Goal: Information Seeking & Learning: Check status

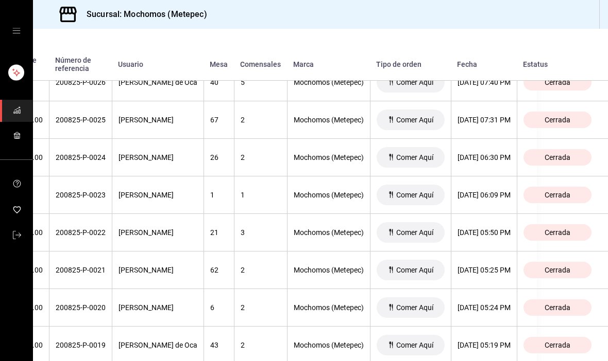
scroll to position [629, 115]
click at [480, 192] on div "20/08/2025 06:09 PM" at bounding box center [483, 196] width 53 height 8
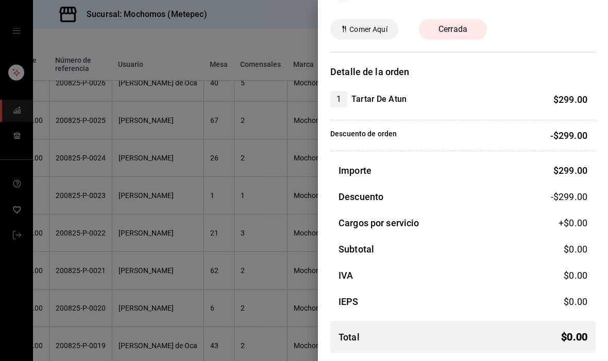
click at [264, 247] on div at bounding box center [304, 180] width 608 height 361
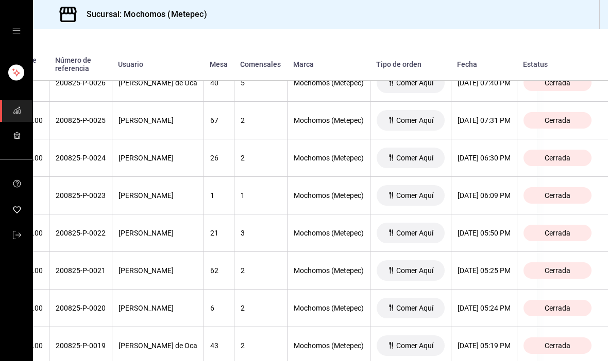
click at [479, 140] on th "20/08/2025 06:30 PM" at bounding box center [484, 159] width 66 height 38
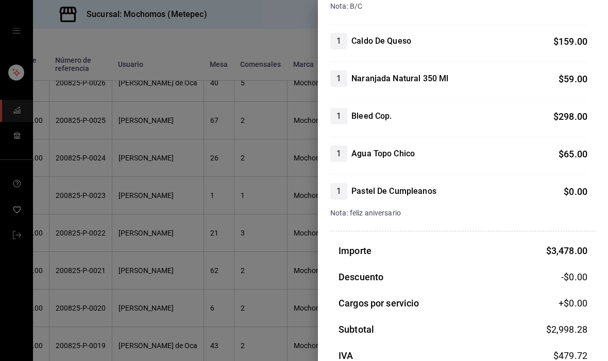
scroll to position [439, 0]
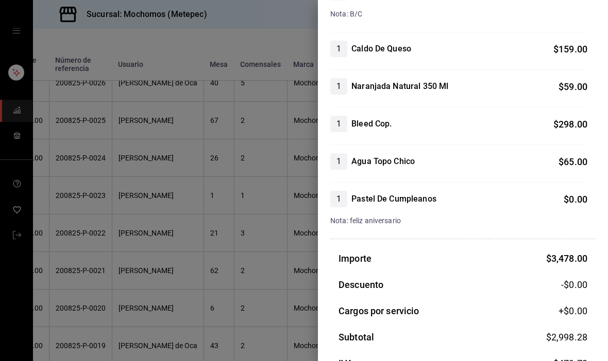
click at [234, 223] on div at bounding box center [304, 180] width 608 height 361
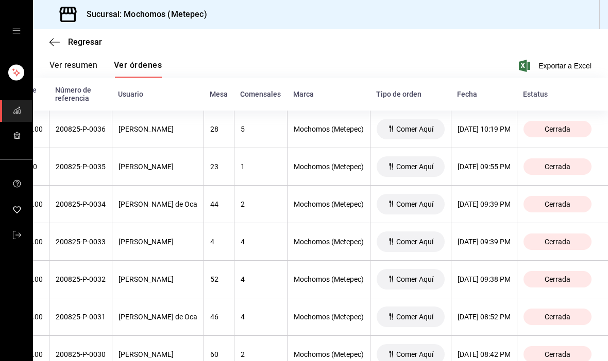
scroll to position [0, 115]
click at [482, 186] on th "20/08/2025 09:39 PM" at bounding box center [484, 205] width 66 height 38
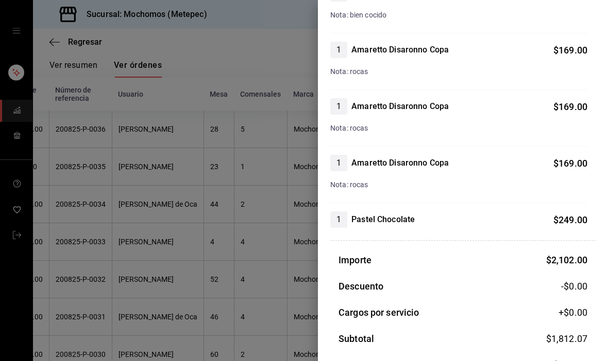
scroll to position [266, 0]
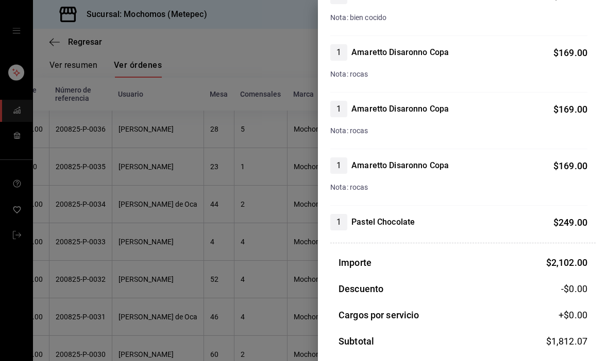
click at [191, 150] on div at bounding box center [304, 180] width 608 height 361
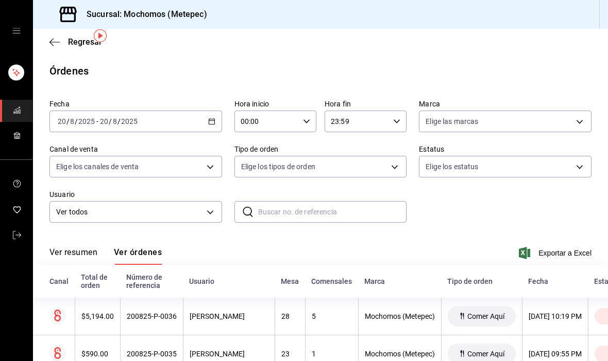
scroll to position [0, 0]
click at [214, 118] on icon "button" at bounding box center [211, 121] width 7 height 7
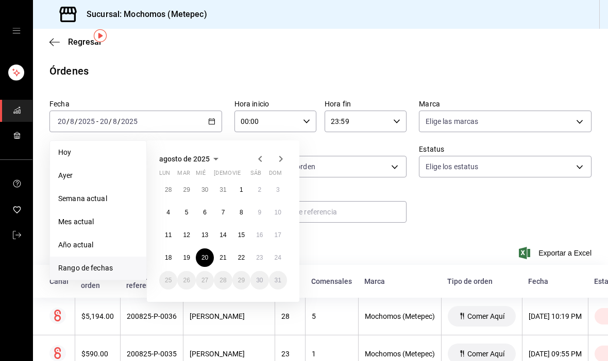
click at [225, 254] on abbr "21" at bounding box center [222, 257] width 7 height 7
click at [226, 254] on abbr "21" at bounding box center [222, 257] width 7 height 7
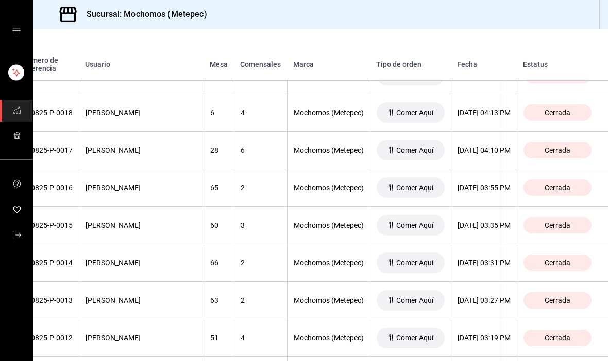
scroll to position [1764, 116]
click at [483, 207] on th "21/08/2025 03:35 PM" at bounding box center [484, 226] width 66 height 38
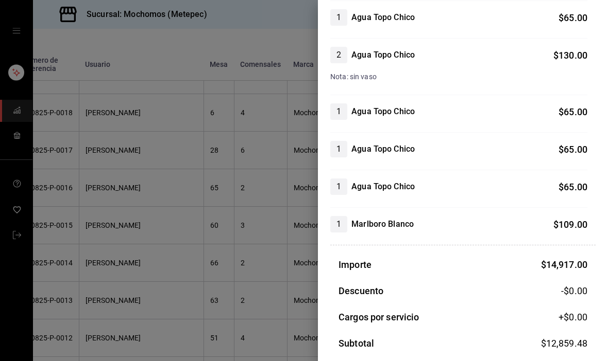
scroll to position [804, 0]
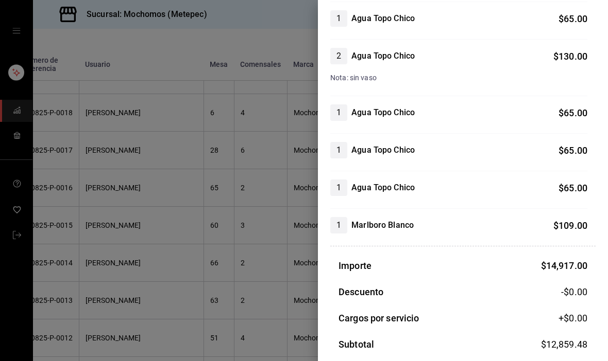
click at [93, 281] on div at bounding box center [304, 180] width 608 height 361
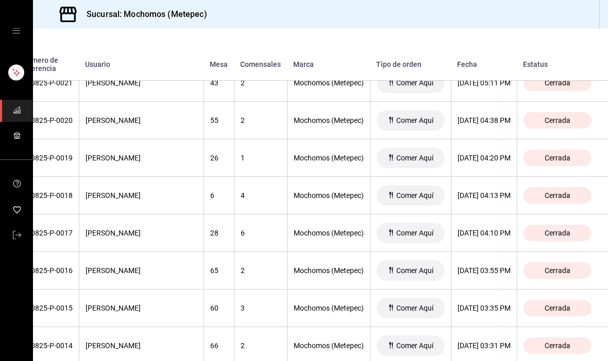
scroll to position [1681, 119]
click at [497, 229] on div "21/08/2025 04:10 PM" at bounding box center [483, 233] width 53 height 8
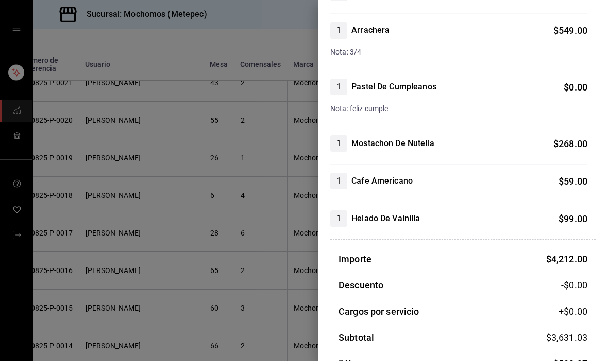
scroll to position [715, 0]
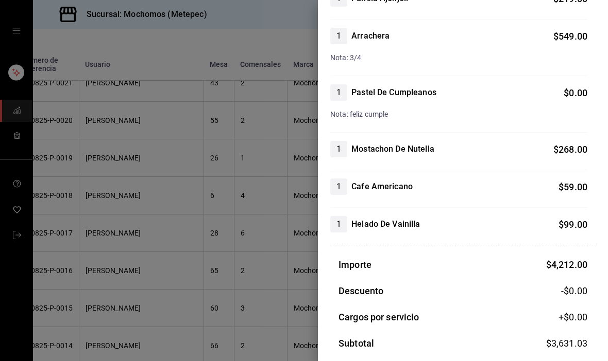
click at [116, 275] on div at bounding box center [304, 180] width 608 height 361
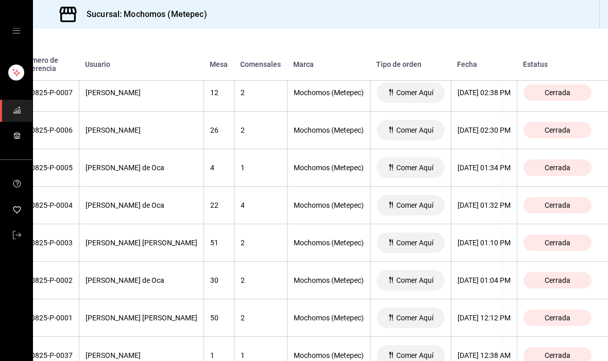
scroll to position [2197, 119]
click at [491, 277] on div "21/08/2025 01:04 PM" at bounding box center [483, 281] width 53 height 8
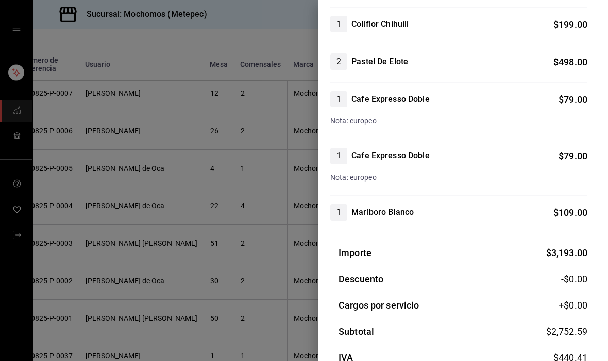
scroll to position [365, 0]
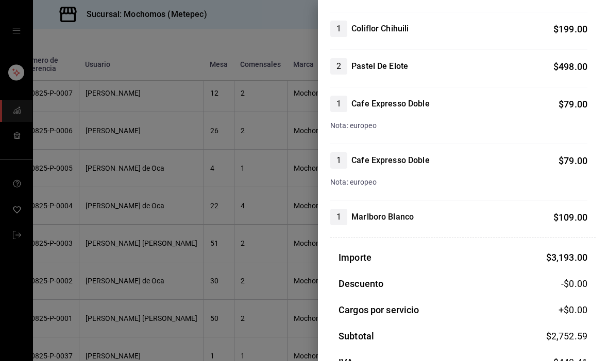
click at [105, 273] on div at bounding box center [304, 180] width 608 height 361
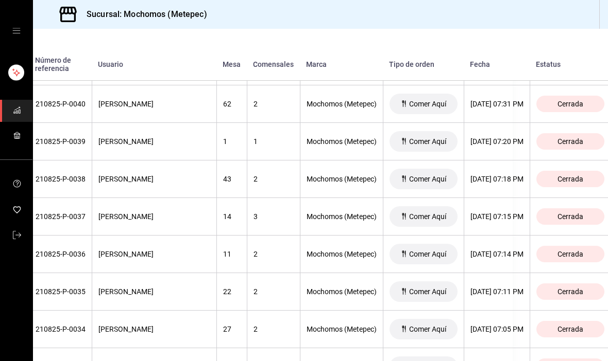
scroll to position [948, 98]
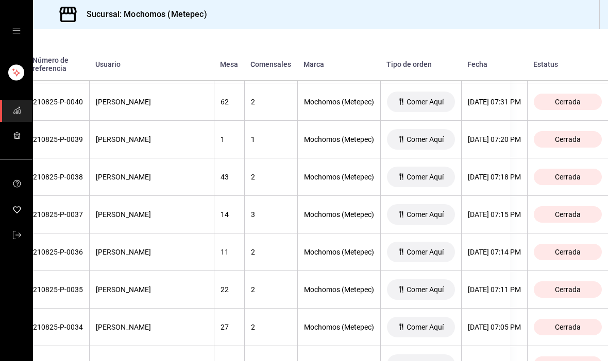
click at [501, 173] on div "21/08/2025 07:18 PM" at bounding box center [494, 177] width 53 height 8
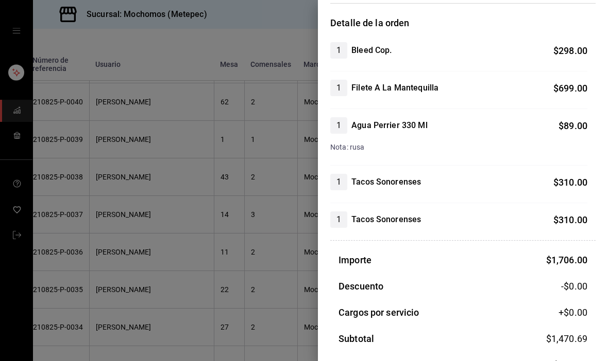
scroll to position [79, 0]
click at [80, 251] on div at bounding box center [304, 180] width 608 height 361
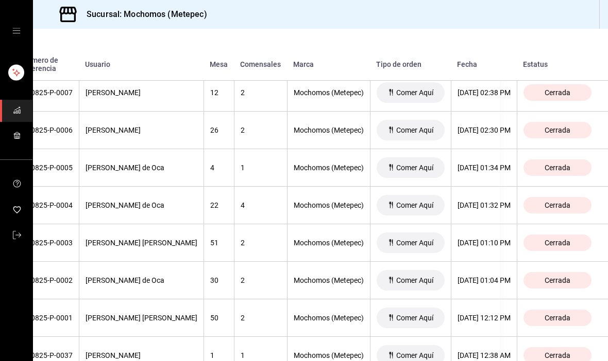
scroll to position [2197, 119]
click at [483, 315] on div "21/08/2025 12:12 PM" at bounding box center [483, 319] width 53 height 8
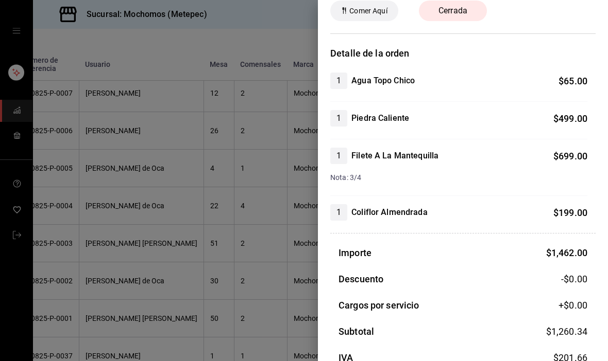
scroll to position [48, 0]
click at [272, 236] on div at bounding box center [304, 180] width 608 height 361
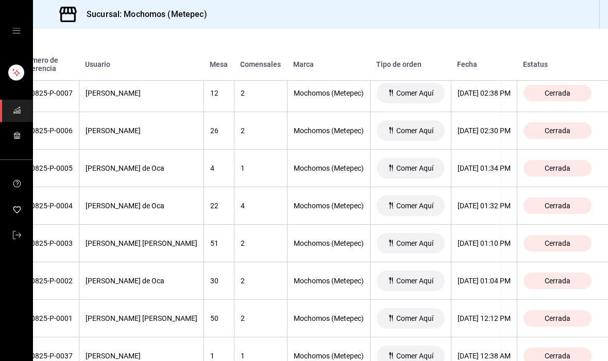
click at [489, 187] on th "21/08/2025 01:32 PM" at bounding box center [484, 206] width 66 height 38
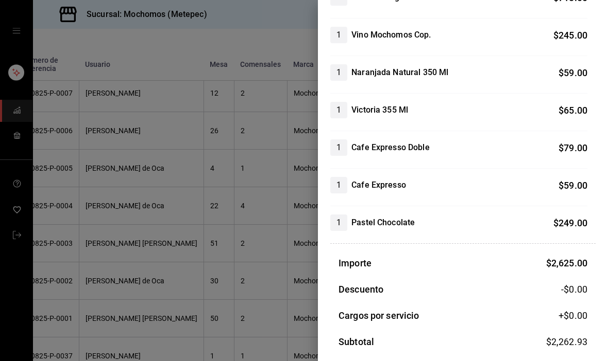
scroll to position [393, 0]
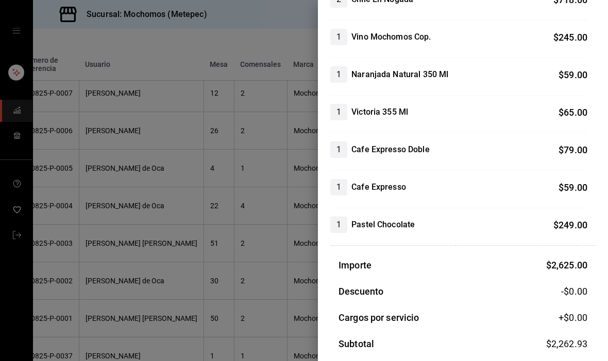
click at [106, 273] on div at bounding box center [304, 180] width 608 height 361
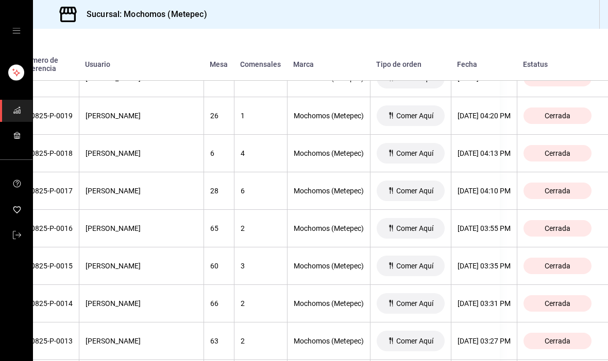
scroll to position [1724, 114]
click at [496, 300] on div "21/08/2025 03:31 PM" at bounding box center [483, 304] width 53 height 8
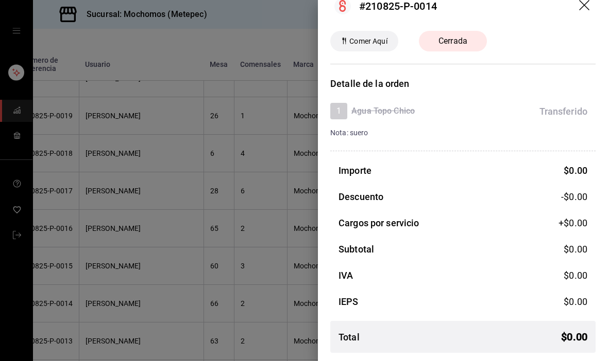
click at [106, 302] on div at bounding box center [304, 180] width 608 height 361
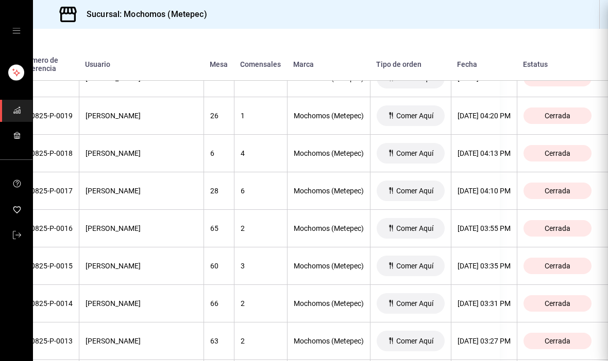
scroll to position [22, 0]
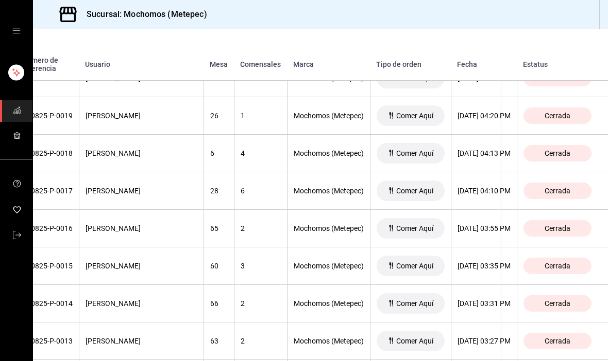
click at [479, 300] on div "21/08/2025 03:31 PM" at bounding box center [483, 304] width 53 height 8
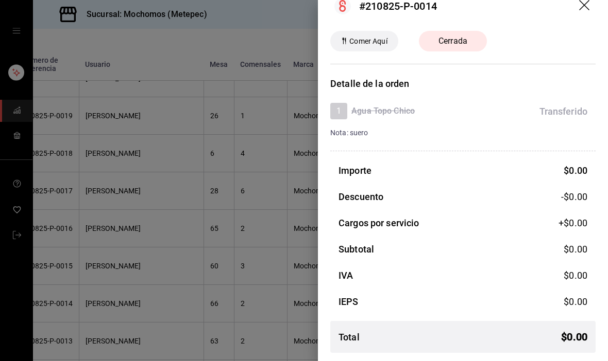
scroll to position [19, 0]
click at [120, 306] on div at bounding box center [304, 180] width 608 height 361
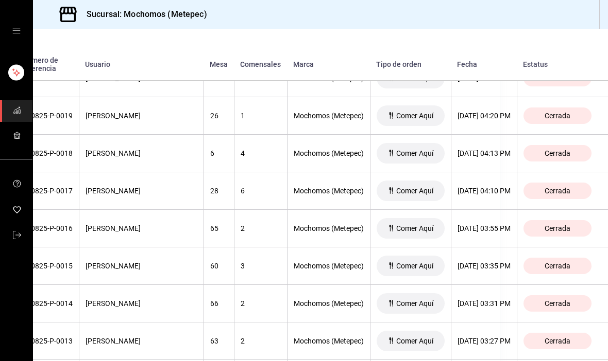
click at [494, 262] on div "21/08/2025 03:35 PM" at bounding box center [483, 266] width 53 height 8
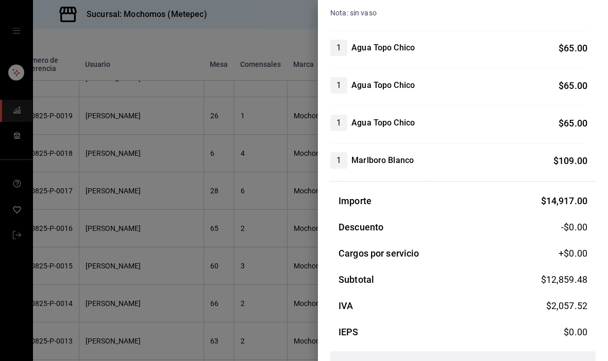
scroll to position [871, 0]
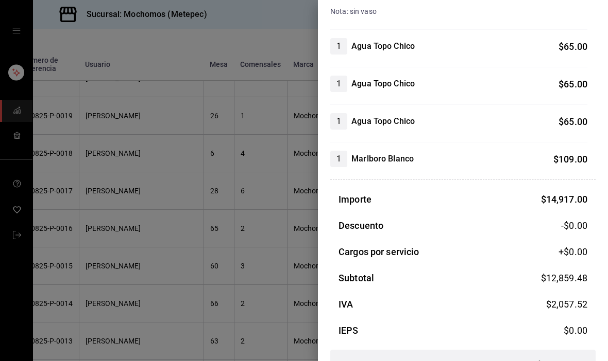
click at [117, 299] on div at bounding box center [304, 180] width 608 height 361
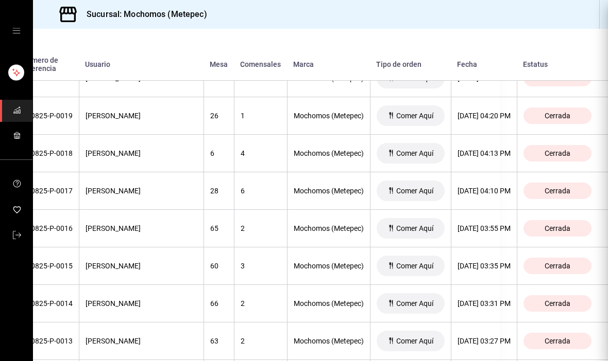
scroll to position [0, 0]
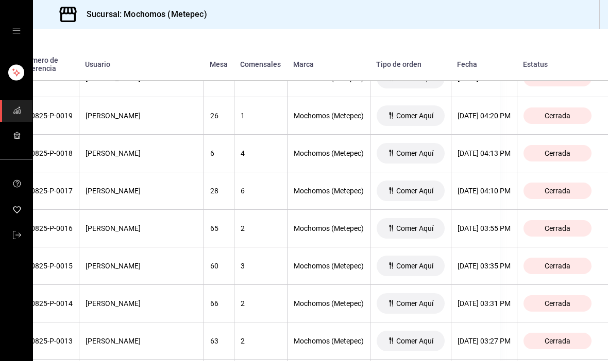
click at [492, 210] on th "21/08/2025 03:55 PM" at bounding box center [484, 229] width 66 height 38
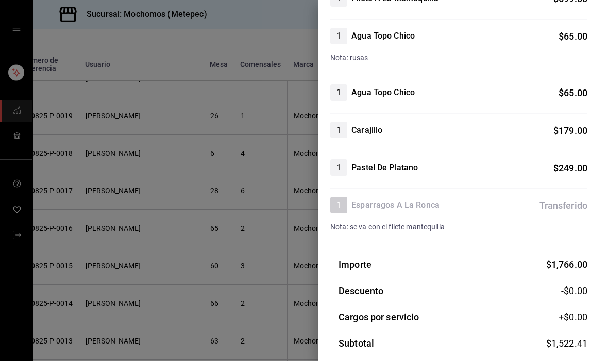
scroll to position [338, 0]
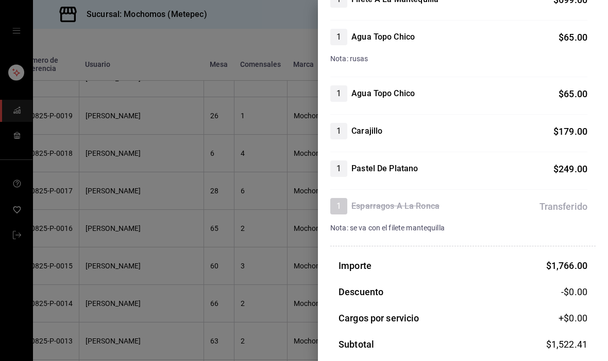
click at [109, 259] on div at bounding box center [304, 180] width 608 height 361
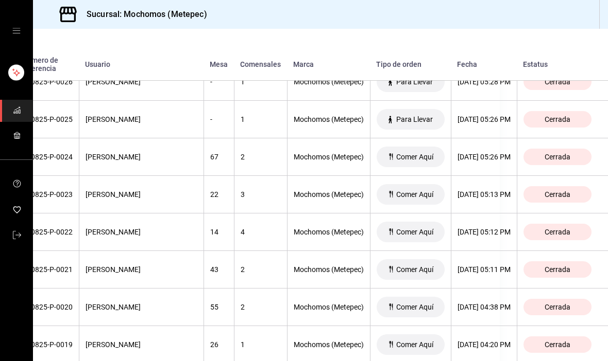
scroll to position [1496, 116]
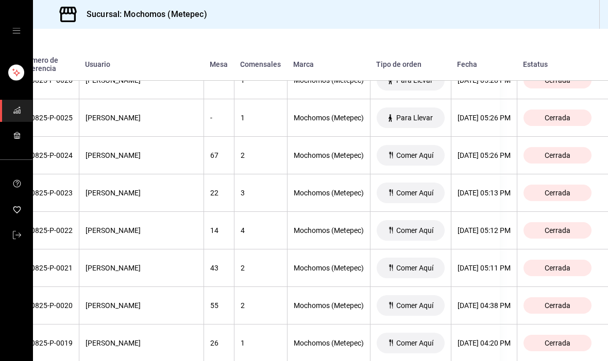
click at [484, 264] on div "21/08/2025 05:11 PM" at bounding box center [483, 268] width 53 height 8
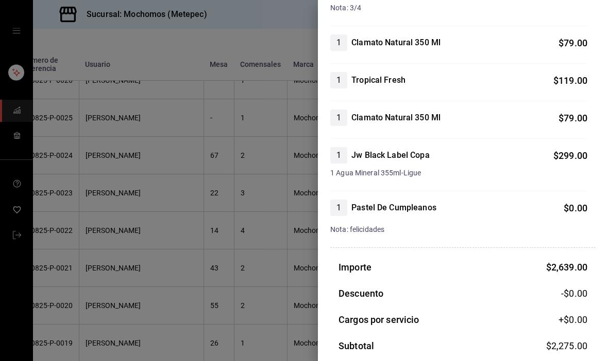
scroll to position [218, 0]
click at [123, 270] on div at bounding box center [304, 180] width 608 height 361
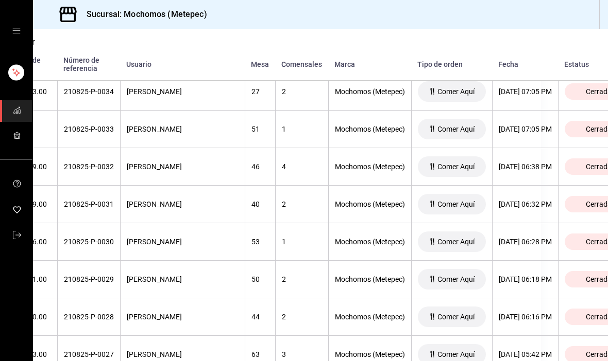
scroll to position [1190, 70]
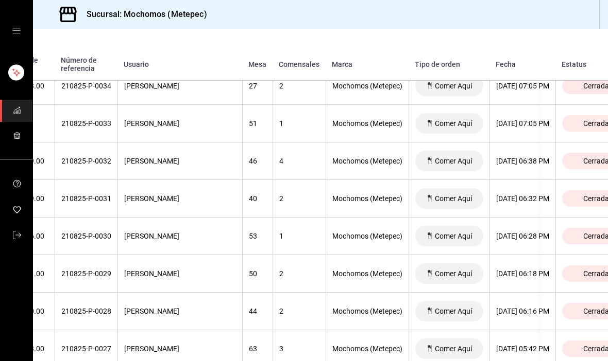
click at [536, 218] on th "21/08/2025 06:28 PM" at bounding box center [522, 237] width 66 height 38
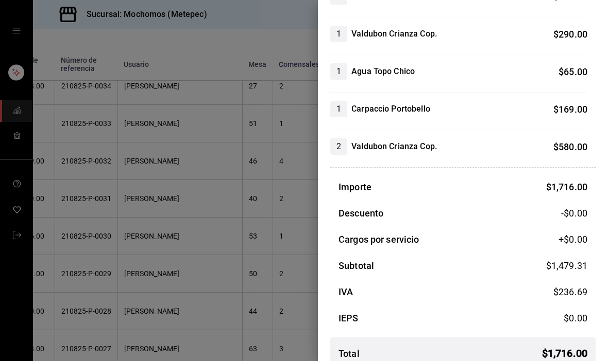
scroll to position [132, 0]
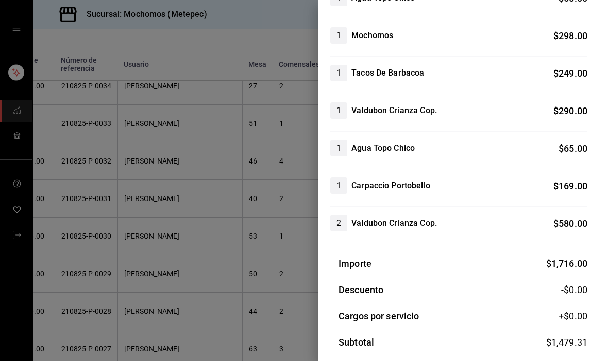
click at [118, 251] on div at bounding box center [304, 180] width 608 height 361
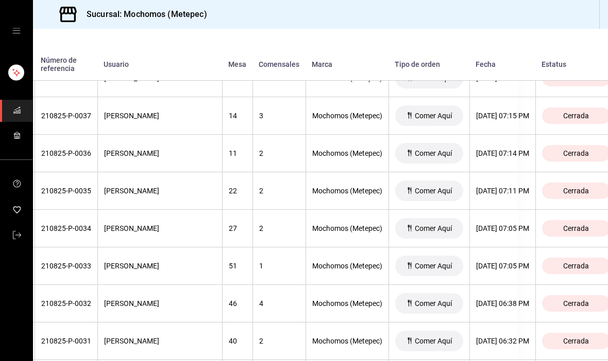
scroll to position [1046, 90]
click at [510, 211] on th "21/08/2025 07:05 PM" at bounding box center [502, 230] width 66 height 38
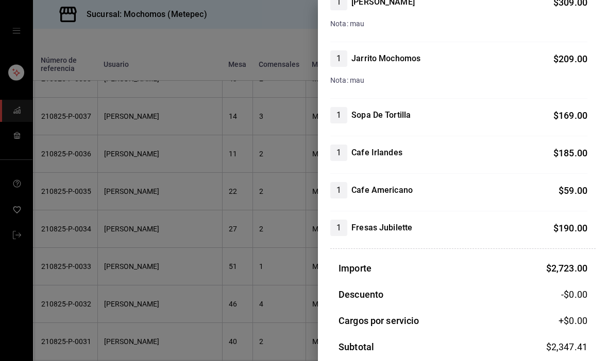
scroll to position [317, 0]
click at [109, 252] on div at bounding box center [304, 180] width 608 height 361
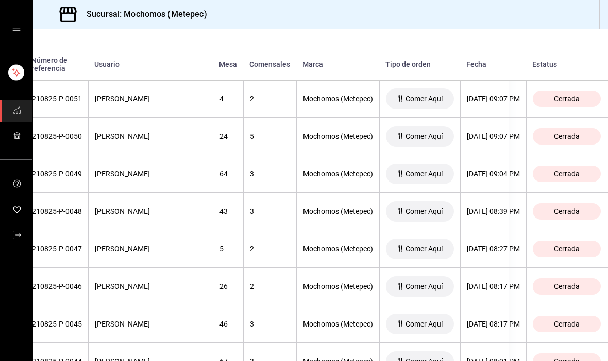
scroll to position [539, 101]
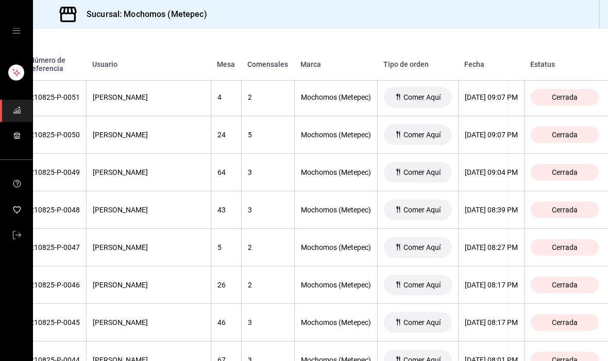
click at [494, 206] on div "21/08/2025 08:39 PM" at bounding box center [490, 210] width 53 height 8
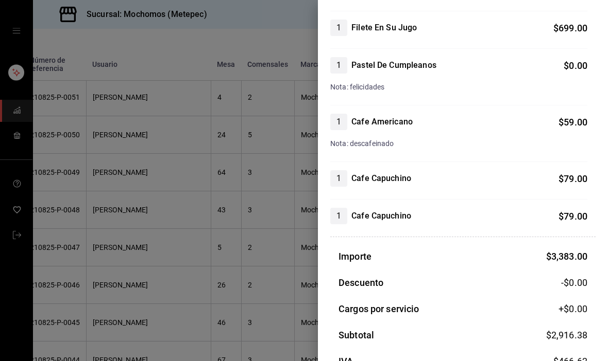
scroll to position [365, 0]
click at [105, 284] on div at bounding box center [304, 180] width 608 height 361
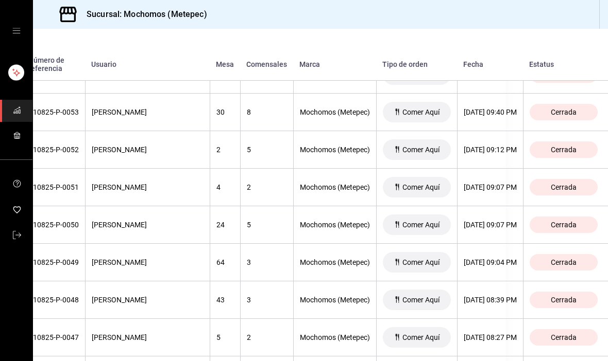
scroll to position [451, 105]
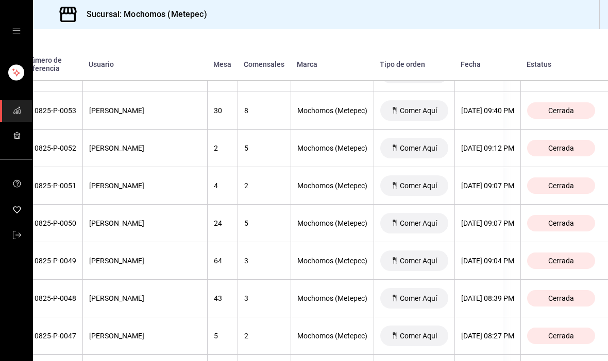
click at [488, 182] on div "21/08/2025 09:07 PM" at bounding box center [487, 186] width 53 height 8
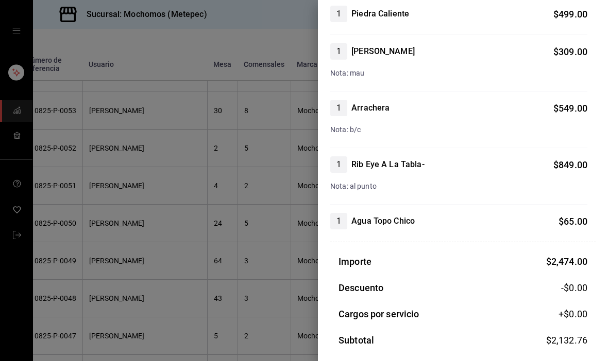
scroll to position [229, 0]
click at [113, 261] on div at bounding box center [304, 180] width 608 height 361
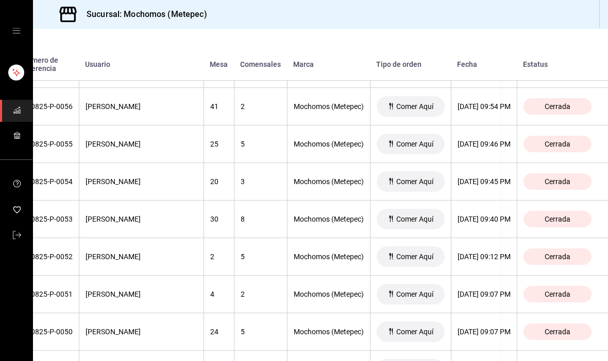
scroll to position [343, 119]
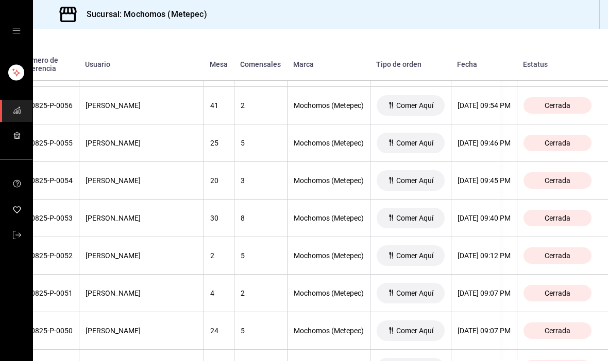
click at [493, 177] on div "21/08/2025 09:45 PM" at bounding box center [483, 181] width 53 height 8
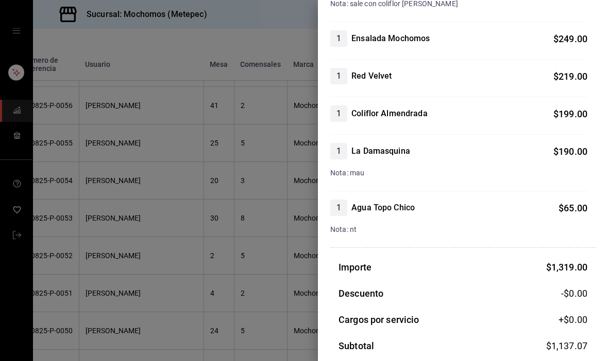
scroll to position [242, 0]
click at [119, 255] on div at bounding box center [304, 180] width 608 height 361
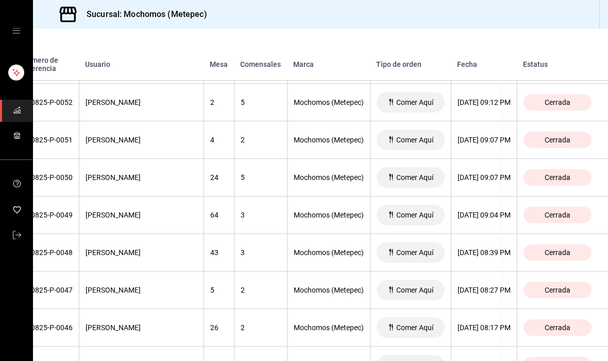
scroll to position [496, 119]
click at [483, 249] on div "21/08/2025 08:39 PM" at bounding box center [483, 253] width 53 height 8
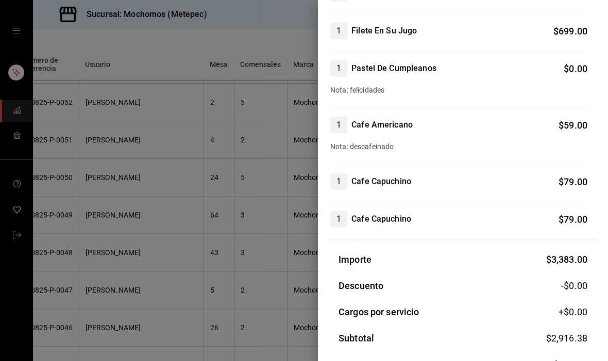
scroll to position [358, 0]
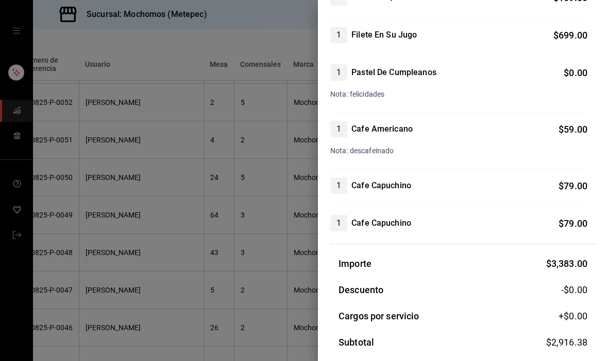
click at [119, 256] on div at bounding box center [304, 180] width 608 height 361
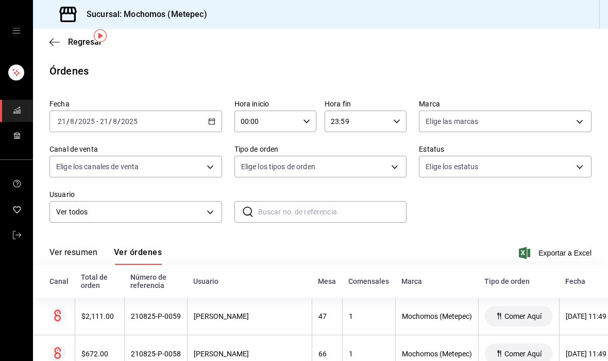
scroll to position [0, 0]
click at [193, 111] on div "2025-08-21 21 / 8 / 2025 - 2025-08-21 21 / 8 / 2025" at bounding box center [135, 122] width 173 height 22
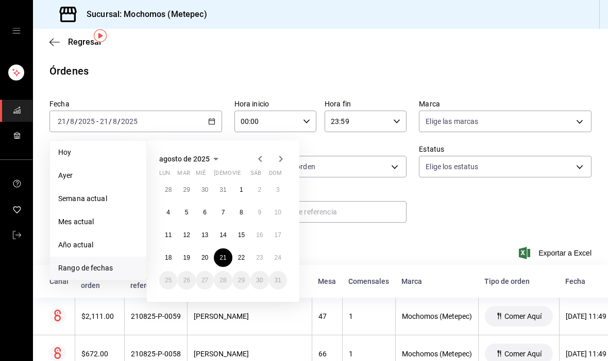
click at [242, 254] on abbr "22" at bounding box center [241, 257] width 7 height 7
click at [239, 254] on abbr "22" at bounding box center [241, 257] width 7 height 7
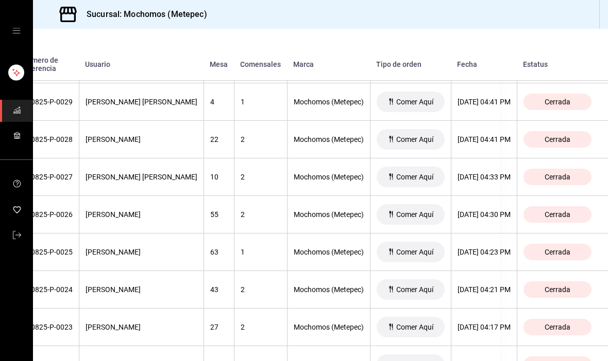
scroll to position [3279, 119]
click at [477, 211] on div "[DATE] 04:30 PM" at bounding box center [483, 215] width 53 height 8
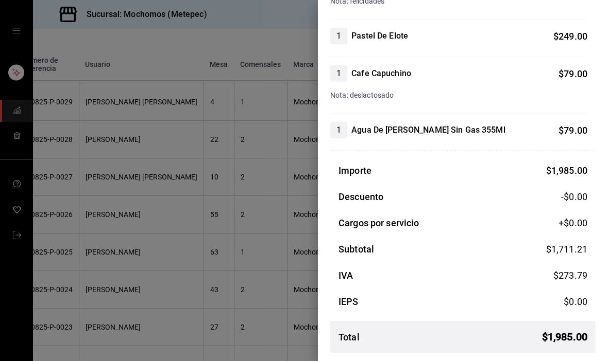
scroll to position [523, 0]
click at [244, 235] on div at bounding box center [304, 180] width 608 height 361
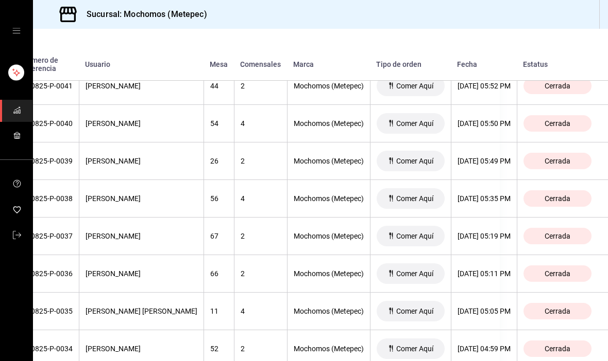
scroll to position [2844, 119]
click at [472, 195] on div "[DATE] 05:35 PM" at bounding box center [483, 199] width 53 height 8
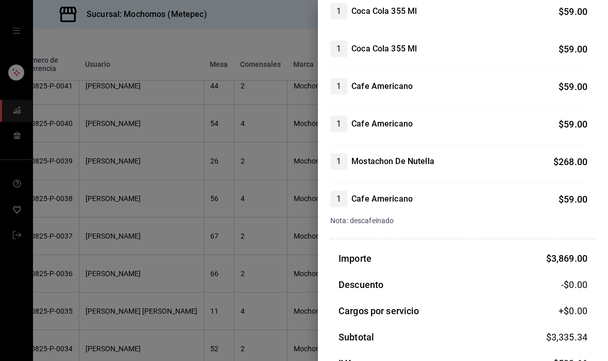
scroll to position [702, 0]
click at [234, 244] on div at bounding box center [304, 180] width 608 height 361
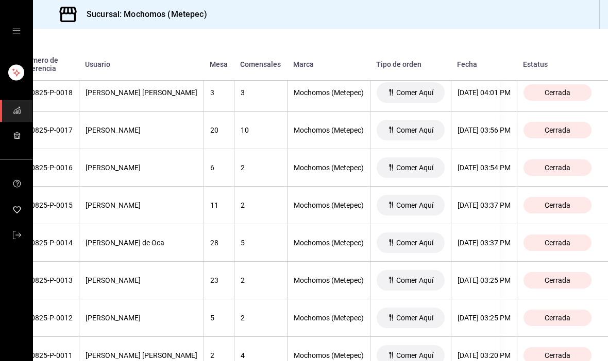
scroll to position [3701, 119]
click at [472, 352] on div "[DATE] 03:20 PM" at bounding box center [483, 356] width 53 height 8
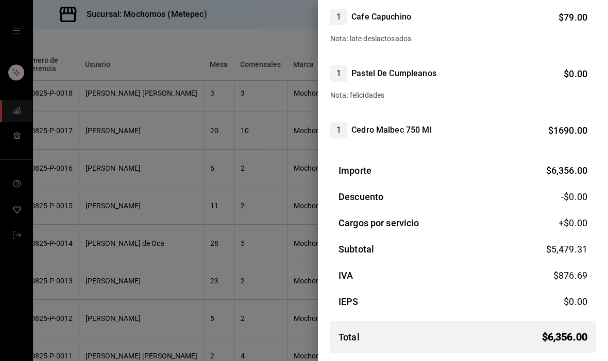
scroll to position [772, 0]
click at [143, 313] on div at bounding box center [304, 180] width 608 height 361
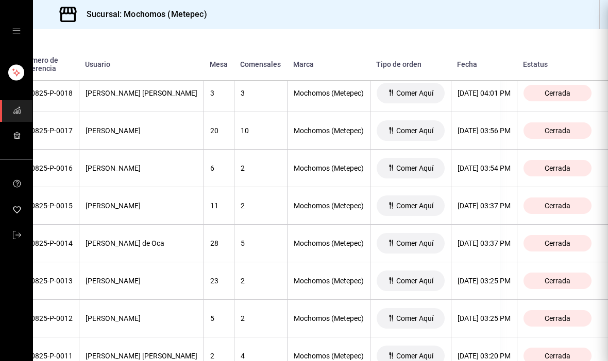
scroll to position [0, 0]
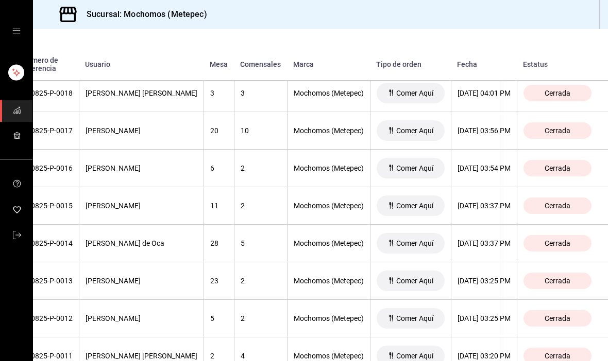
click at [504, 315] on div "[DATE] 03:25 PM" at bounding box center [483, 319] width 53 height 8
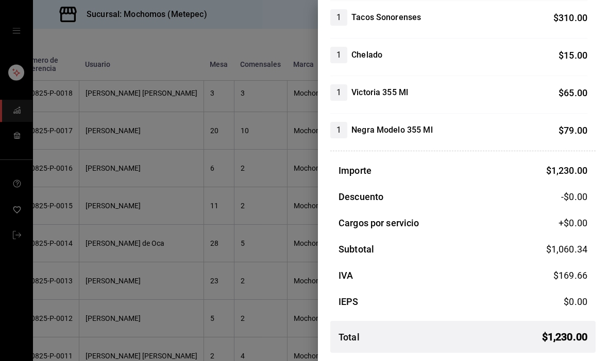
click at [114, 277] on div at bounding box center [304, 180] width 608 height 361
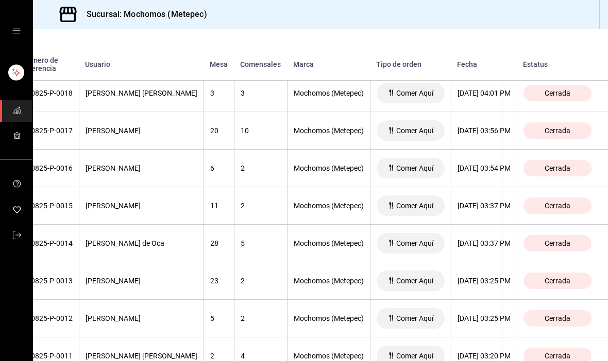
click at [489, 277] on div "[DATE] 03:25 PM" at bounding box center [483, 281] width 53 height 8
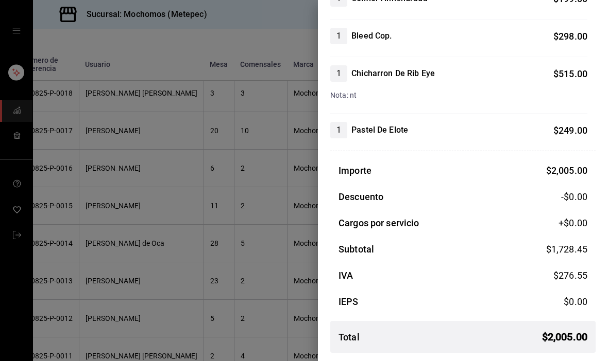
scroll to position [376, 0]
click at [134, 291] on div at bounding box center [304, 180] width 608 height 361
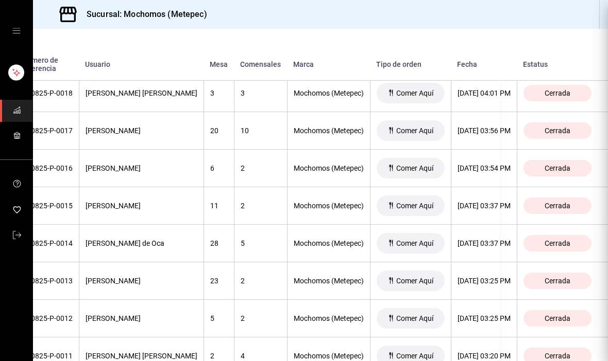
scroll to position [0, 0]
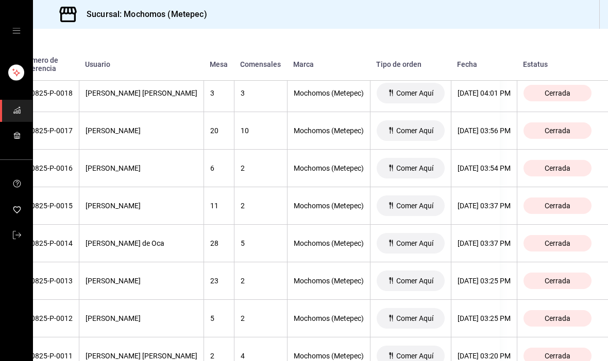
click at [487, 202] on div "[DATE] 03:37 PM" at bounding box center [483, 206] width 53 height 8
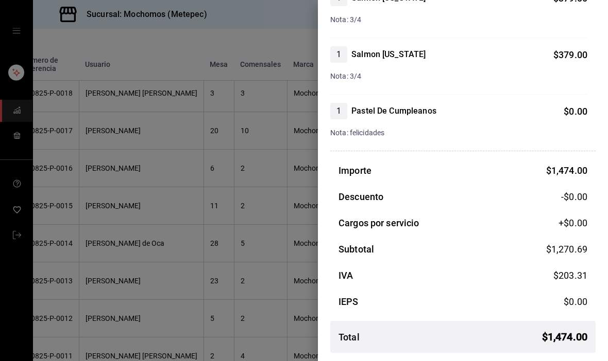
scroll to position [208, 0]
click at [109, 280] on div at bounding box center [304, 180] width 608 height 361
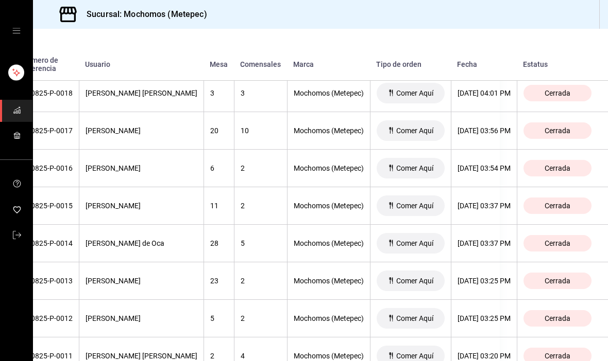
click at [107, 300] on th "[PERSON_NAME]" at bounding box center [141, 319] width 125 height 38
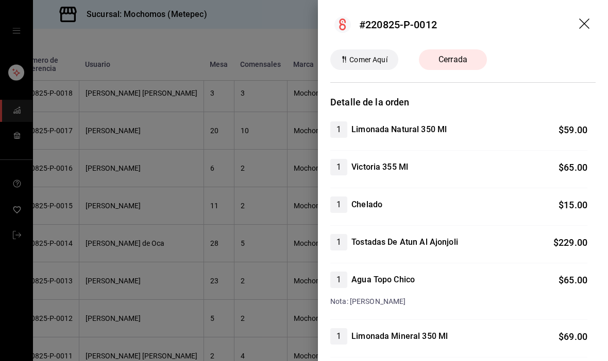
click at [99, 273] on div at bounding box center [304, 180] width 608 height 361
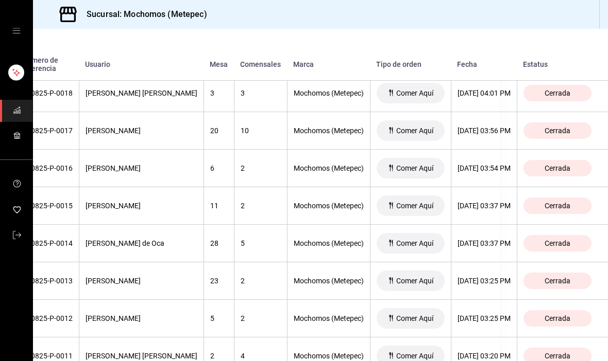
click at [97, 300] on th "[PERSON_NAME]" at bounding box center [141, 319] width 125 height 38
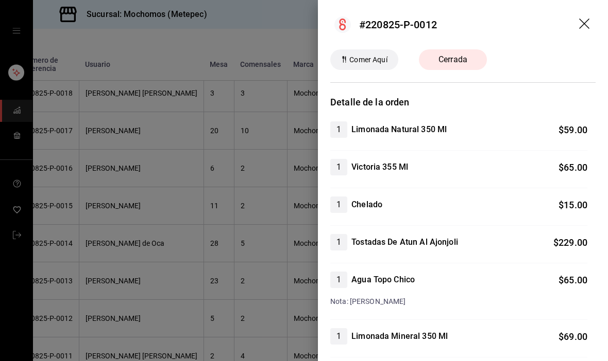
click at [96, 270] on div at bounding box center [304, 180] width 608 height 361
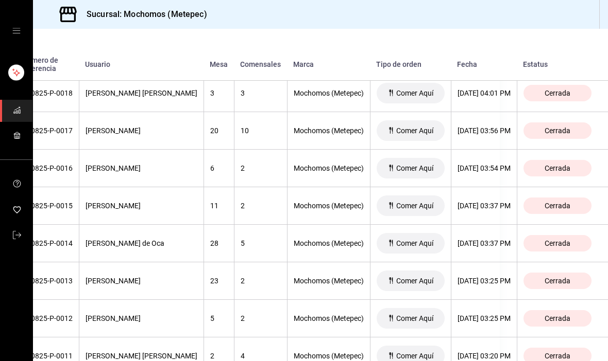
click at [477, 164] on div "[DATE] 03:54 PM" at bounding box center [483, 168] width 53 height 8
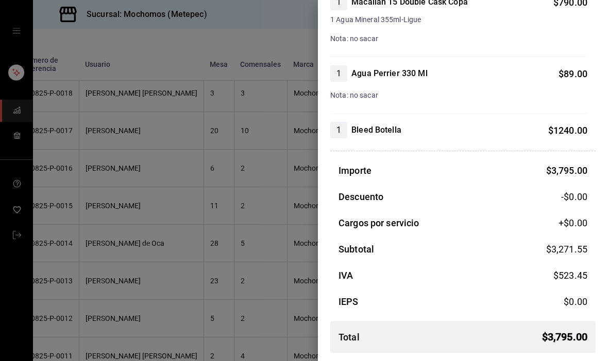
scroll to position [483, 0]
click at [118, 290] on div at bounding box center [304, 180] width 608 height 361
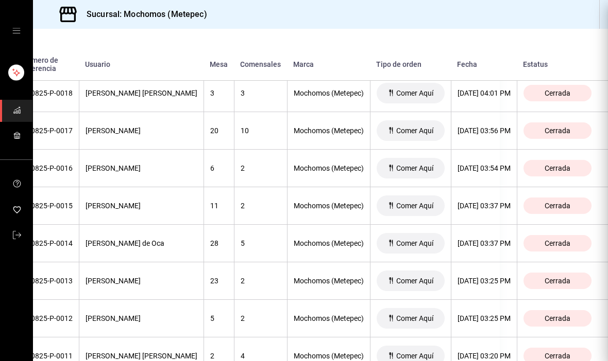
scroll to position [0, 0]
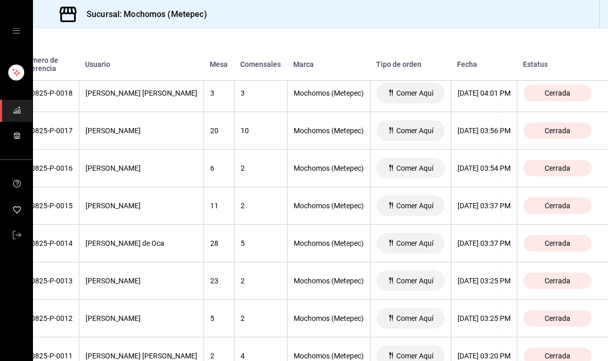
click at [114, 315] on div "[PERSON_NAME]" at bounding box center [141, 319] width 112 height 8
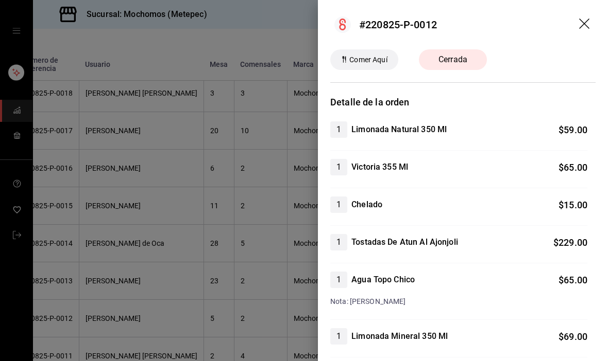
click at [140, 320] on div at bounding box center [304, 180] width 608 height 361
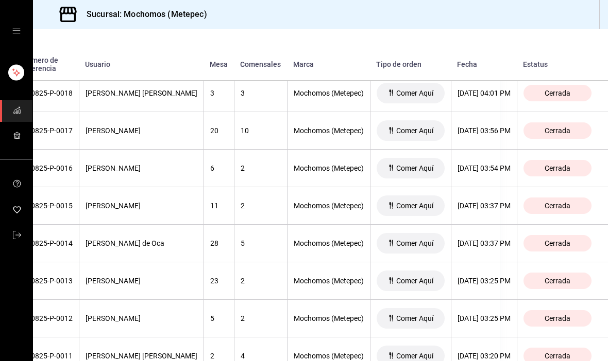
click at [143, 338] on th "[PERSON_NAME] [PERSON_NAME]" at bounding box center [141, 357] width 125 height 38
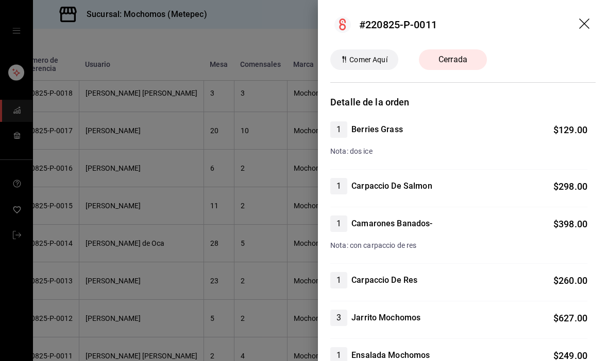
click at [273, 243] on div at bounding box center [304, 180] width 608 height 361
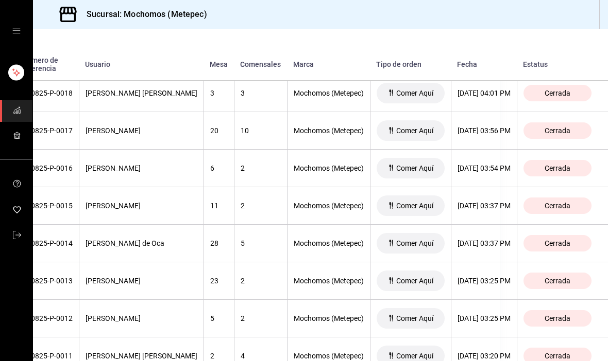
click at [474, 202] on div "[DATE] 03:37 PM" at bounding box center [483, 206] width 53 height 8
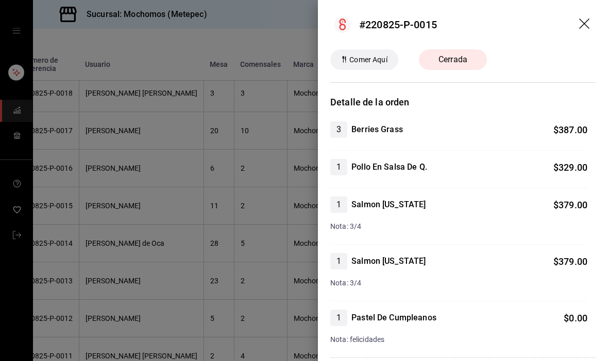
click at [288, 270] on div at bounding box center [304, 180] width 608 height 361
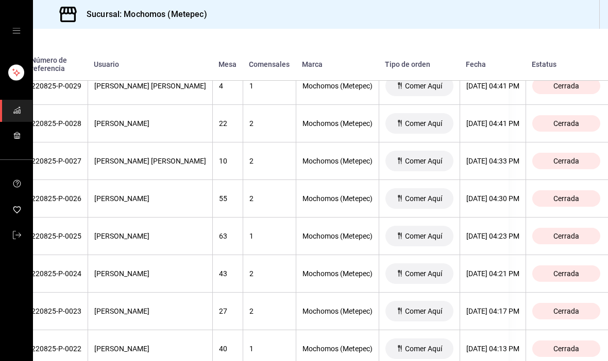
scroll to position [3288, 99]
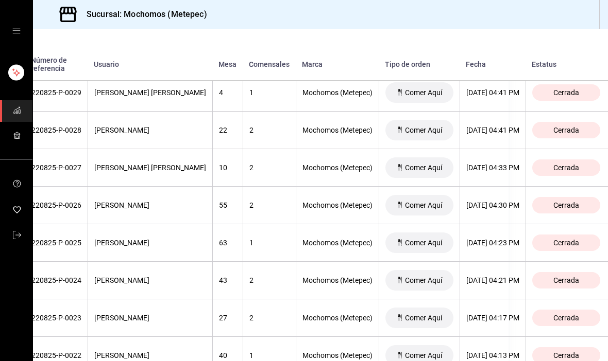
click at [472, 201] on div "[DATE] 04:30 PM" at bounding box center [492, 205] width 53 height 8
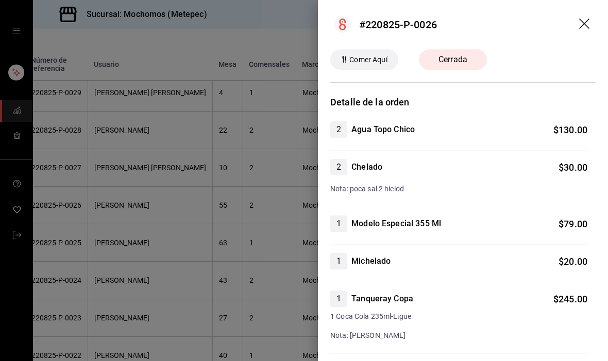
click at [264, 225] on div at bounding box center [304, 180] width 608 height 361
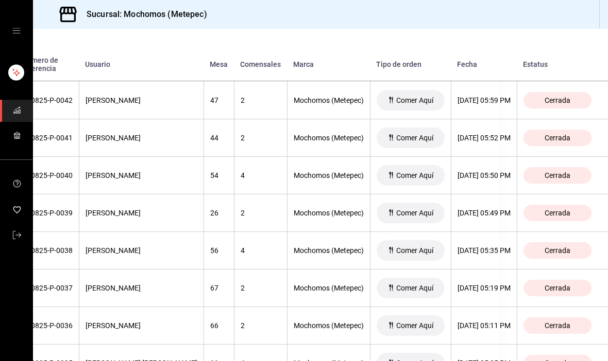
scroll to position [2791, 111]
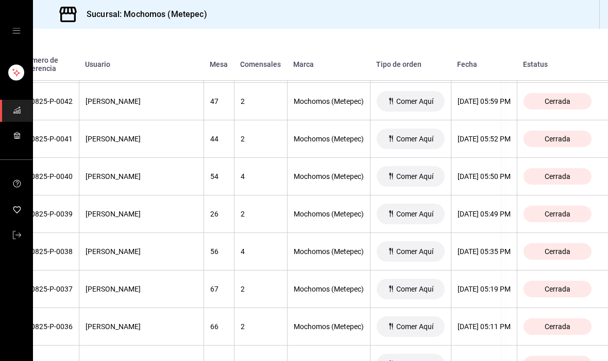
click at [477, 233] on th "[DATE] 05:35 PM" at bounding box center [484, 252] width 66 height 38
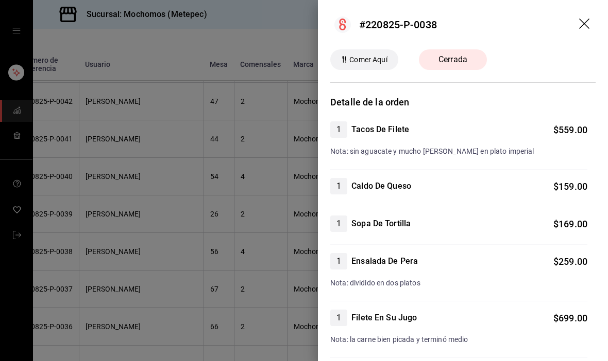
click at [110, 295] on div at bounding box center [304, 180] width 608 height 361
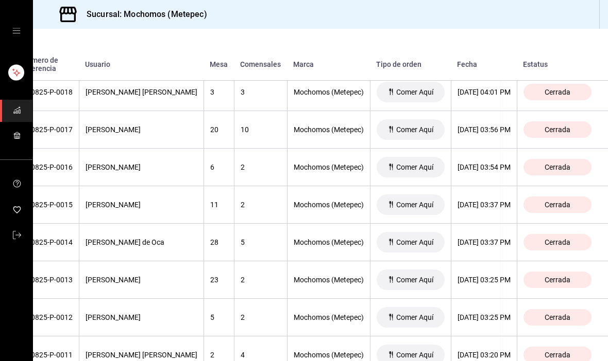
scroll to position [3701, 119]
click at [493, 338] on th "[DATE] 03:20 PM" at bounding box center [484, 357] width 66 height 38
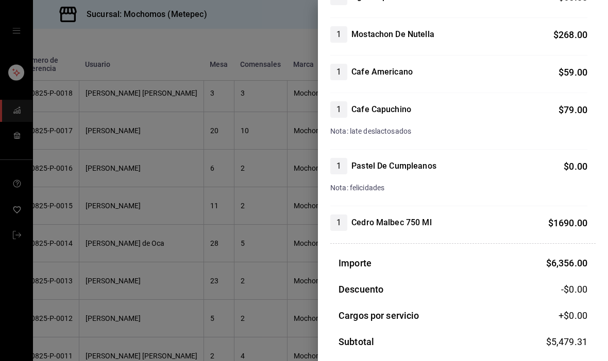
scroll to position [680, 0]
click at [110, 275] on div at bounding box center [304, 180] width 608 height 361
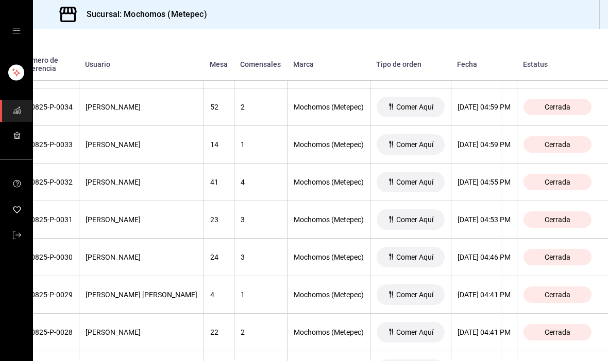
scroll to position [3086, 119]
click at [464, 178] on div "[DATE] 04:55 PM" at bounding box center [483, 182] width 53 height 8
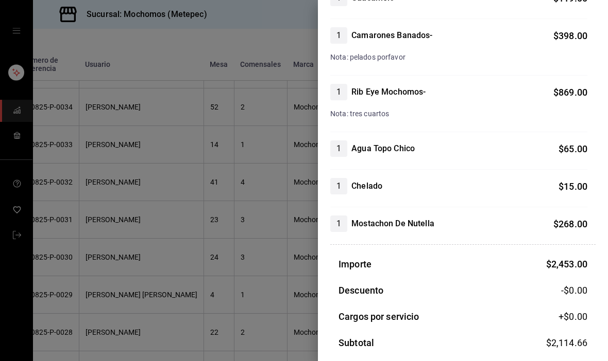
scroll to position [341, 0]
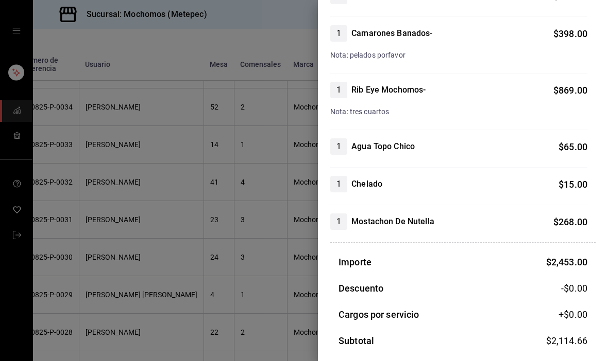
click at [120, 306] on div at bounding box center [304, 180] width 608 height 361
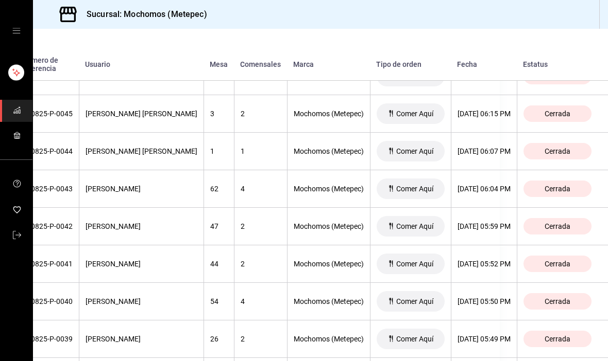
scroll to position [2664, 119]
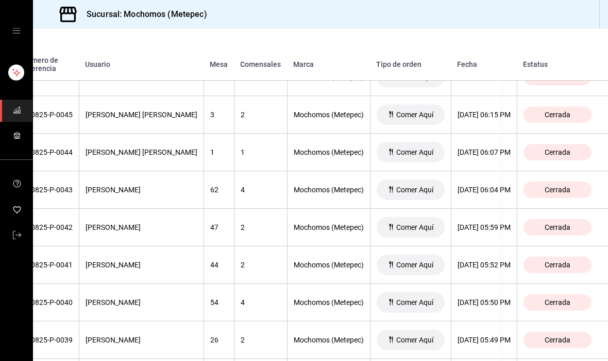
click at [474, 223] on div "[DATE] 05:59 PM" at bounding box center [483, 227] width 53 height 8
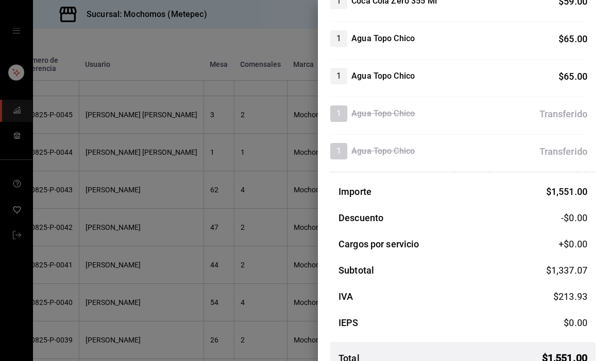
scroll to position [323, 0]
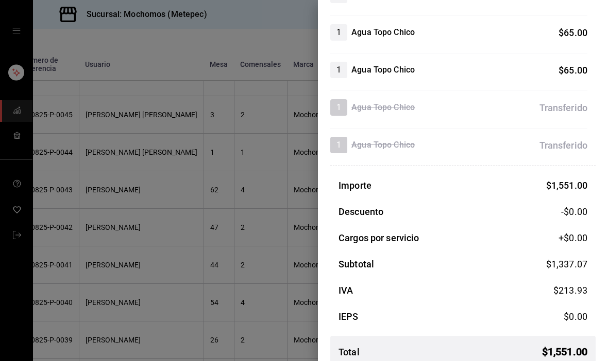
click at [111, 288] on div at bounding box center [304, 180] width 608 height 361
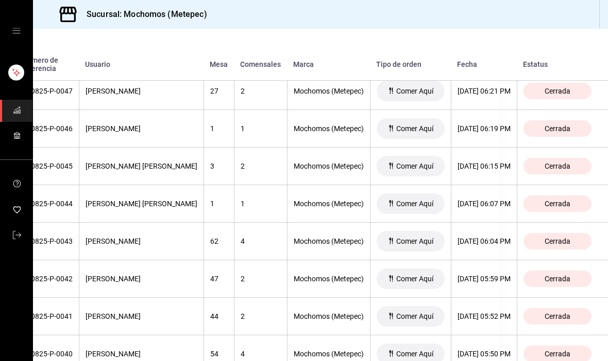
scroll to position [2613, 119]
click at [481, 274] on div "[DATE] 05:59 PM" at bounding box center [483, 278] width 53 height 8
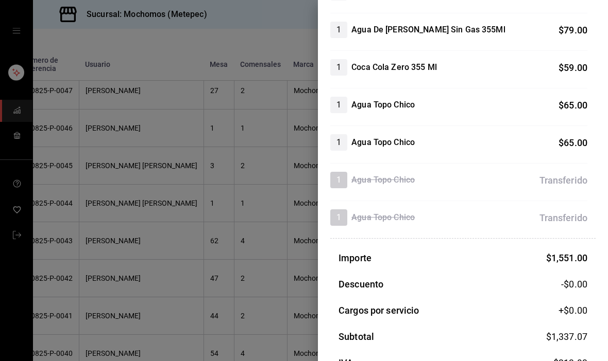
scroll to position [251, 0]
click at [84, 280] on div at bounding box center [304, 180] width 608 height 361
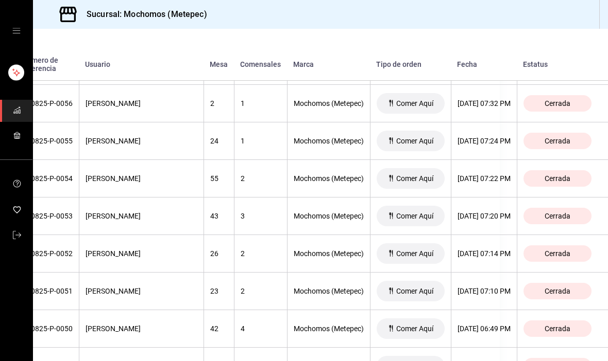
scroll to position [2262, 119]
click at [479, 325] on div "[DATE] 06:49 PM" at bounding box center [483, 329] width 53 height 8
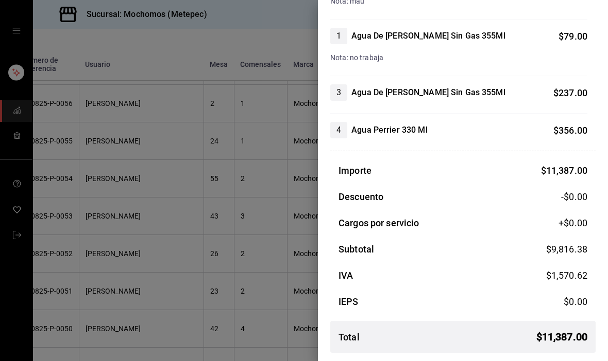
scroll to position [1271, 0]
click at [85, 299] on div at bounding box center [304, 180] width 608 height 361
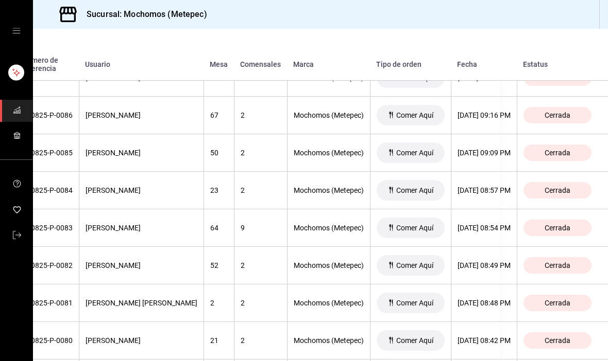
scroll to position [1120, 118]
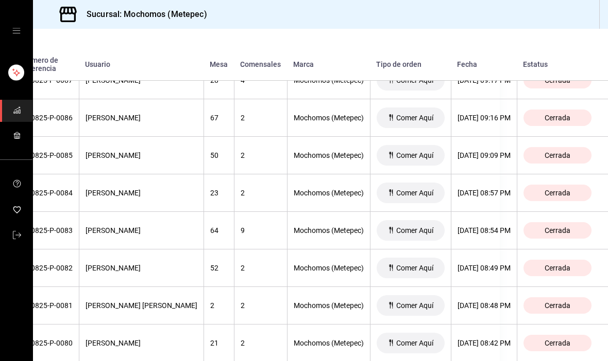
click at [500, 250] on th "[DATE] 08:49 PM" at bounding box center [484, 269] width 66 height 38
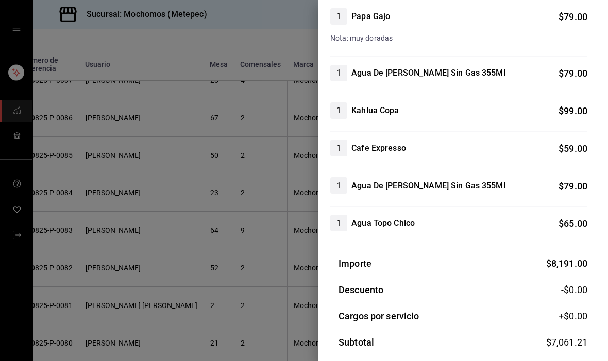
scroll to position [1596, 0]
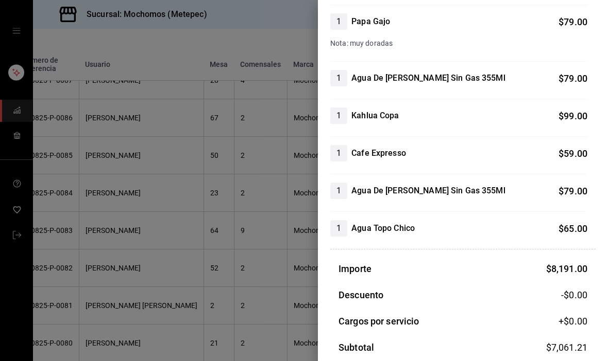
click at [268, 309] on div at bounding box center [304, 180] width 608 height 361
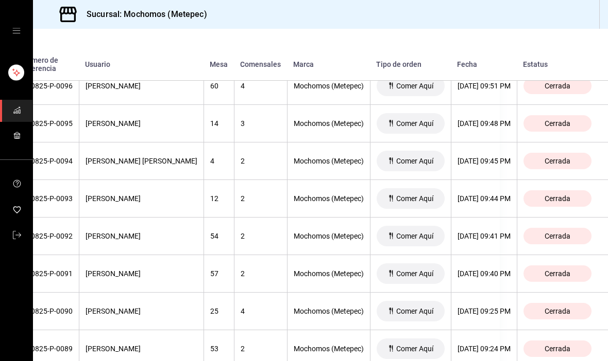
scroll to position [776, 119]
click at [480, 270] on div "[DATE] 09:40 PM" at bounding box center [483, 274] width 53 height 8
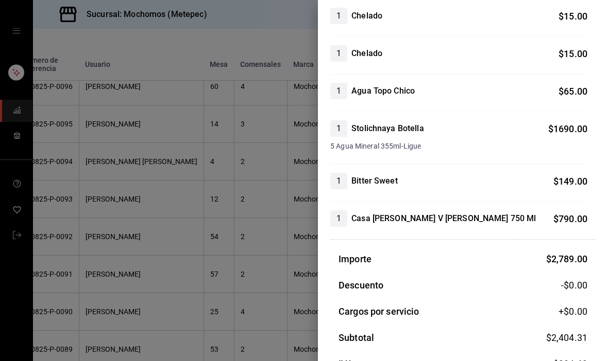
scroll to position [152, 0]
click at [231, 271] on div at bounding box center [304, 180] width 608 height 361
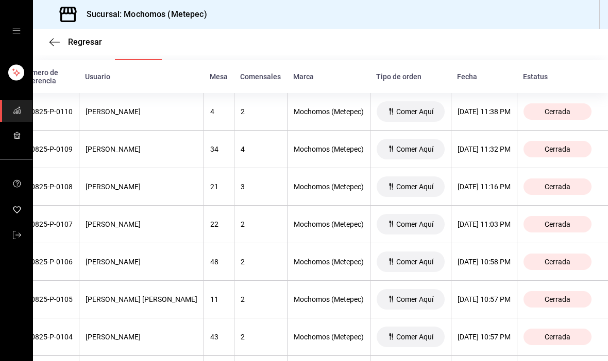
scroll to position [205, 0]
click at [487, 183] on div "[DATE] 11:16 PM" at bounding box center [483, 187] width 53 height 8
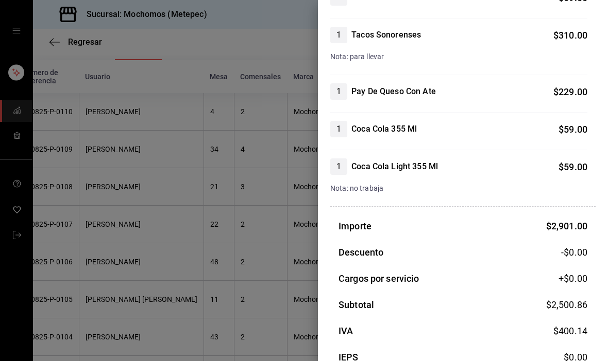
scroll to position [583, 0]
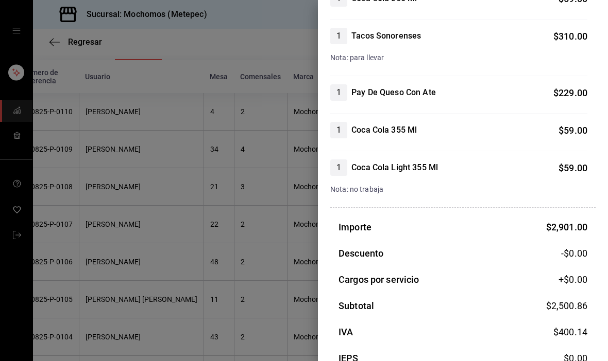
click at [102, 281] on div at bounding box center [304, 180] width 608 height 361
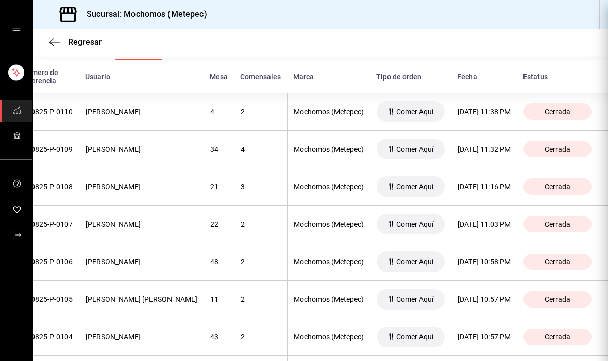
scroll to position [0, 0]
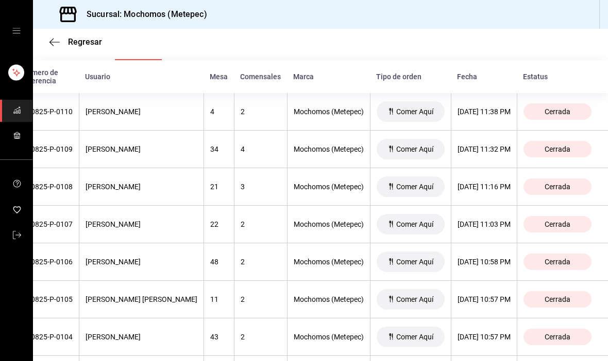
click at [501, 206] on th "[DATE] 11:03 PM" at bounding box center [484, 225] width 66 height 38
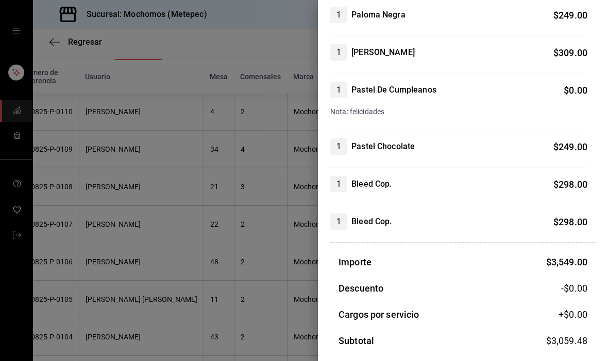
scroll to position [323, 0]
click at [97, 326] on div at bounding box center [304, 180] width 608 height 361
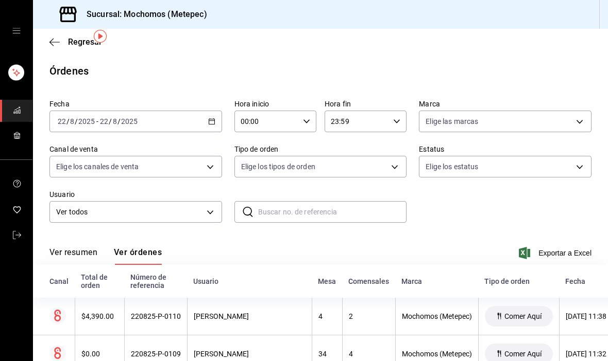
scroll to position [0, 0]
click at [211, 119] on \(Stroke\) "button" at bounding box center [212, 122] width 6 height 6
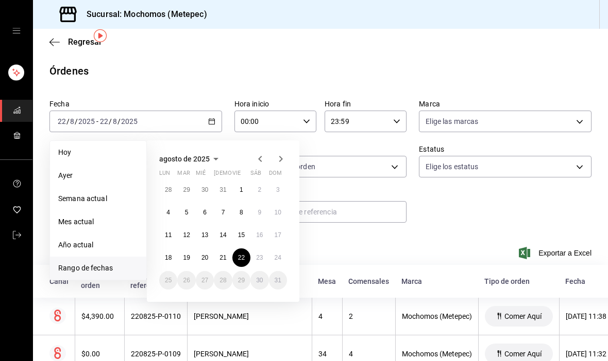
click at [235, 249] on button "22" at bounding box center [241, 258] width 18 height 19
click at [238, 254] on abbr "22" at bounding box center [241, 257] width 7 height 7
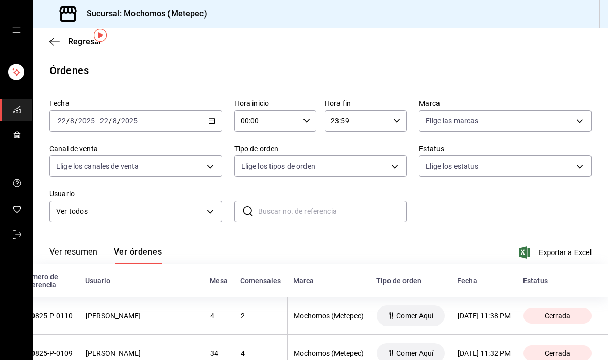
click at [208, 118] on icon "button" at bounding box center [211, 121] width 7 height 7
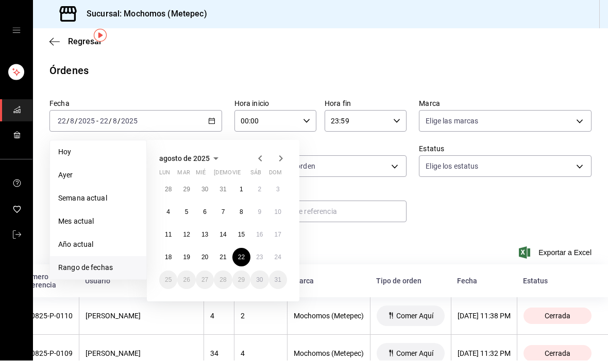
click at [234, 249] on button "22" at bounding box center [241, 258] width 18 height 19
click at [236, 249] on button "22" at bounding box center [241, 258] width 18 height 19
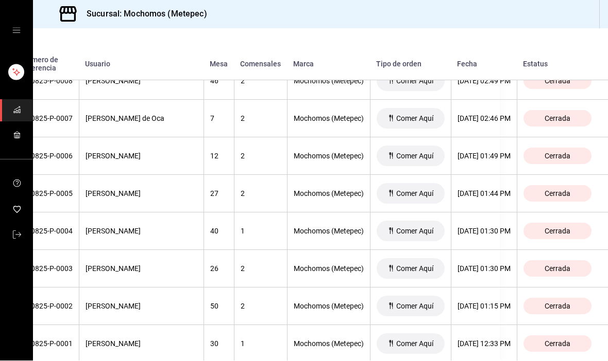
scroll to position [4087, 118]
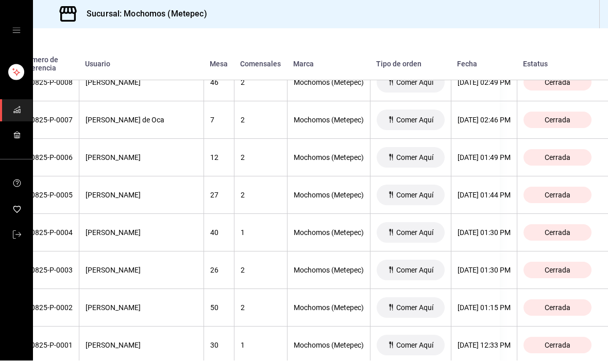
click at [490, 304] on div "[DATE] 01:15 PM" at bounding box center [483, 308] width 53 height 8
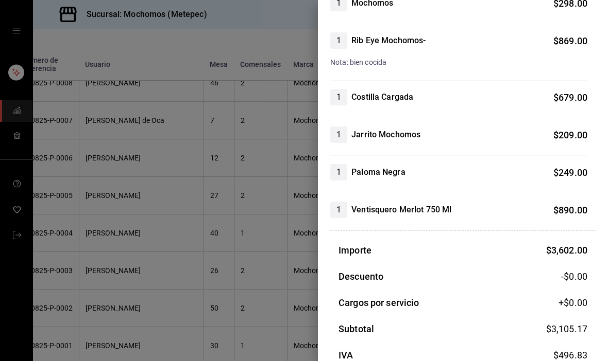
scroll to position [193, 0]
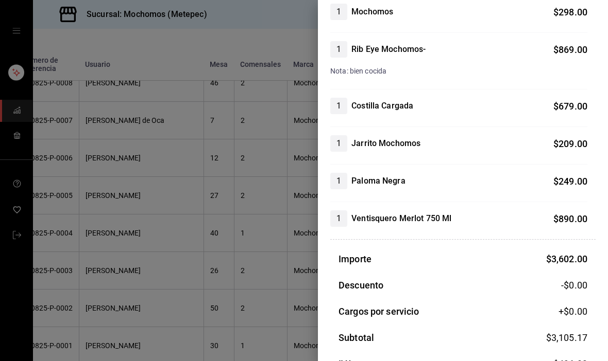
click at [216, 301] on div at bounding box center [304, 180] width 608 height 361
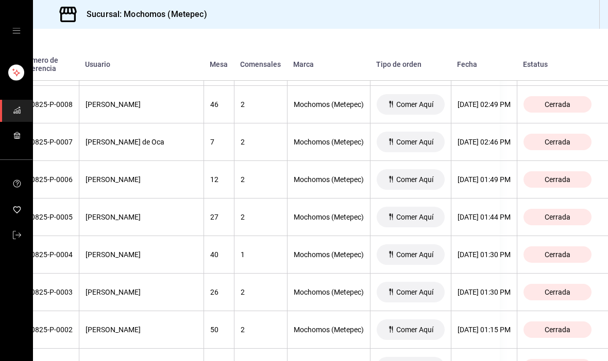
scroll to position [4065, 118]
click at [483, 289] on div "[DATE] 01:30 PM" at bounding box center [483, 293] width 53 height 8
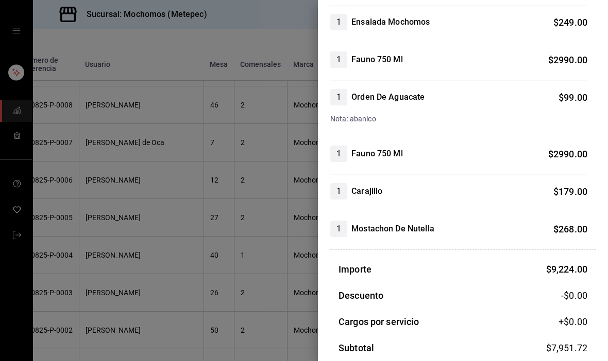
scroll to position [428, 0]
click at [70, 282] on div at bounding box center [304, 180] width 608 height 361
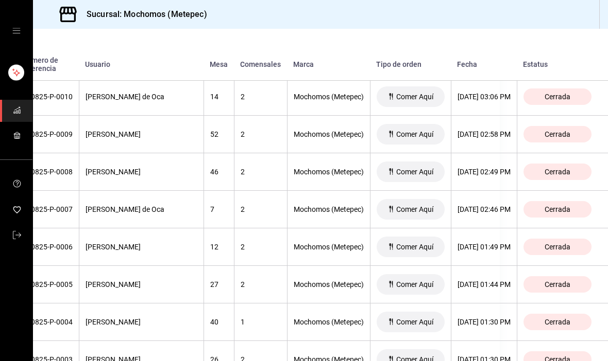
scroll to position [3998, 114]
click at [486, 281] on div "[DATE] 01:44 PM" at bounding box center [483, 285] width 53 height 8
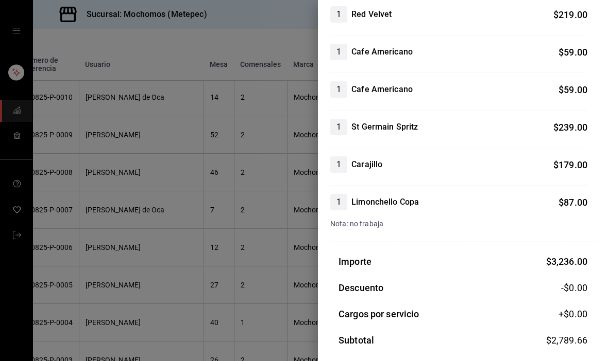
scroll to position [446, 0]
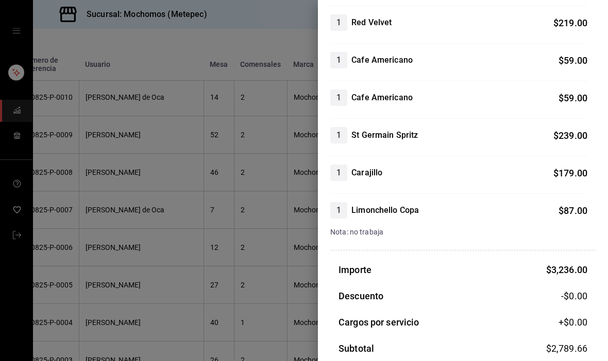
click at [90, 288] on div at bounding box center [304, 180] width 608 height 361
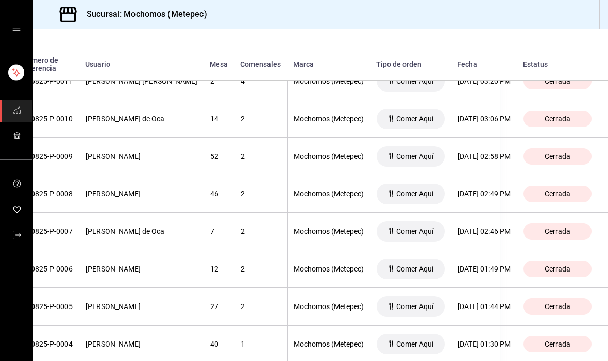
scroll to position [3975, 119]
click at [478, 266] on div "[DATE] 01:49 PM" at bounding box center [483, 270] width 53 height 8
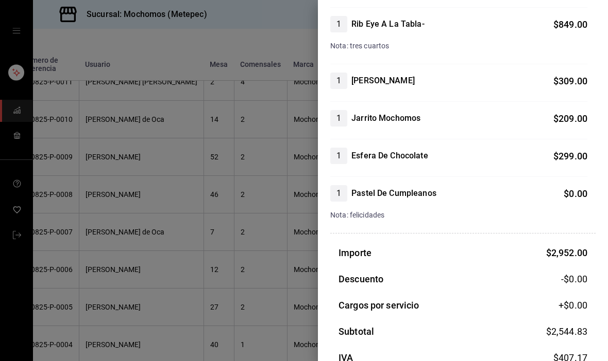
scroll to position [302, 0]
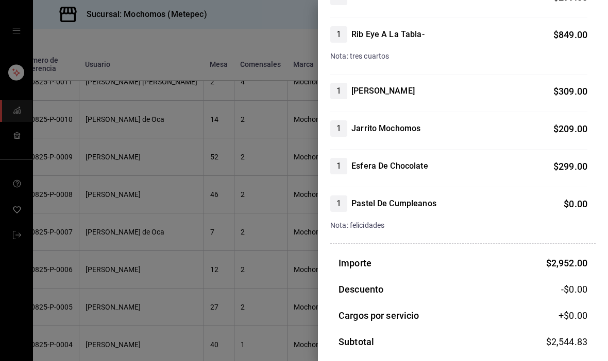
click at [82, 279] on div at bounding box center [304, 180] width 608 height 361
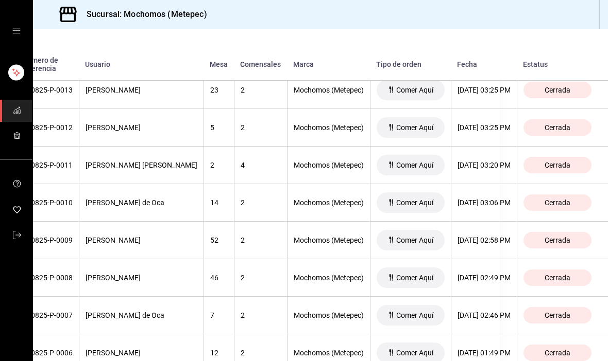
scroll to position [3894, 119]
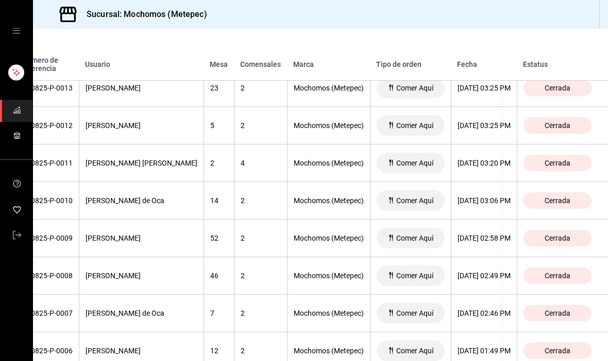
click at [481, 309] on div "[DATE] 02:46 PM" at bounding box center [483, 313] width 53 height 8
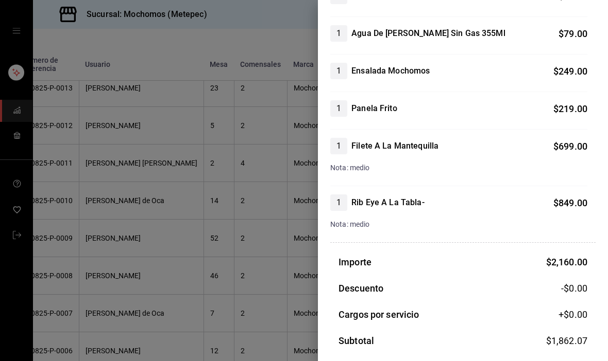
scroll to position [133, 0]
click at [269, 324] on div at bounding box center [304, 180] width 608 height 361
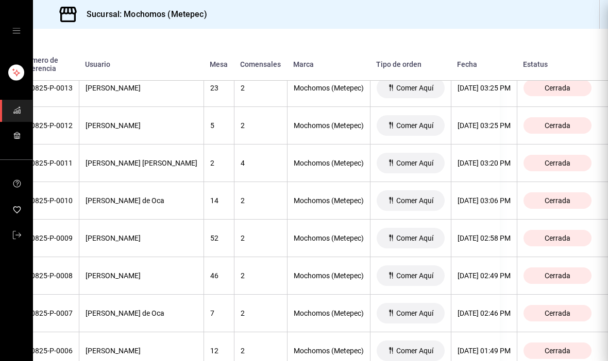
scroll to position [0, 0]
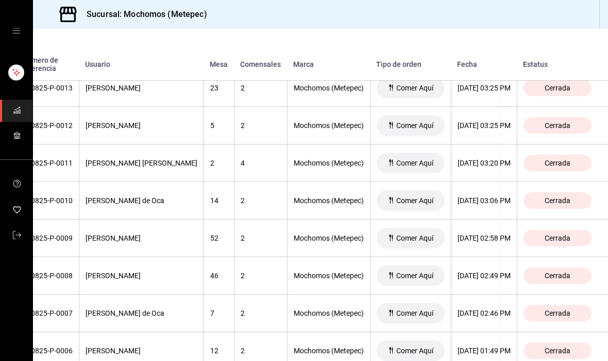
click at [494, 197] on div "[DATE] 03:06 PM" at bounding box center [483, 201] width 53 height 8
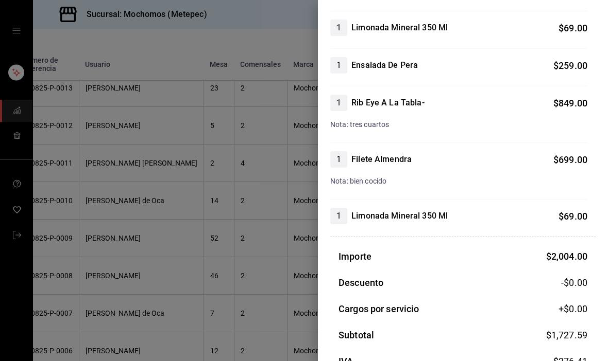
scroll to position [137, 0]
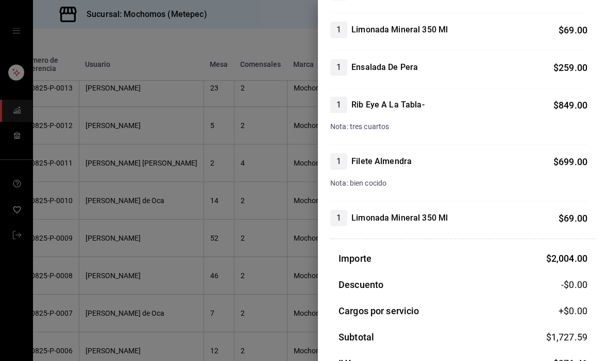
click at [76, 283] on div at bounding box center [304, 180] width 608 height 361
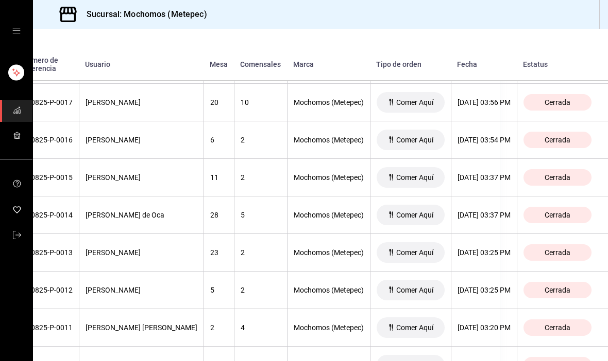
scroll to position [3729, 119]
click at [479, 174] on div "[DATE] 03:37 PM" at bounding box center [483, 178] width 53 height 8
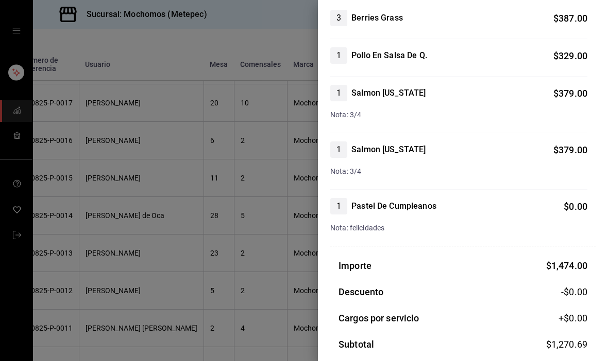
scroll to position [111, 0]
click at [59, 297] on div at bounding box center [304, 180] width 608 height 361
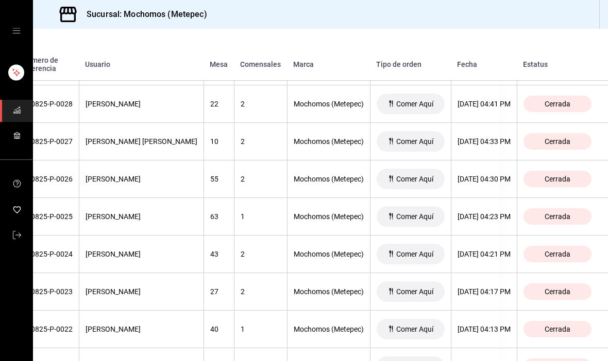
scroll to position [3314, 119]
click at [486, 236] on th "[DATE] 04:21 PM" at bounding box center [484, 255] width 66 height 38
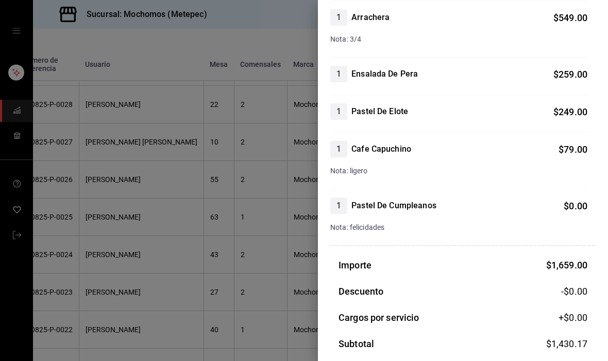
scroll to position [226, 0]
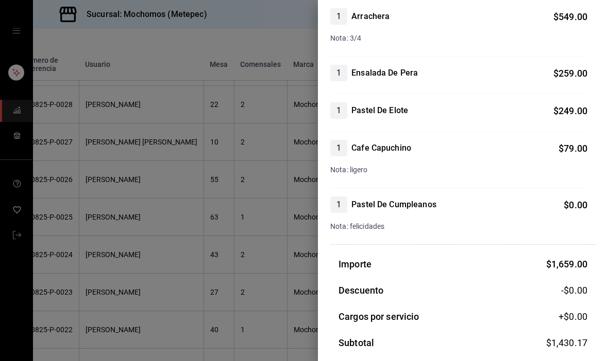
click at [84, 310] on div at bounding box center [304, 180] width 608 height 361
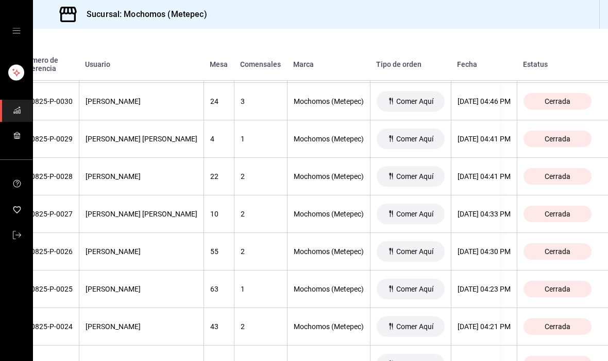
scroll to position [3242, 119]
click at [490, 196] on th "[DATE] 04:33 PM" at bounding box center [484, 215] width 66 height 38
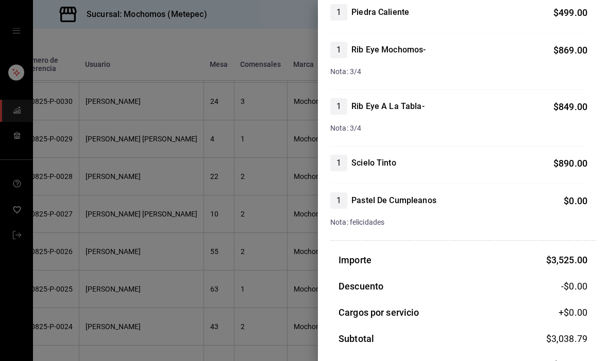
scroll to position [203, 0]
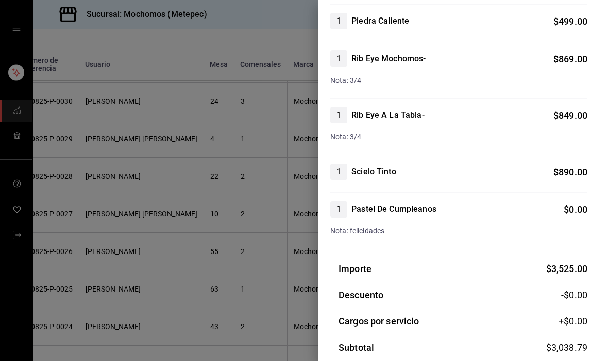
click at [81, 301] on div at bounding box center [304, 180] width 608 height 361
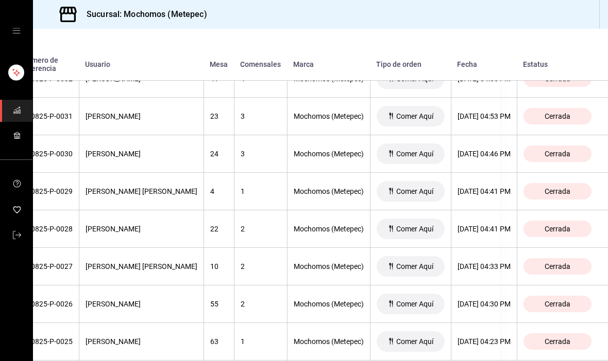
scroll to position [3189, 119]
click at [475, 173] on th "[DATE] 04:41 PM" at bounding box center [484, 192] width 66 height 38
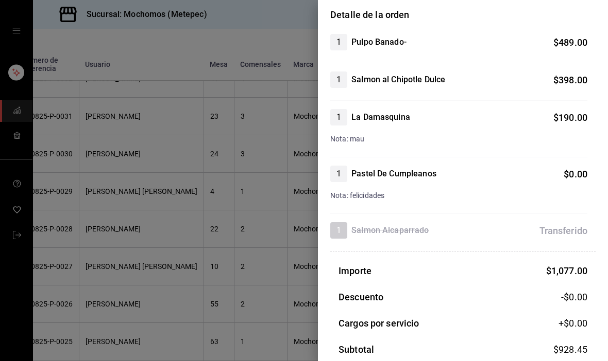
scroll to position [88, 0]
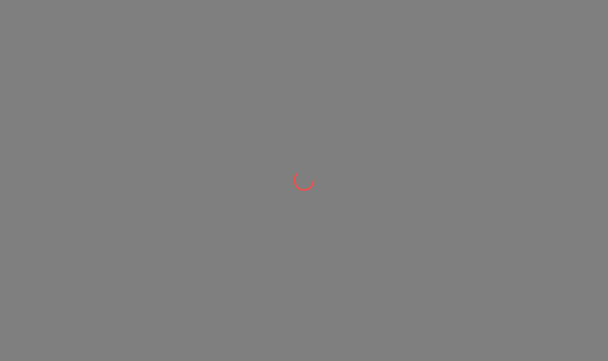
scroll to position [1, 0]
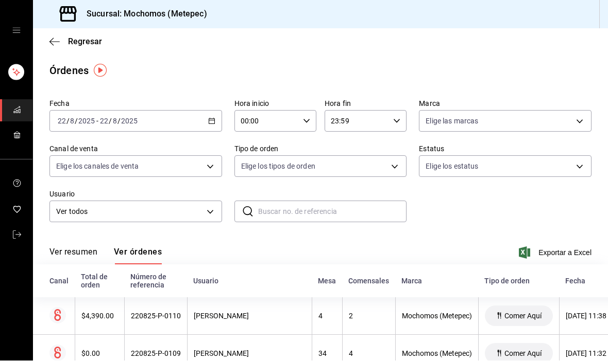
scroll to position [1, 0]
click at [209, 123] on icon "button" at bounding box center [211, 121] width 7 height 7
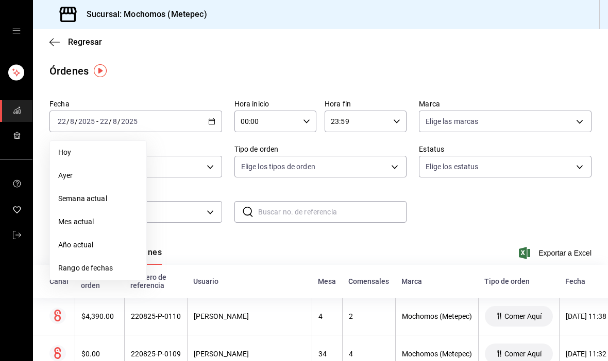
click at [68, 268] on span "Rango de fechas" at bounding box center [98, 268] width 80 height 11
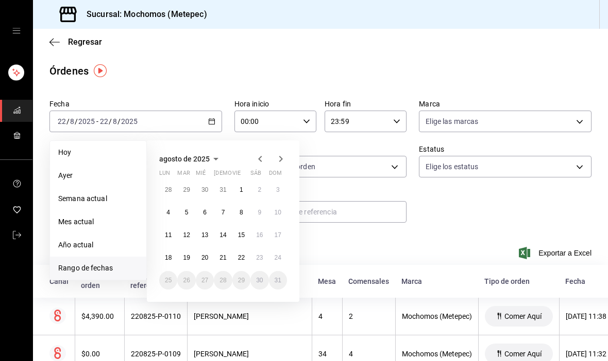
click at [238, 256] on abbr "22" at bounding box center [241, 257] width 7 height 7
click at [240, 257] on abbr "22" at bounding box center [241, 257] width 7 height 7
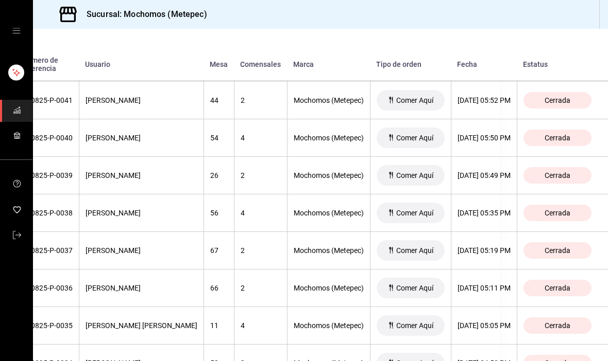
scroll to position [2828, 117]
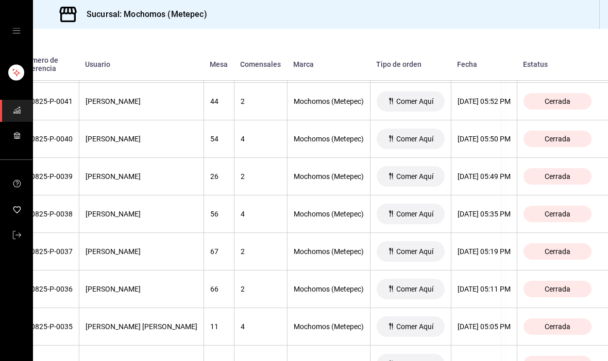
click at [492, 162] on th "[DATE] 05:49 PM" at bounding box center [484, 177] width 66 height 38
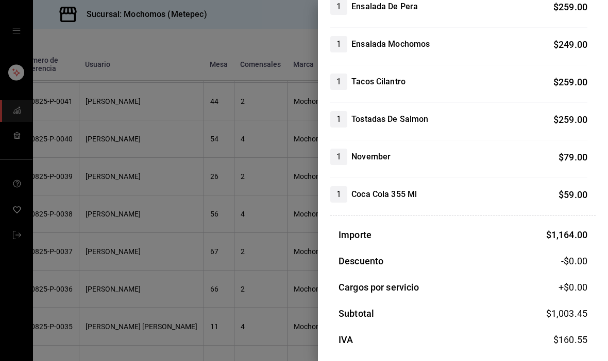
scroll to position [109, 0]
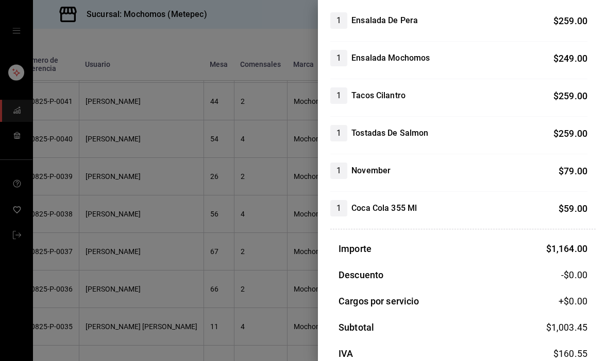
click at [92, 264] on div at bounding box center [304, 180] width 608 height 361
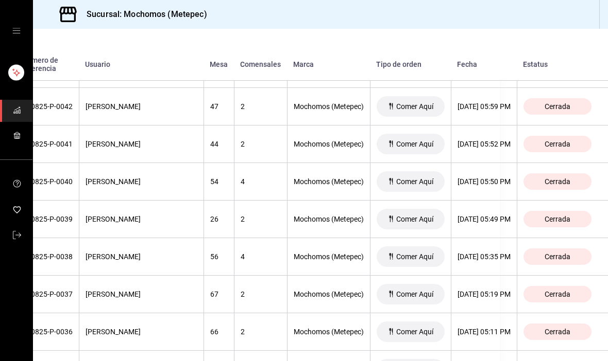
scroll to position [2785, 119]
click at [471, 181] on div "[DATE] 05:50 PM" at bounding box center [483, 182] width 53 height 8
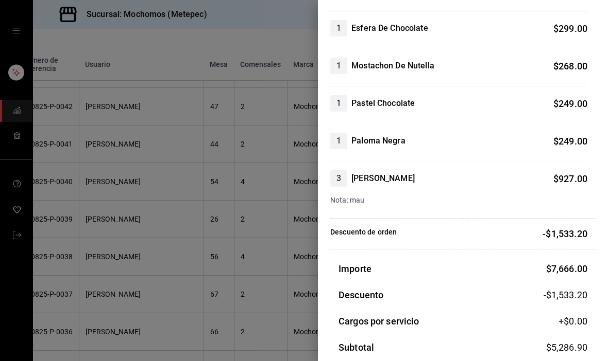
scroll to position [724, 0]
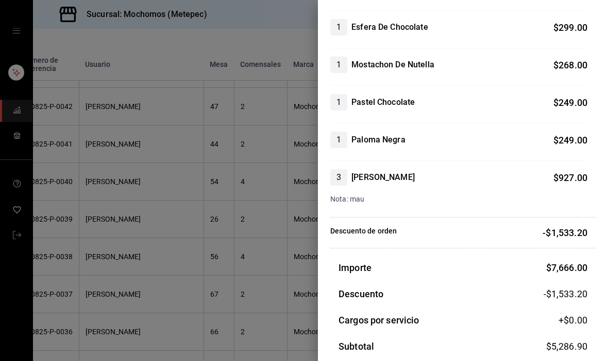
click at [83, 283] on div at bounding box center [304, 180] width 608 height 361
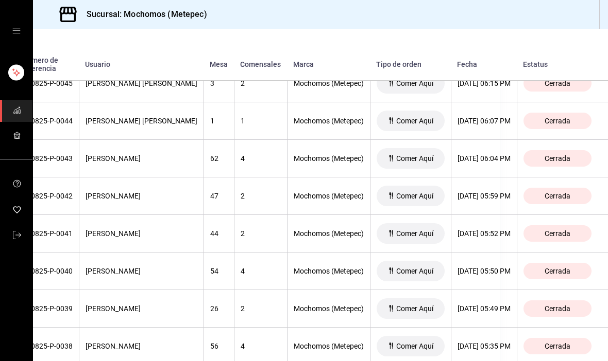
scroll to position [2696, 119]
click at [492, 195] on div "[DATE] 05:59 PM" at bounding box center [483, 196] width 53 height 8
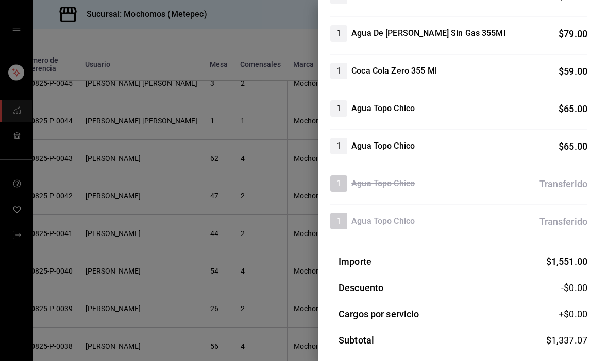
scroll to position [245, 0]
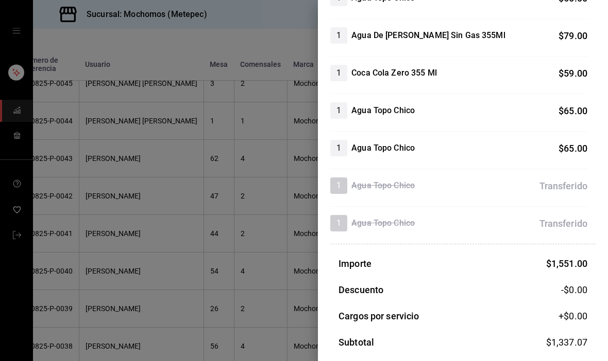
click at [83, 264] on div at bounding box center [304, 180] width 608 height 361
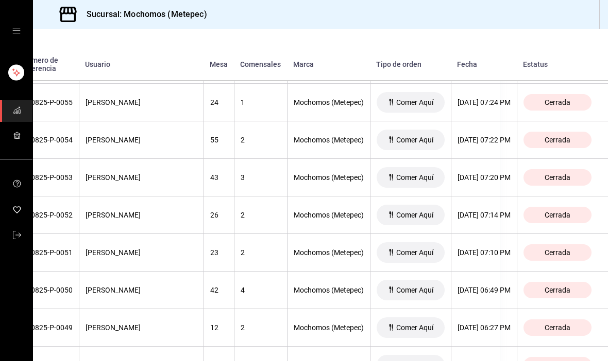
scroll to position [2301, 119]
click at [475, 254] on div "[DATE] 07:10 PM" at bounding box center [483, 253] width 53 height 8
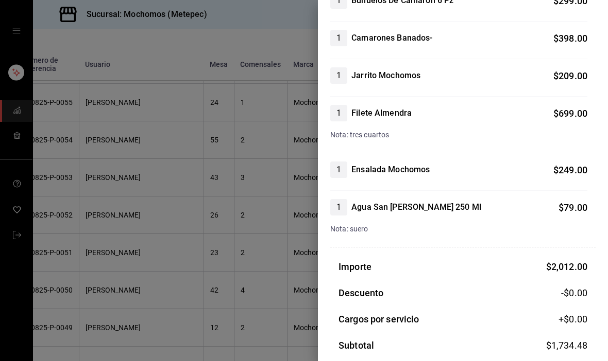
scroll to position [186, 0]
click at [79, 219] on div at bounding box center [304, 180] width 608 height 361
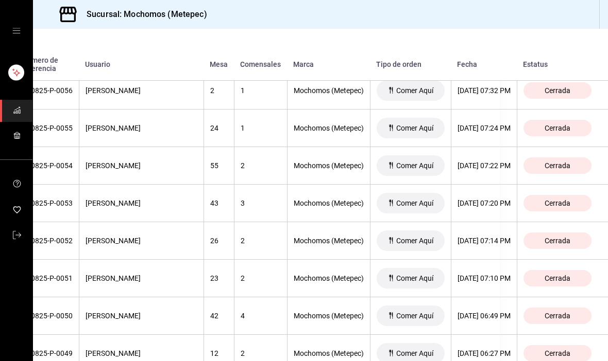
scroll to position [2274, 119]
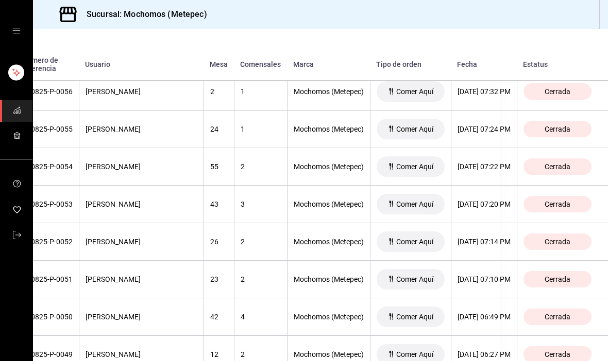
click at [487, 250] on th "[DATE] 07:14 PM" at bounding box center [484, 242] width 66 height 38
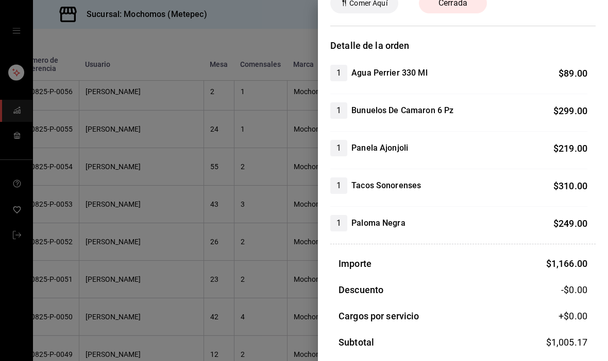
scroll to position [51, 0]
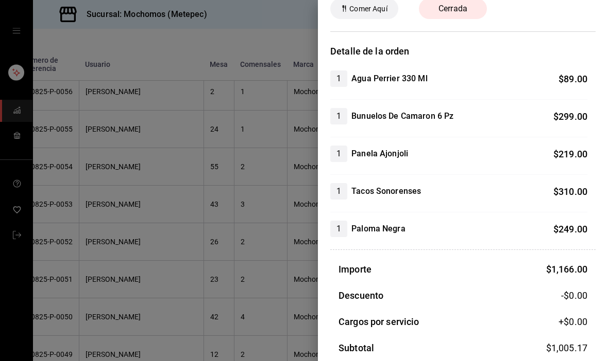
click at [90, 269] on div at bounding box center [304, 180] width 608 height 361
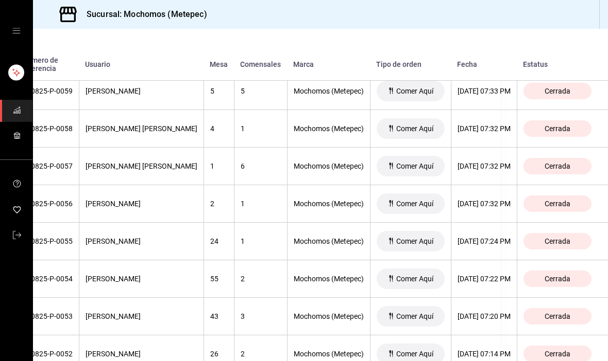
scroll to position [2138, 116]
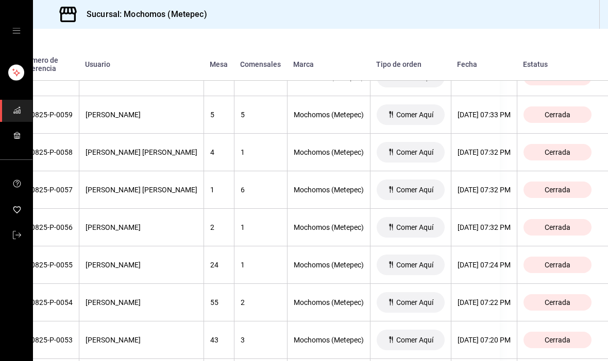
click at [498, 191] on div "[DATE] 07:32 PM" at bounding box center [483, 190] width 53 height 8
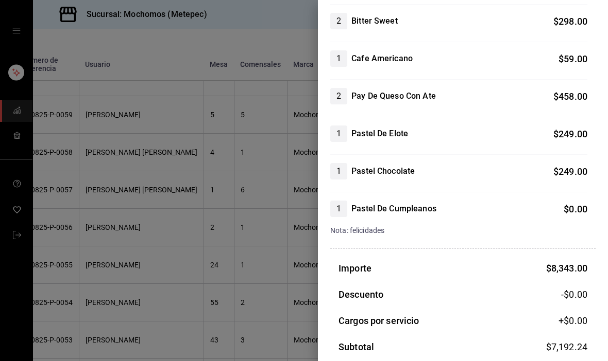
scroll to position [1289, 0]
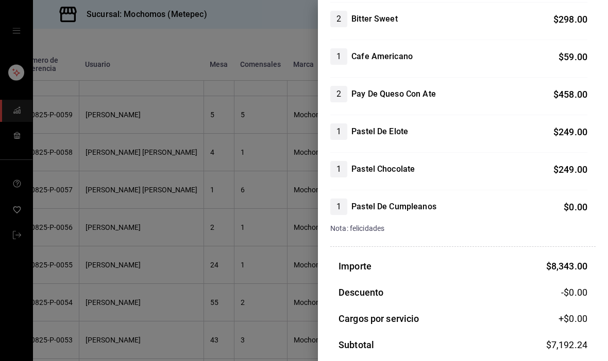
click at [101, 290] on div at bounding box center [304, 180] width 608 height 361
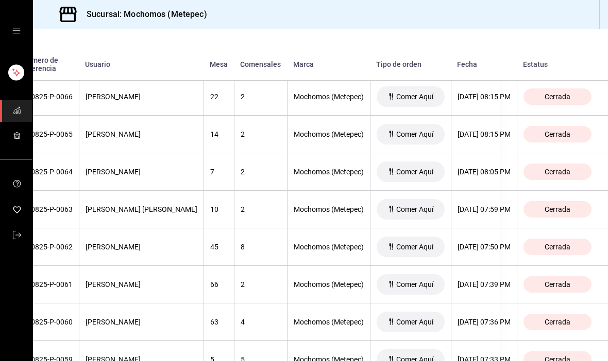
scroll to position [1892, 119]
click at [476, 180] on th "[DATE] 08:05 PM" at bounding box center [484, 173] width 66 height 38
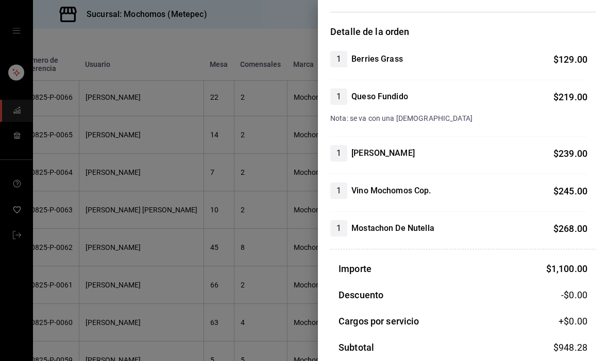
scroll to position [70, 0]
click at [85, 286] on div at bounding box center [304, 180] width 608 height 361
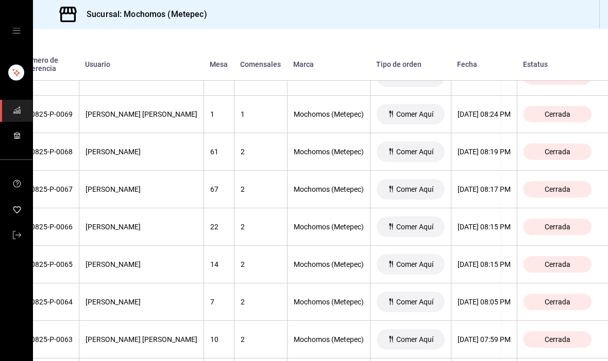
scroll to position [1763, 119]
click at [489, 230] on div "[DATE] 08:15 PM" at bounding box center [483, 227] width 53 height 8
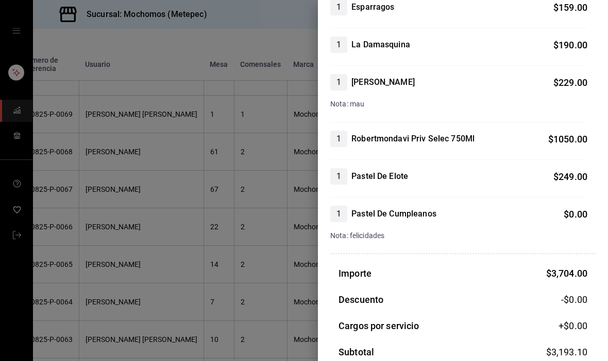
scroll to position [261, 0]
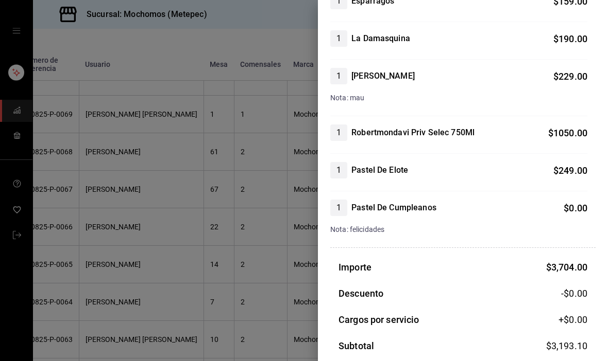
click at [98, 315] on div at bounding box center [304, 180] width 608 height 361
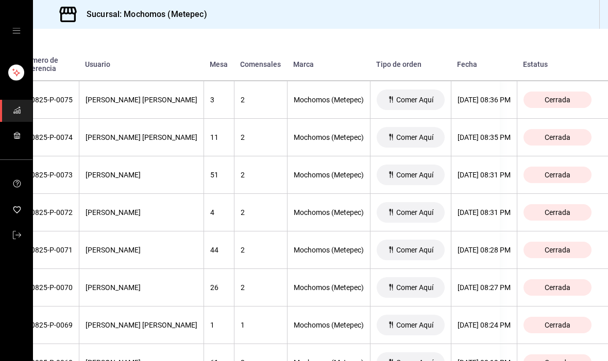
scroll to position [1552, 119]
click at [485, 199] on th "[DATE] 08:31 PM" at bounding box center [484, 213] width 66 height 38
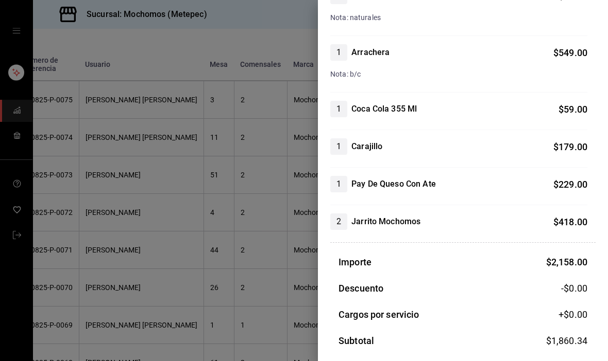
scroll to position [304, 0]
click at [76, 295] on div at bounding box center [304, 180] width 608 height 361
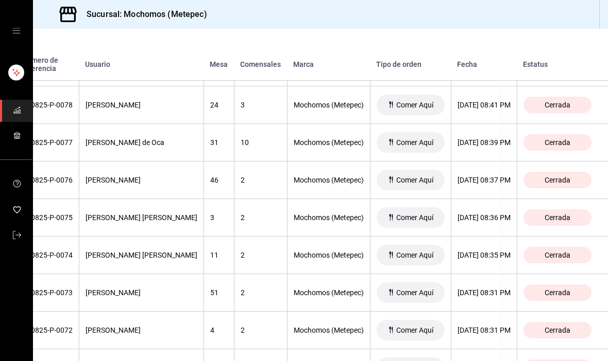
scroll to position [1433, 119]
click at [480, 183] on div "[DATE] 08:37 PM" at bounding box center [483, 181] width 53 height 8
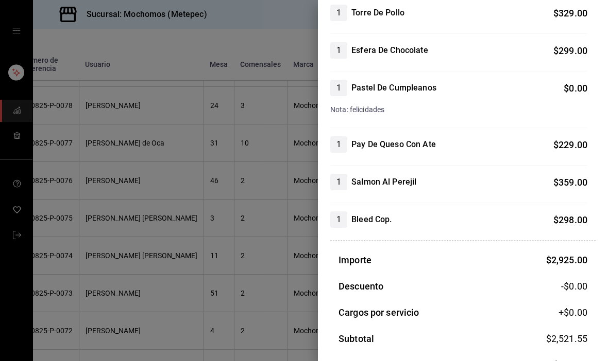
scroll to position [286, 0]
click at [88, 317] on div at bounding box center [304, 180] width 608 height 361
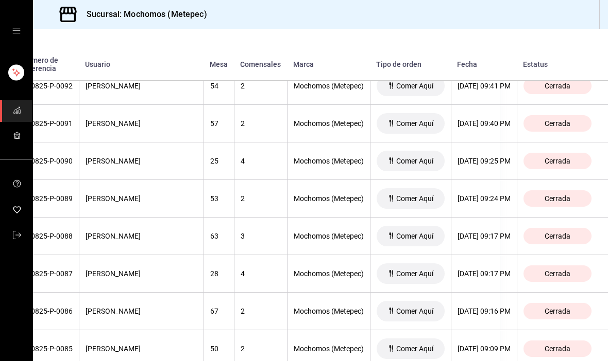
scroll to position [919, 119]
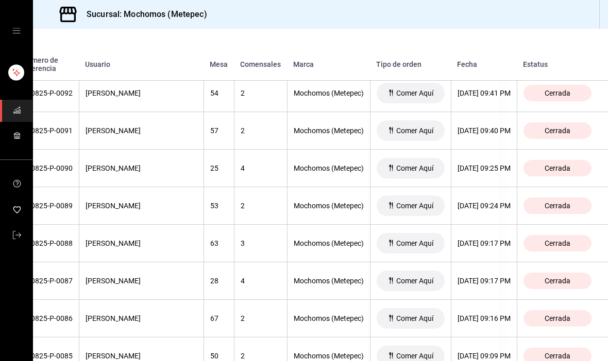
click at [483, 174] on th "[DATE] 09:25 PM" at bounding box center [484, 169] width 66 height 38
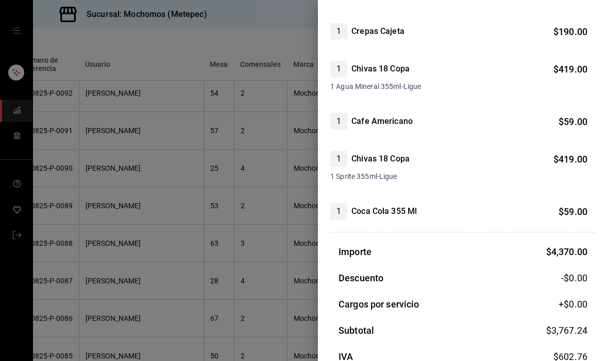
scroll to position [768, 0]
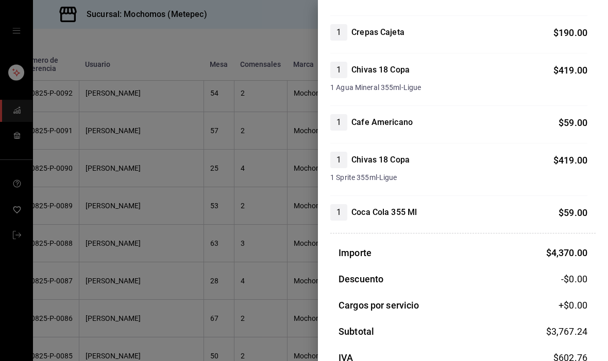
click at [83, 289] on div at bounding box center [304, 180] width 608 height 361
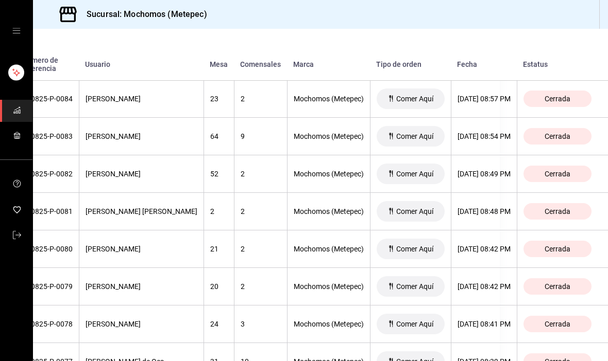
scroll to position [1214, 119]
click at [485, 284] on div "[DATE] 08:42 PM" at bounding box center [483, 287] width 53 height 8
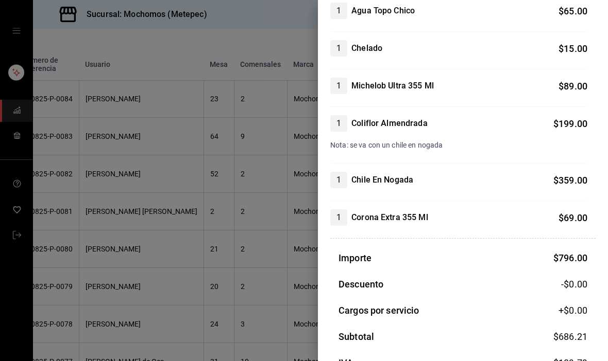
scroll to position [118, 0]
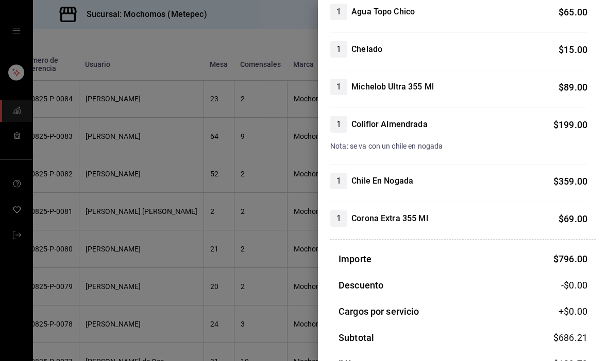
click at [87, 295] on div at bounding box center [304, 180] width 608 height 361
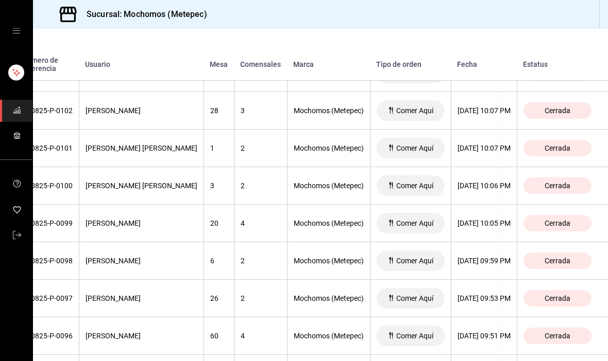
scroll to position [528, 117]
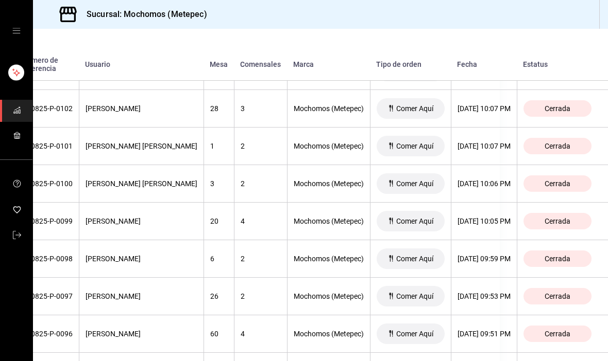
click at [487, 187] on div "[DATE] 10:06 PM" at bounding box center [483, 184] width 53 height 8
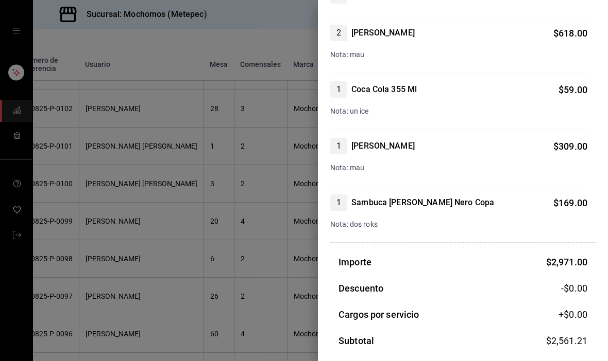
scroll to position [284, 0]
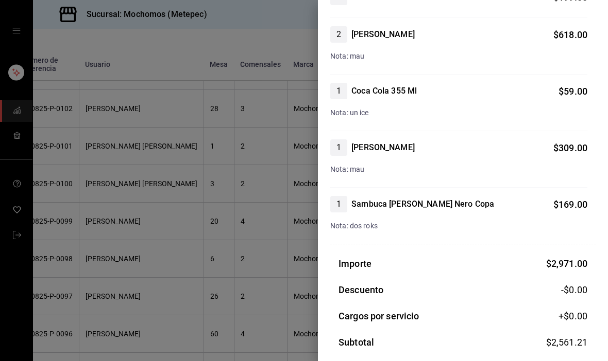
click at [88, 298] on div at bounding box center [304, 180] width 608 height 361
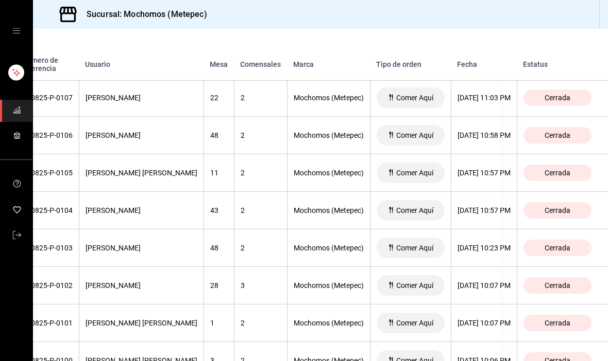
scroll to position [351, 119]
click at [484, 105] on th "[DATE] 11:03 PM" at bounding box center [484, 98] width 66 height 38
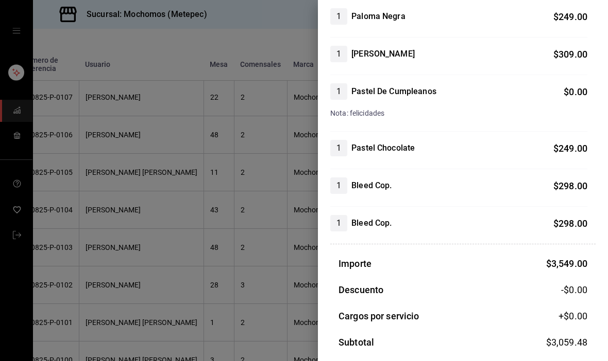
scroll to position [320, 0]
click at [79, 283] on div at bounding box center [304, 180] width 608 height 361
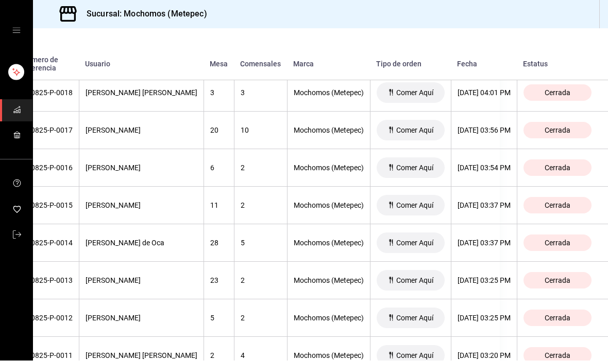
scroll to position [35, 0]
click at [479, 338] on th "[DATE] 03:20 PM" at bounding box center [484, 357] width 66 height 38
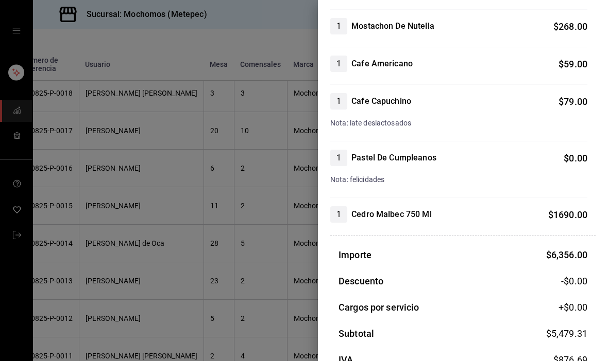
scroll to position [685, 0]
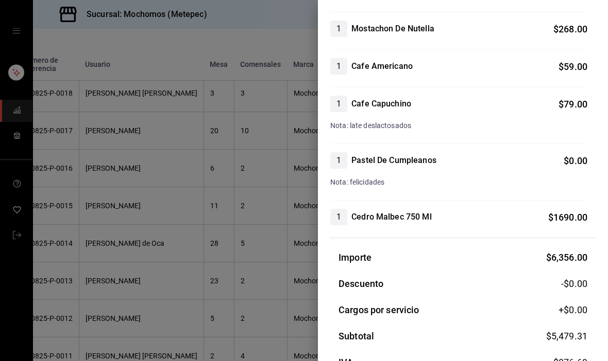
click at [87, 287] on div at bounding box center [304, 180] width 608 height 361
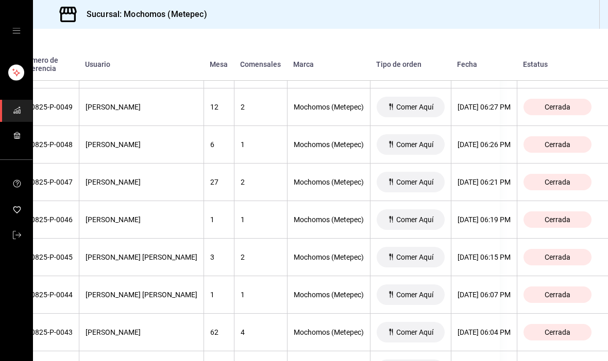
scroll to position [2521, 119]
click at [489, 141] on div "[DATE] 06:26 PM" at bounding box center [483, 145] width 53 height 8
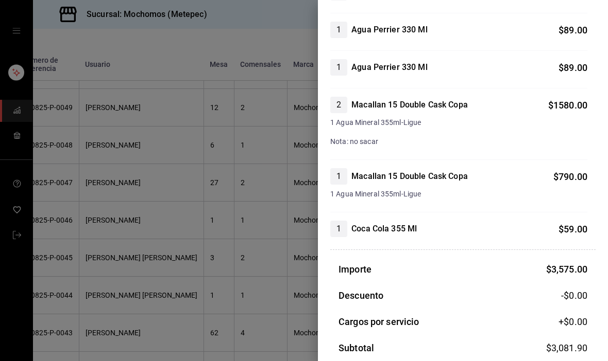
scroll to position [265, 0]
click at [250, 185] on div at bounding box center [304, 180] width 608 height 361
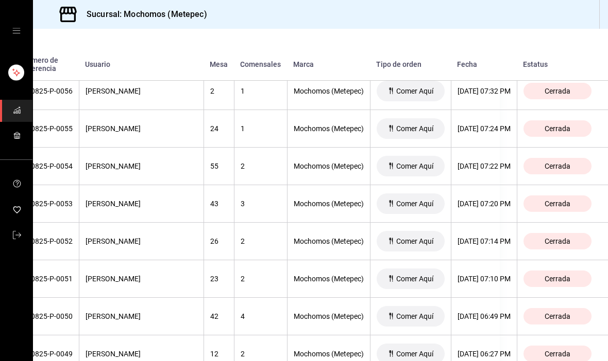
scroll to position [2273, 119]
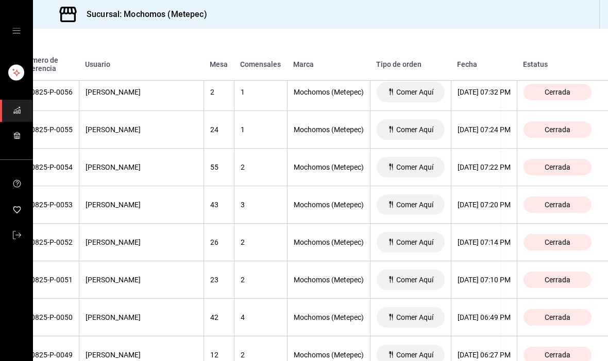
click at [498, 163] on div "[DATE] 07:22 PM" at bounding box center [483, 167] width 53 height 8
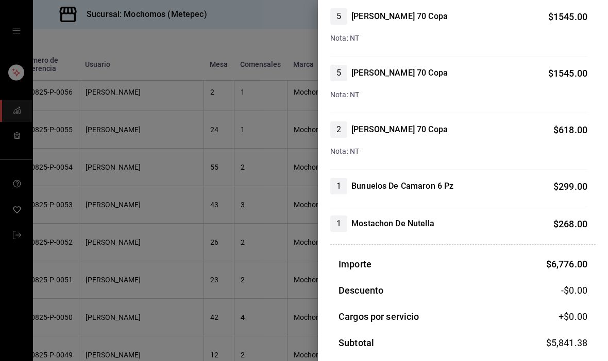
scroll to position [628, 0]
click at [259, 279] on div at bounding box center [304, 180] width 608 height 361
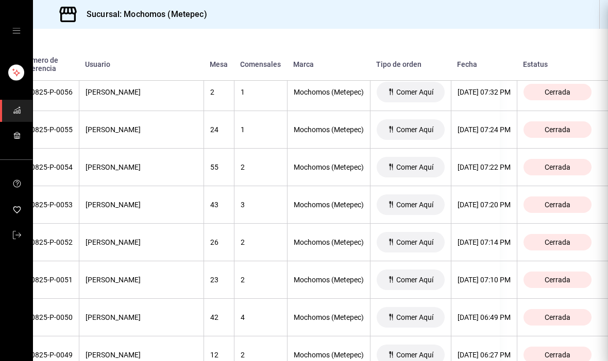
scroll to position [0, 0]
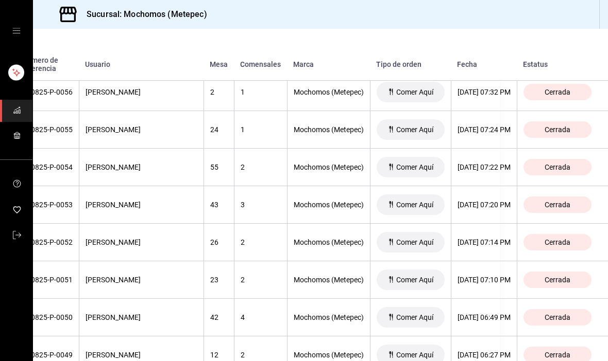
click at [486, 149] on th "[DATE] 07:22 PM" at bounding box center [484, 168] width 66 height 38
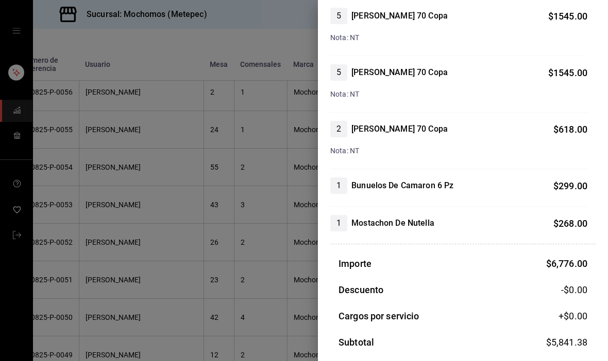
scroll to position [624, 0]
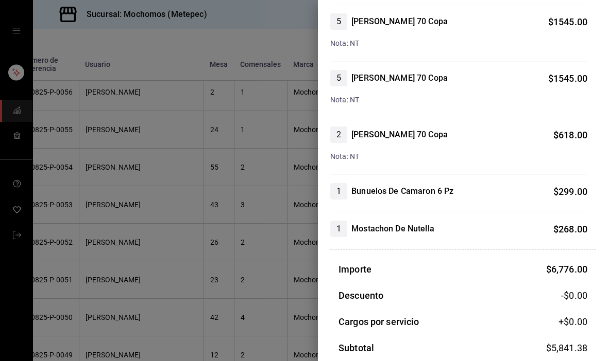
click at [262, 273] on div at bounding box center [304, 180] width 608 height 361
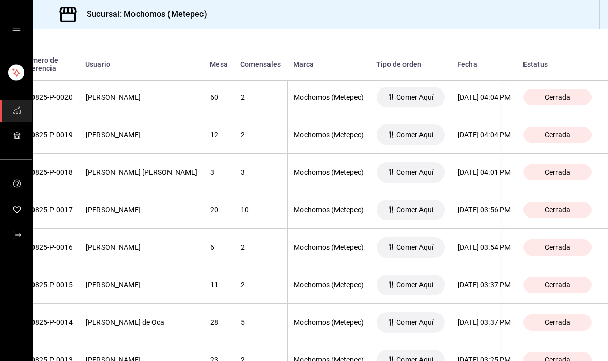
scroll to position [3620, 115]
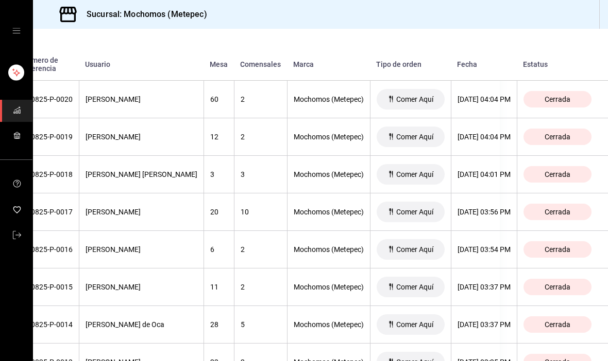
click at [488, 246] on div "[DATE] 03:54 PM" at bounding box center [483, 250] width 53 height 8
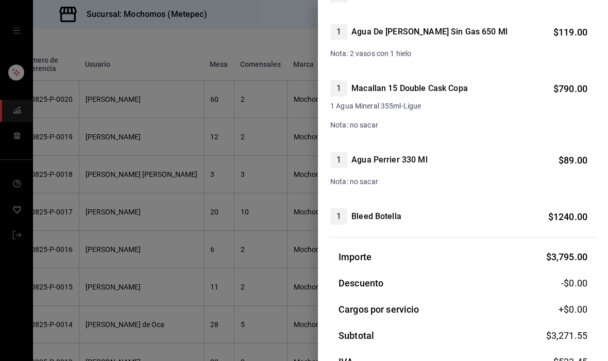
scroll to position [395, 0]
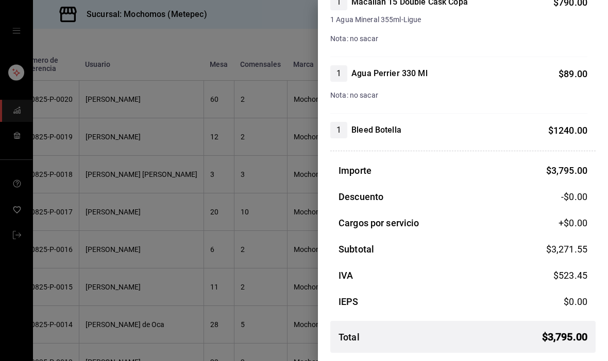
click at [72, 291] on div at bounding box center [304, 180] width 608 height 361
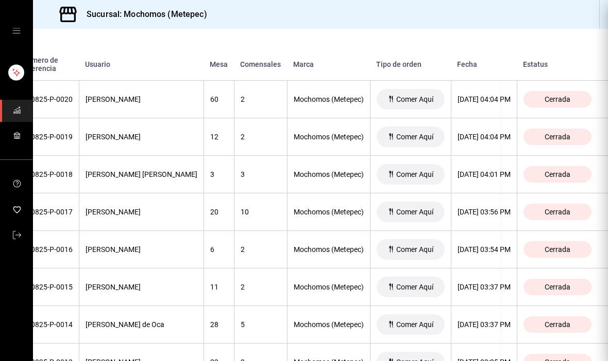
scroll to position [486, 0]
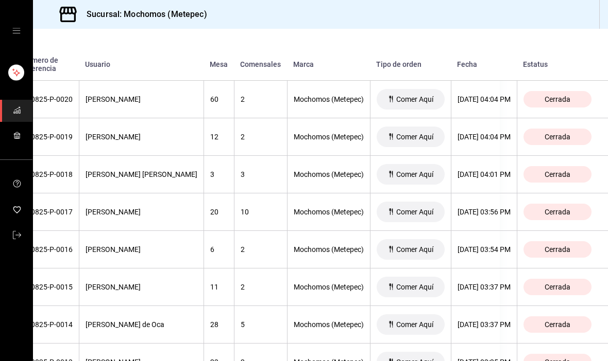
click at [79, 306] on th "[PERSON_NAME] de Oca" at bounding box center [141, 325] width 125 height 38
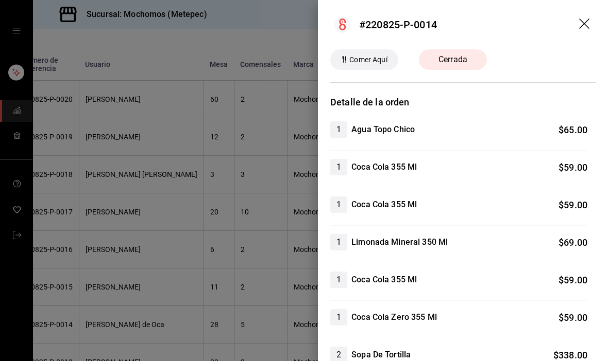
click at [83, 288] on div at bounding box center [304, 180] width 608 height 361
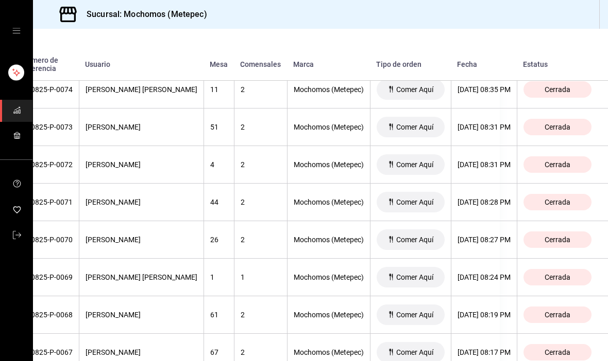
scroll to position [1578, 117]
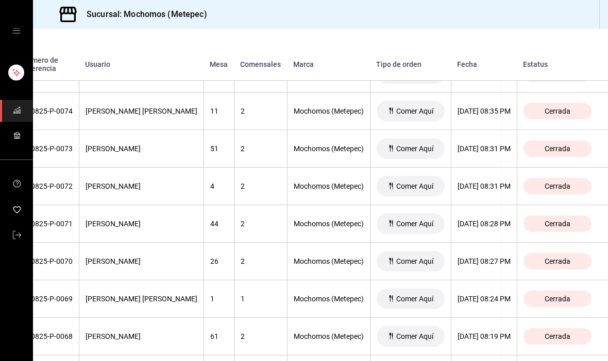
click at [487, 220] on div "[DATE] 08:28 PM" at bounding box center [483, 224] width 53 height 8
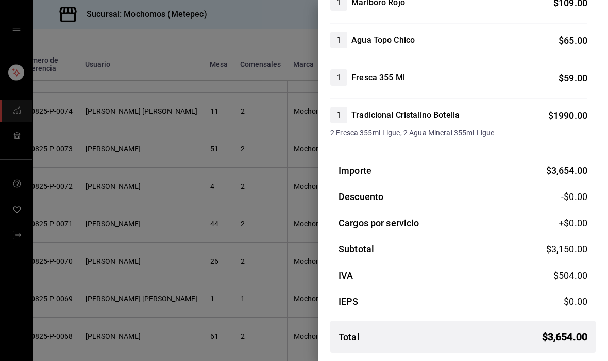
click at [97, 238] on div at bounding box center [304, 180] width 608 height 361
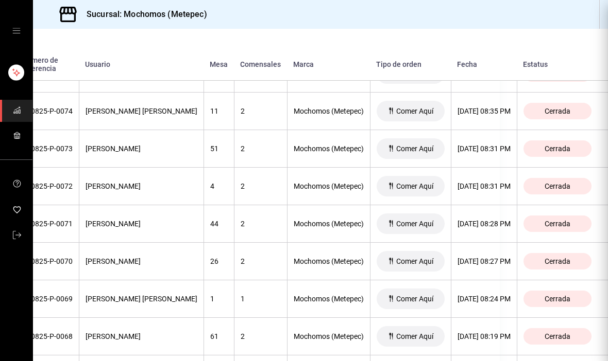
scroll to position [335, 0]
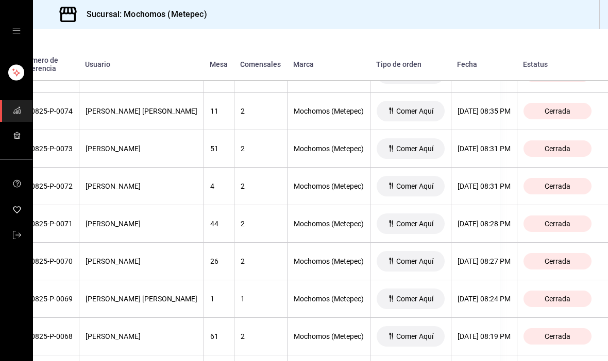
click at [496, 257] on div "[DATE] 08:27 PM" at bounding box center [483, 261] width 53 height 8
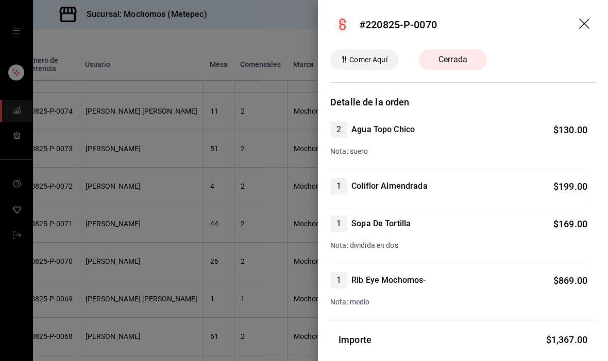
click at [109, 261] on div at bounding box center [304, 180] width 608 height 361
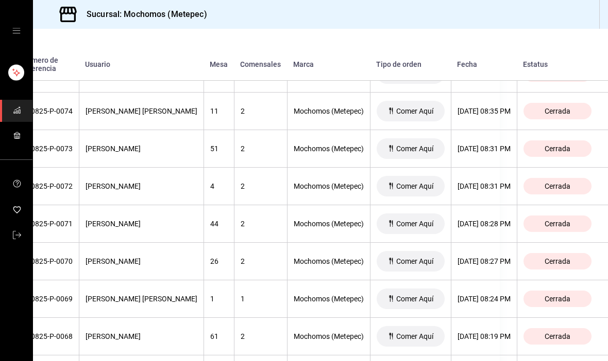
click at [491, 182] on div "[DATE] 08:31 PM" at bounding box center [483, 186] width 53 height 8
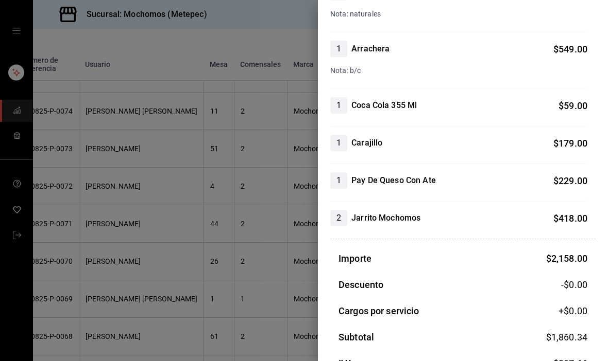
scroll to position [307, 0]
click at [59, 251] on div at bounding box center [304, 180] width 608 height 361
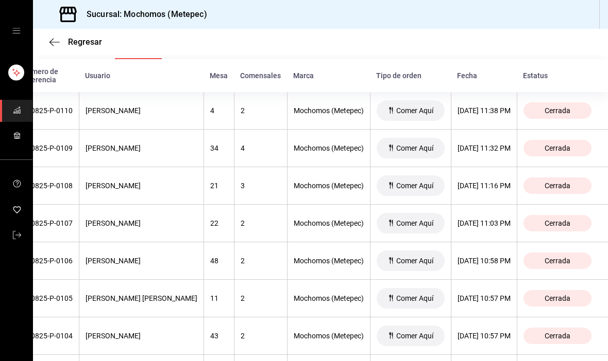
scroll to position [206, 0]
click at [480, 219] on div "[DATE] 11:03 PM" at bounding box center [483, 223] width 53 height 8
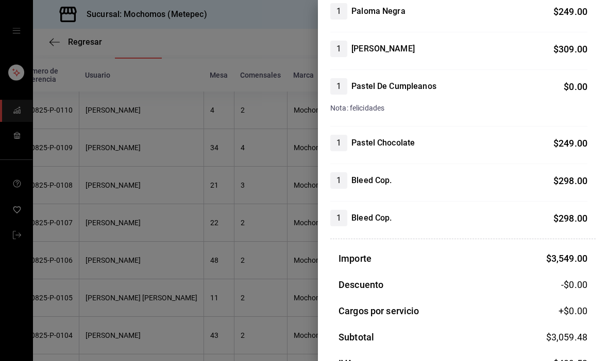
scroll to position [325, 0]
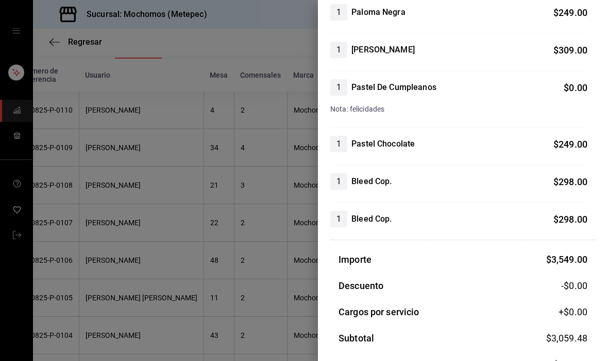
click at [72, 247] on div at bounding box center [304, 180] width 608 height 361
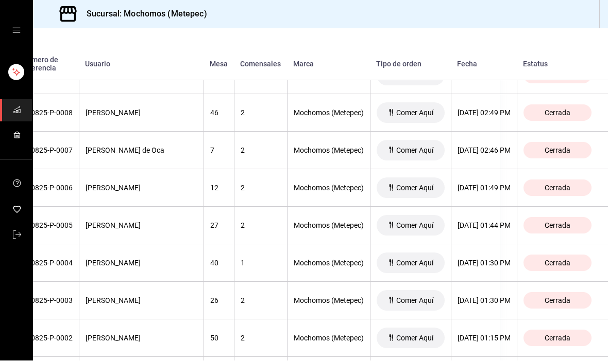
scroll to position [4056, 119]
click at [479, 283] on th "[DATE] 01:30 PM" at bounding box center [484, 302] width 66 height 38
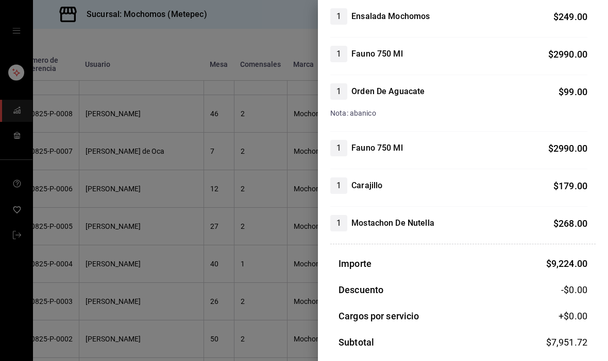
scroll to position [433, 0]
click at [74, 249] on div at bounding box center [304, 180] width 608 height 361
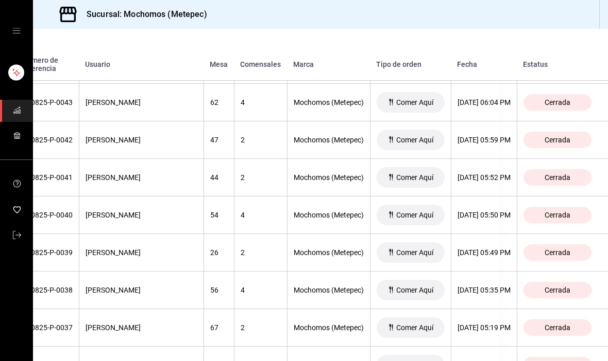
scroll to position [2752, 119]
click at [495, 197] on th "[DATE] 05:50 PM" at bounding box center [484, 216] width 66 height 38
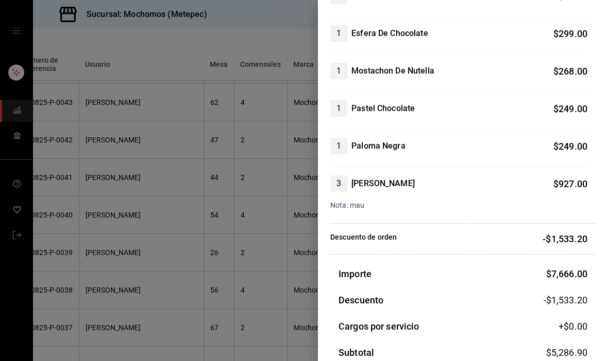
scroll to position [718, 0]
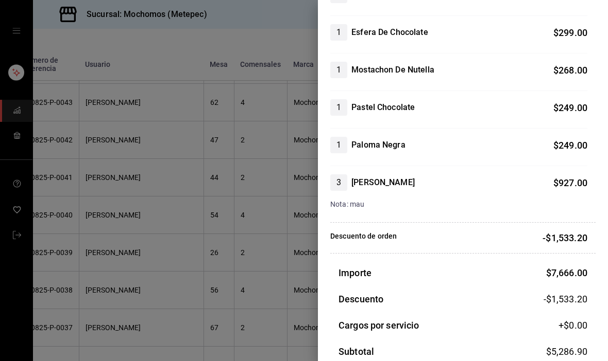
click at [79, 273] on div at bounding box center [304, 180] width 608 height 361
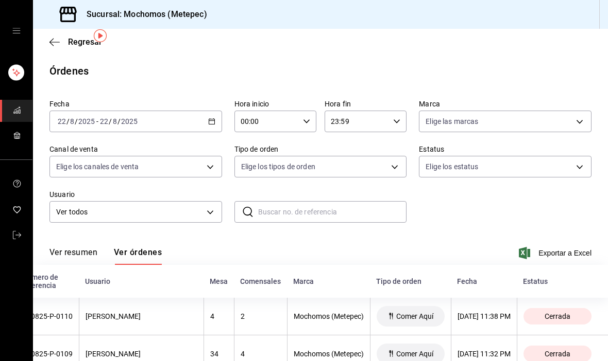
scroll to position [0, 0]
click at [207, 111] on div "[DATE] [DATE] - [DATE] [DATE]" at bounding box center [135, 122] width 173 height 22
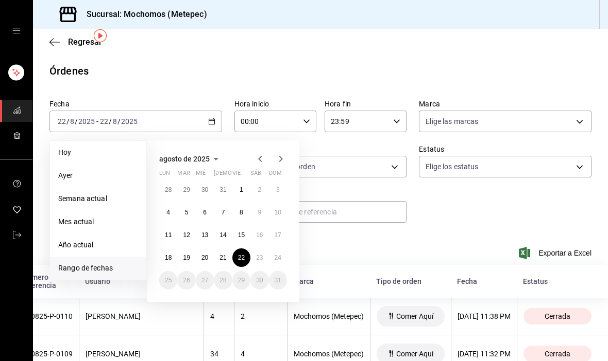
click at [249, 249] on button "22" at bounding box center [241, 258] width 18 height 19
click at [260, 249] on button "23" at bounding box center [259, 258] width 18 height 19
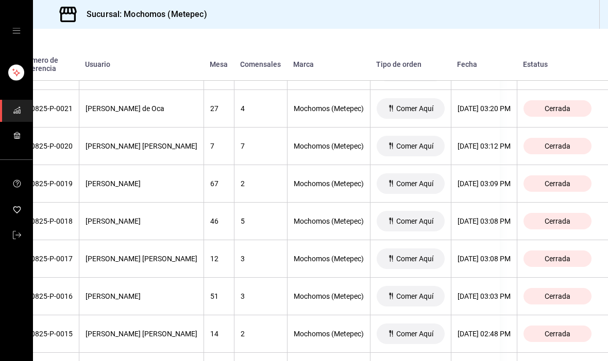
scroll to position [3496, 119]
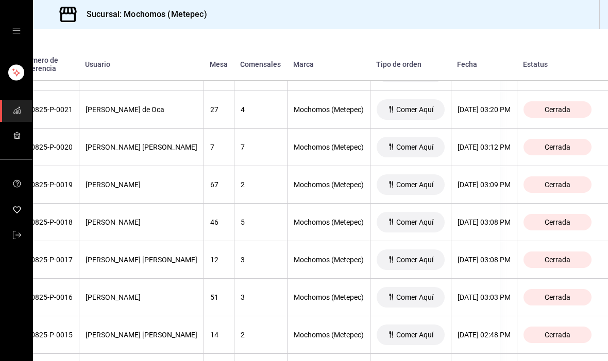
click at [486, 166] on th "[DATE] 03:09 PM" at bounding box center [484, 185] width 66 height 38
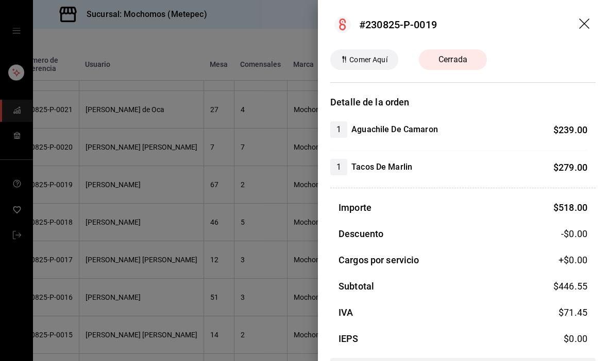
scroll to position [0, 0]
click at [70, 299] on div at bounding box center [304, 180] width 608 height 361
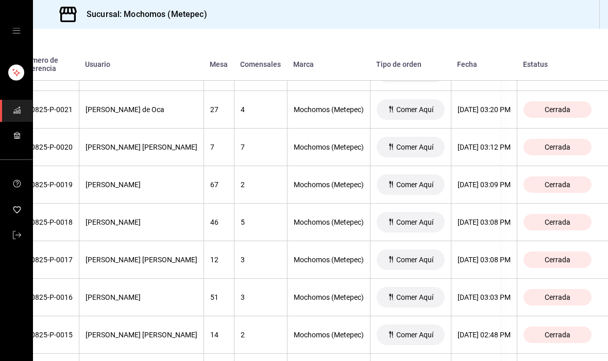
click at [488, 181] on div "[DATE] 03:09 PM" at bounding box center [483, 185] width 53 height 8
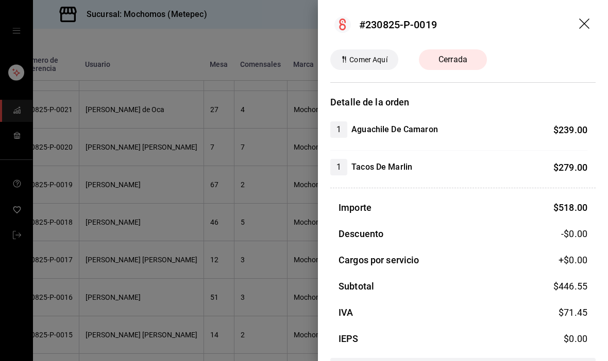
click at [190, 257] on div at bounding box center [304, 180] width 608 height 361
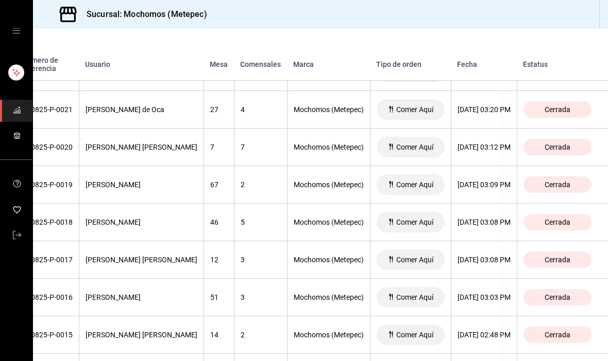
click at [175, 294] on div "[PERSON_NAME]" at bounding box center [141, 298] width 112 height 8
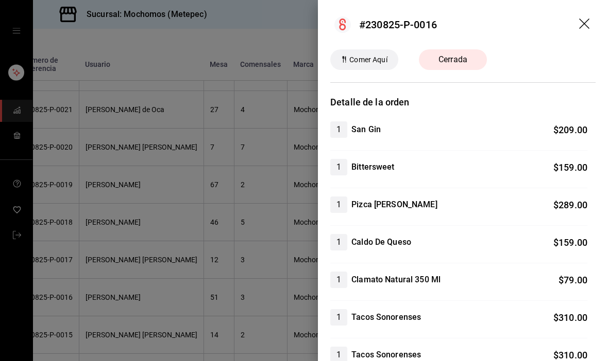
click at [219, 195] on div at bounding box center [304, 180] width 608 height 361
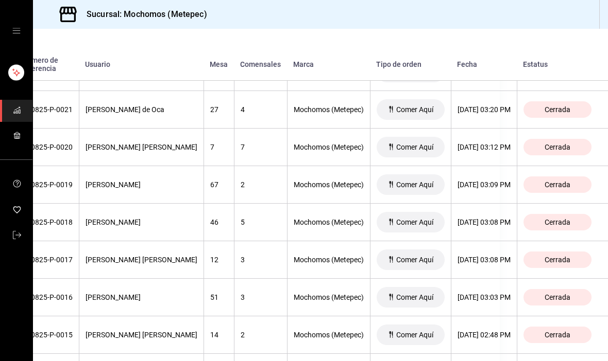
click at [263, 166] on th "2" at bounding box center [260, 185] width 53 height 38
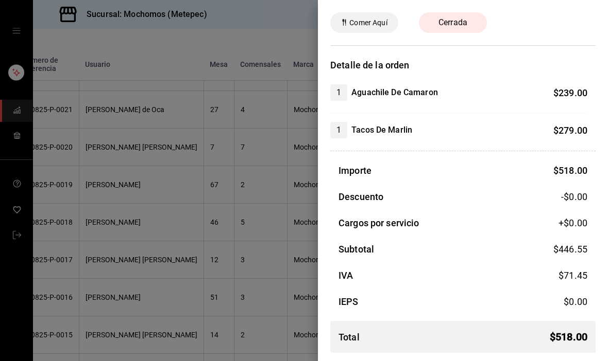
scroll to position [37, 0]
click at [271, 301] on div at bounding box center [304, 180] width 608 height 361
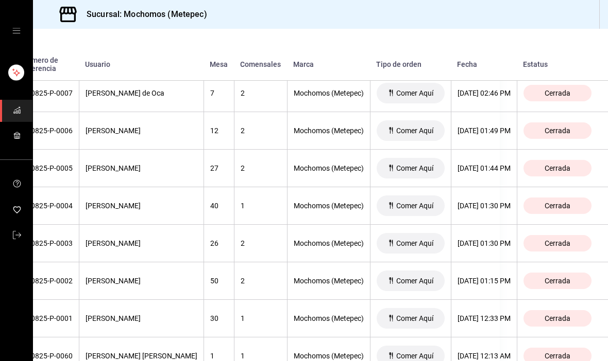
scroll to position [8212, 119]
click at [476, 231] on th "[DATE] 01:30 PM" at bounding box center [484, 244] width 66 height 38
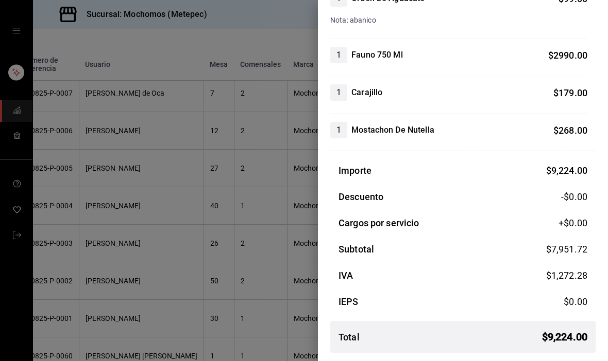
scroll to position [526, 0]
click at [75, 306] on div at bounding box center [304, 180] width 608 height 361
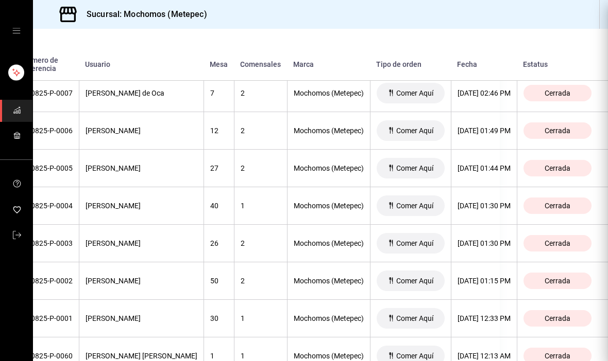
scroll to position [0, 0]
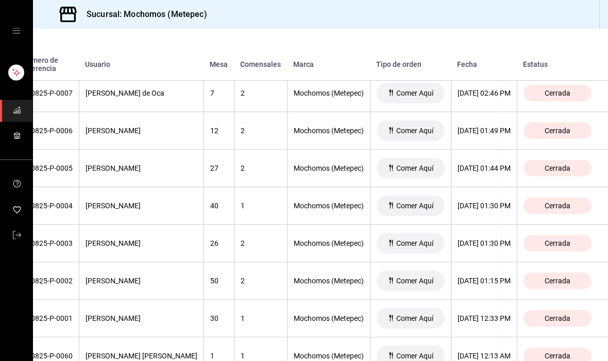
click at [481, 240] on div "[DATE] 01:30 PM" at bounding box center [483, 243] width 53 height 8
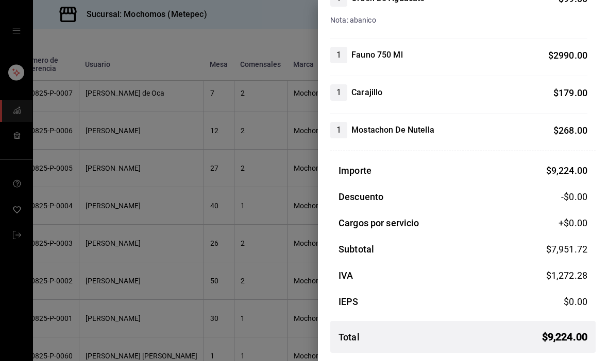
scroll to position [526, 0]
click at [83, 322] on div at bounding box center [304, 180] width 608 height 361
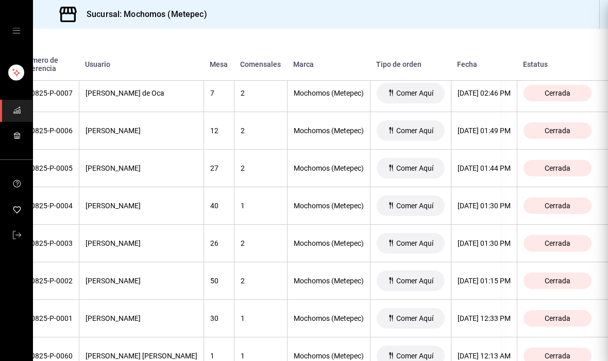
scroll to position [0, 0]
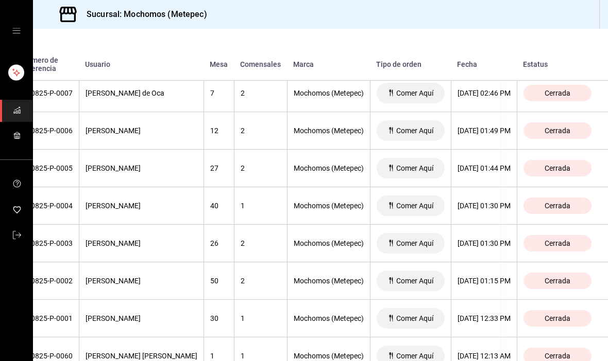
click at [498, 271] on th "[DATE] 01:15 PM" at bounding box center [484, 282] width 66 height 38
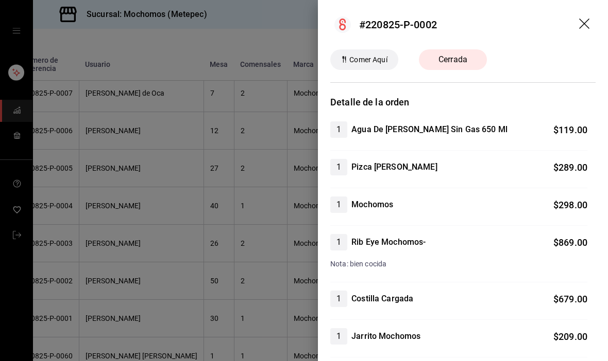
click at [78, 309] on div at bounding box center [304, 180] width 608 height 361
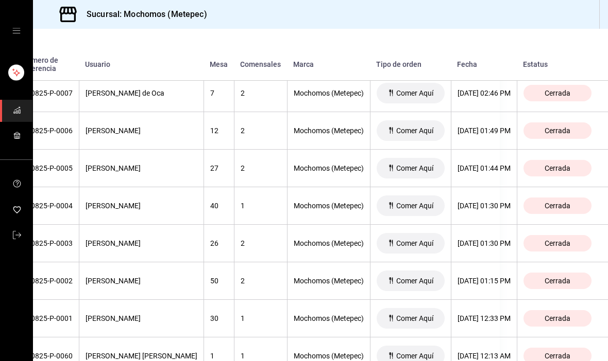
click at [490, 202] on div "[DATE] 01:30 PM" at bounding box center [483, 206] width 53 height 8
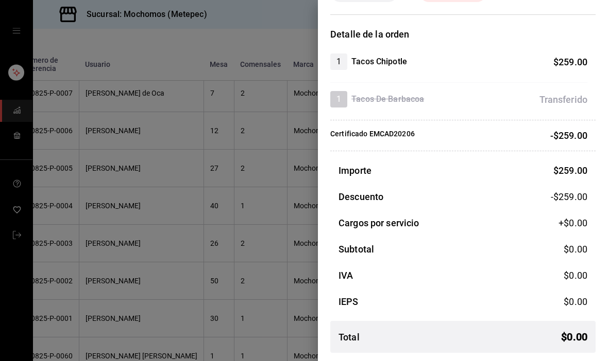
scroll to position [68, 0]
click at [76, 307] on div at bounding box center [304, 180] width 608 height 361
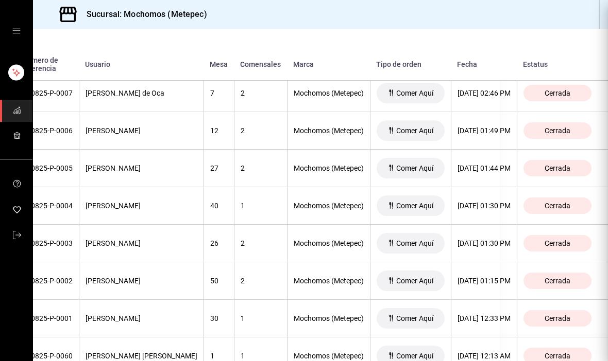
scroll to position [0, 0]
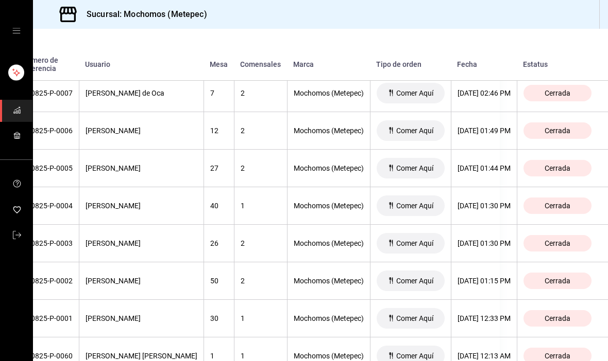
click at [490, 170] on th "[DATE] 01:44 PM" at bounding box center [484, 169] width 66 height 38
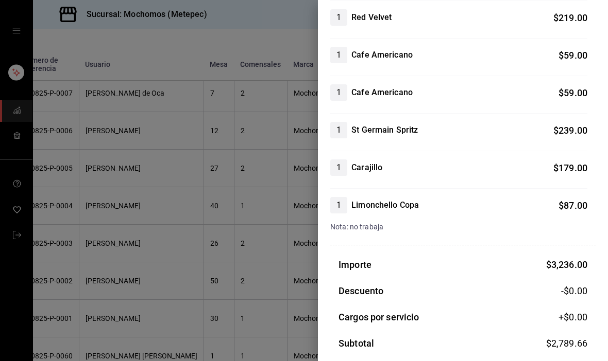
scroll to position [450, 0]
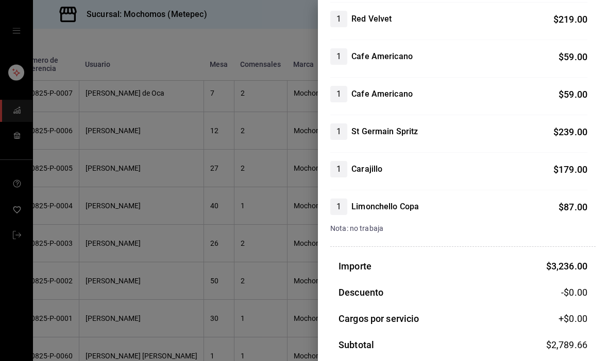
click at [93, 280] on div at bounding box center [304, 180] width 608 height 361
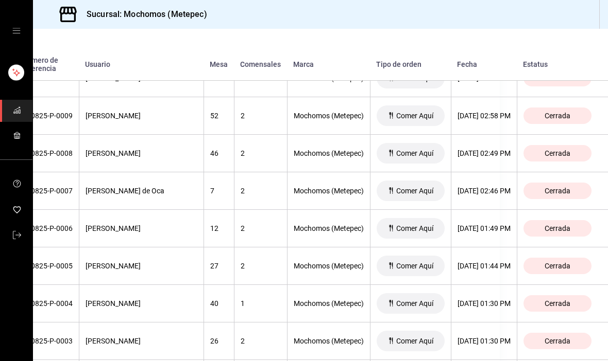
scroll to position [8115, 113]
click at [494, 190] on div "[DATE] 02:46 PM" at bounding box center [483, 190] width 53 height 8
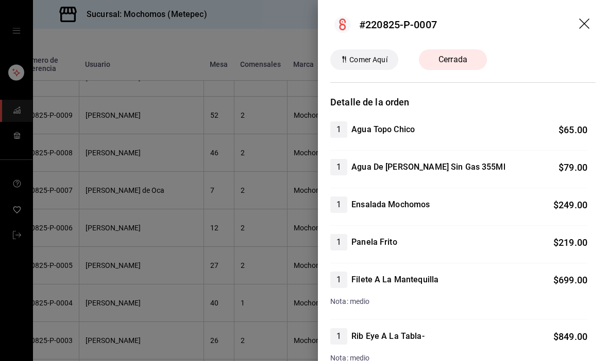
click at [81, 280] on div at bounding box center [304, 180] width 608 height 361
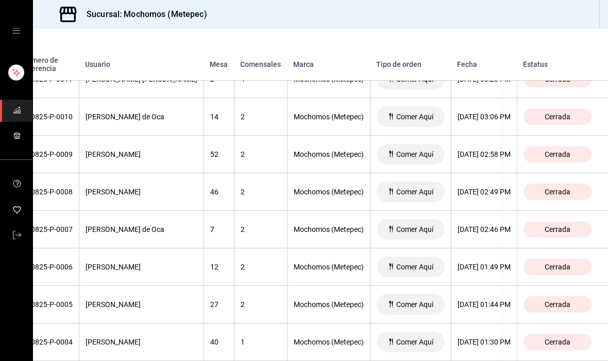
scroll to position [8076, 110]
click at [494, 225] on div "[DATE] 02:46 PM" at bounding box center [483, 229] width 53 height 8
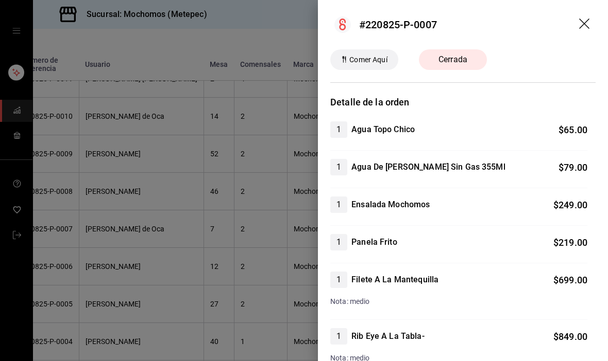
click at [70, 284] on div at bounding box center [304, 180] width 608 height 361
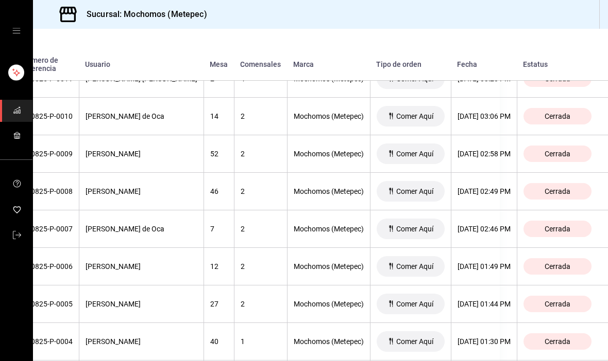
click at [507, 265] on div "[DATE] 01:49 PM" at bounding box center [483, 267] width 53 height 8
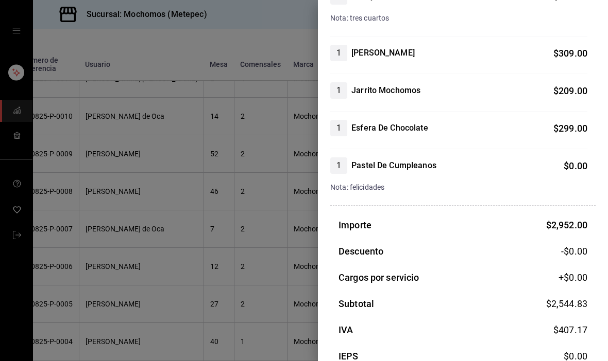
scroll to position [339, 0]
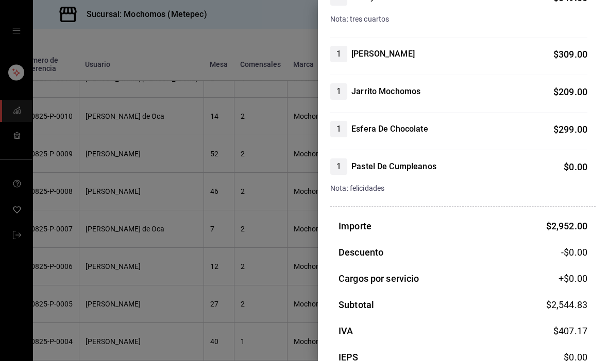
click at [70, 283] on div at bounding box center [304, 180] width 608 height 361
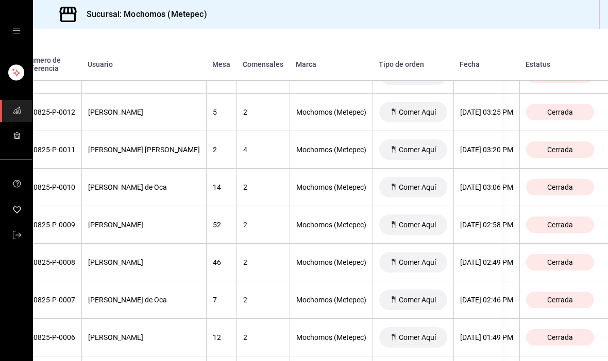
scroll to position [8004, 106]
click at [485, 150] on div "[DATE] 03:20 PM" at bounding box center [486, 150] width 53 height 8
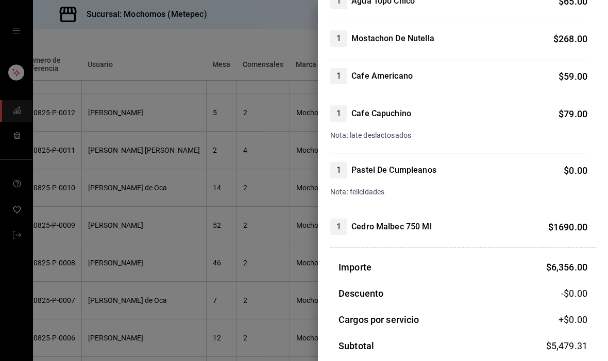
scroll to position [676, 0]
click at [64, 290] on div at bounding box center [304, 180] width 608 height 361
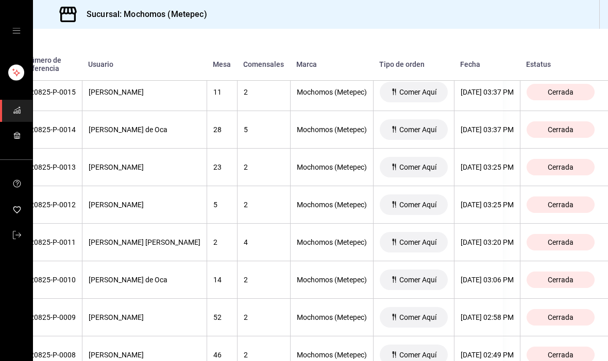
scroll to position [7912, 106]
click at [497, 171] on th "[DATE] 03:25 PM" at bounding box center [486, 168] width 66 height 38
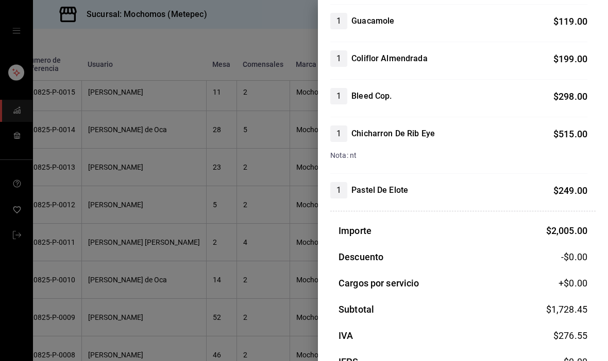
scroll to position [313, 0]
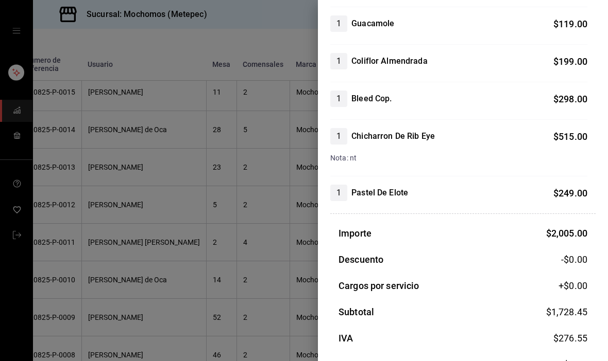
click at [111, 264] on div at bounding box center [304, 180] width 608 height 361
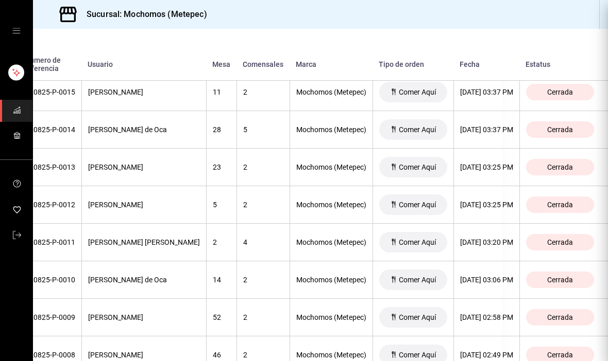
scroll to position [0, 0]
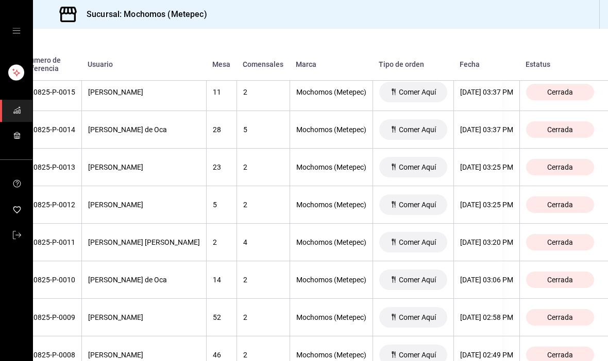
click at [499, 247] on th "[DATE] 03:20 PM" at bounding box center [486, 243] width 66 height 38
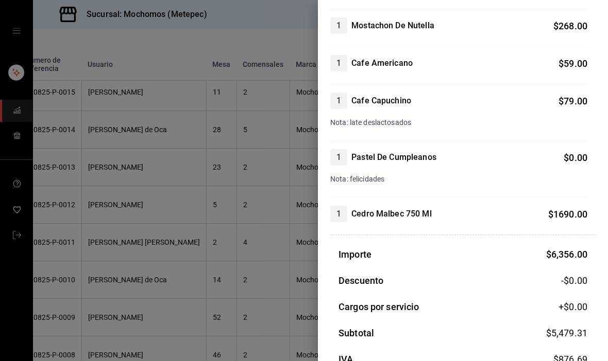
scroll to position [687, 0]
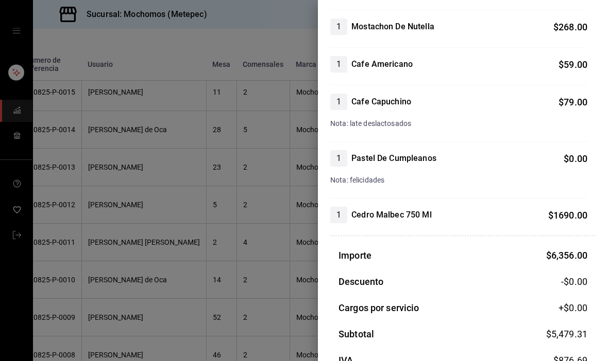
click at [87, 304] on div at bounding box center [304, 180] width 608 height 361
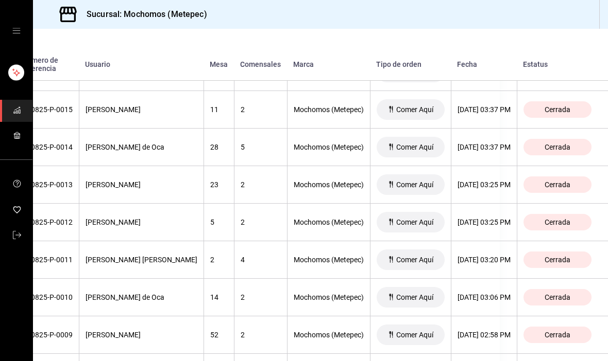
scroll to position [7895, 119]
click at [480, 150] on th "[DATE] 03:37 PM" at bounding box center [484, 148] width 66 height 38
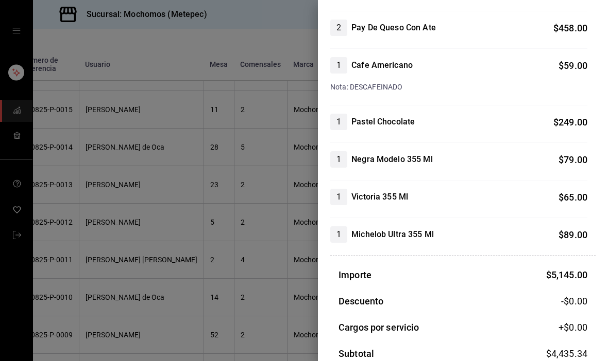
scroll to position [818, 0]
click at [101, 307] on div at bounding box center [304, 180] width 608 height 361
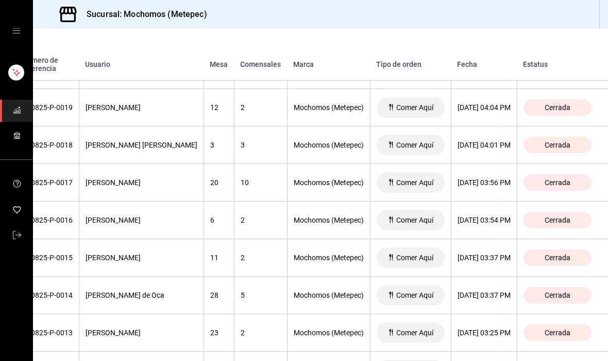
scroll to position [7747, 119]
click at [486, 141] on div "[DATE] 04:01 PM" at bounding box center [483, 145] width 53 height 8
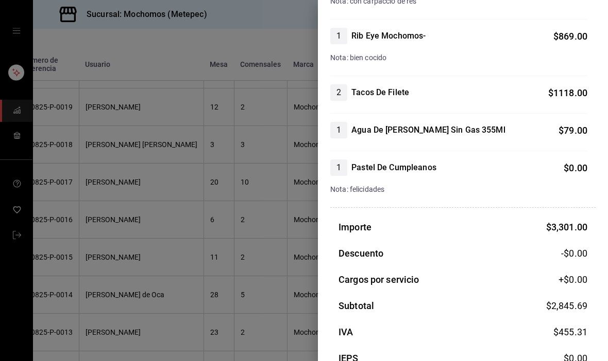
scroll to position [402, 0]
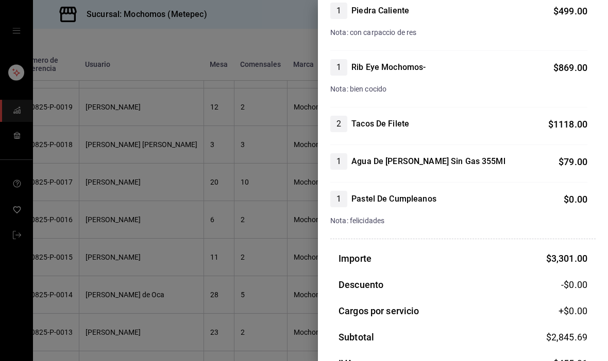
click at [70, 249] on div at bounding box center [304, 180] width 608 height 361
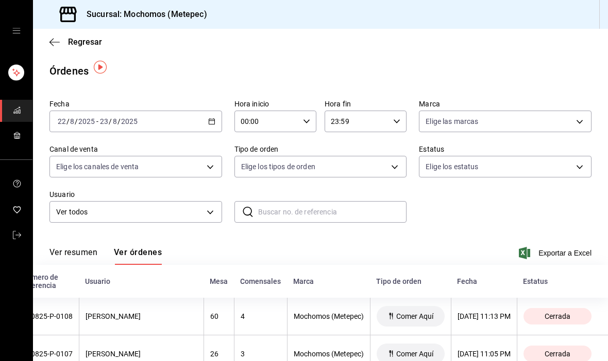
scroll to position [0, 0]
click at [211, 119] on icon "button" at bounding box center [211, 121] width 7 height 7
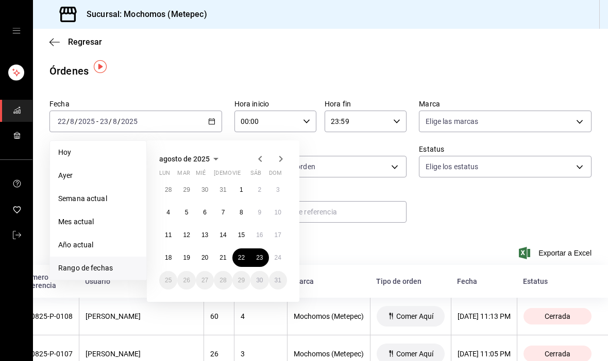
click at [257, 254] on abbr "23" at bounding box center [259, 257] width 7 height 7
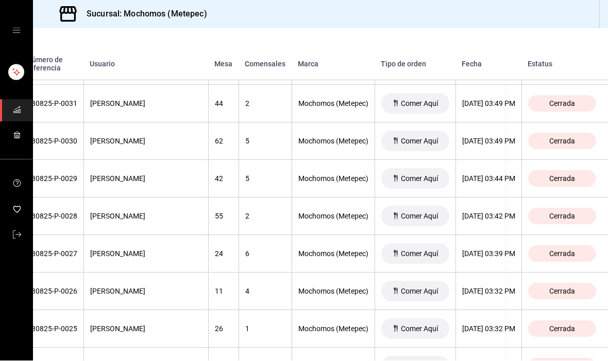
scroll to position [3127, 104]
click at [507, 175] on div "[DATE] 03:44 PM" at bounding box center [487, 179] width 53 height 8
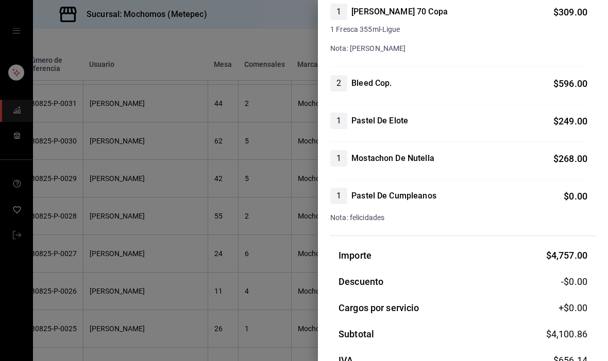
scroll to position [681, 0]
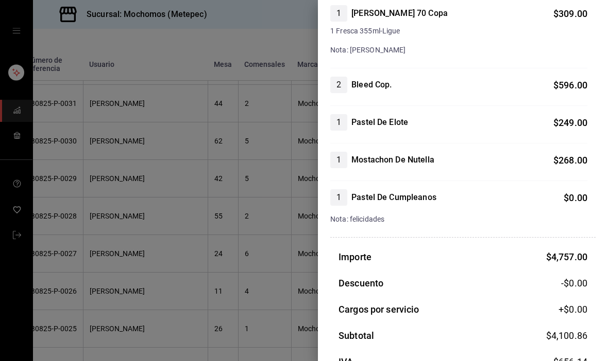
click at [87, 301] on div at bounding box center [304, 180] width 608 height 361
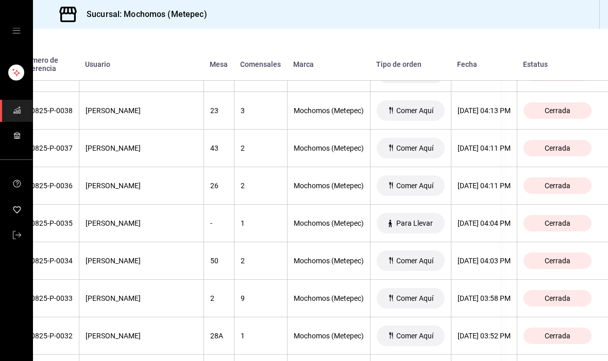
scroll to position [2866, 111]
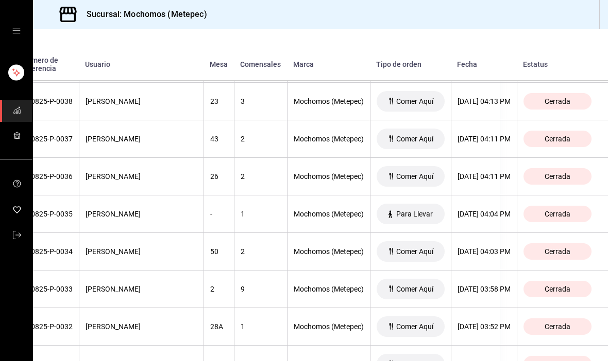
click at [508, 285] on div "[DATE] 03:58 PM" at bounding box center [483, 289] width 53 height 8
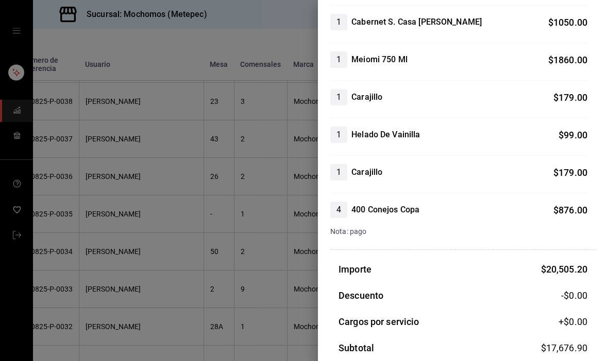
scroll to position [2196, 0]
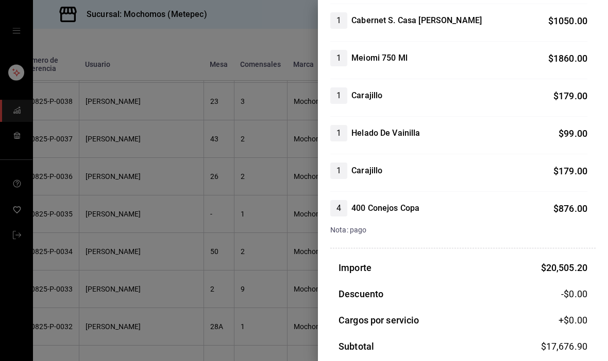
click at [245, 268] on div at bounding box center [304, 180] width 608 height 361
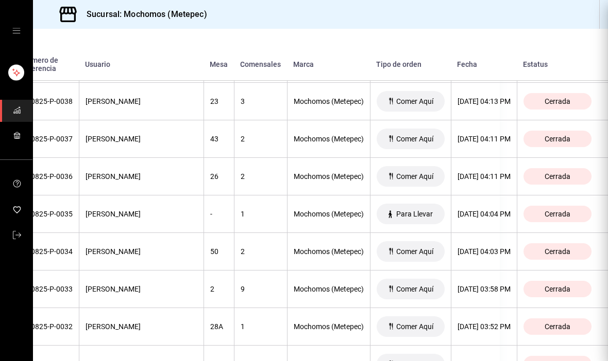
scroll to position [0, 0]
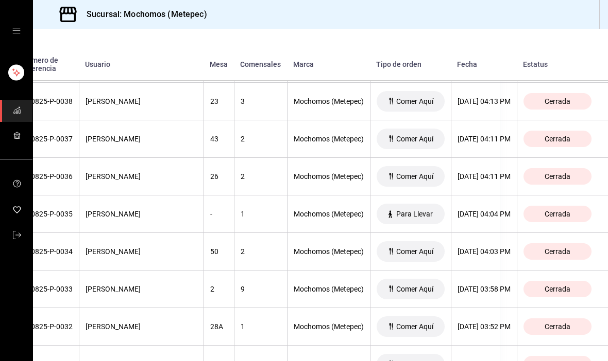
click at [489, 173] on div "[DATE] 04:11 PM" at bounding box center [483, 177] width 53 height 8
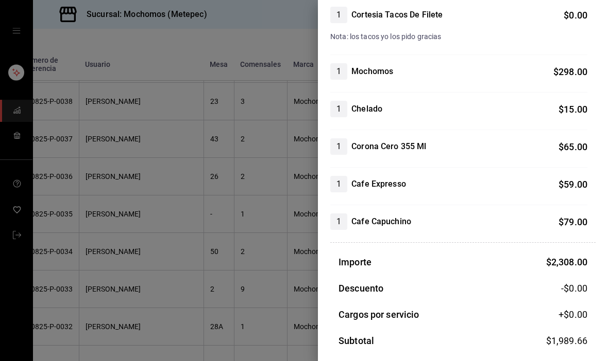
scroll to position [490, 0]
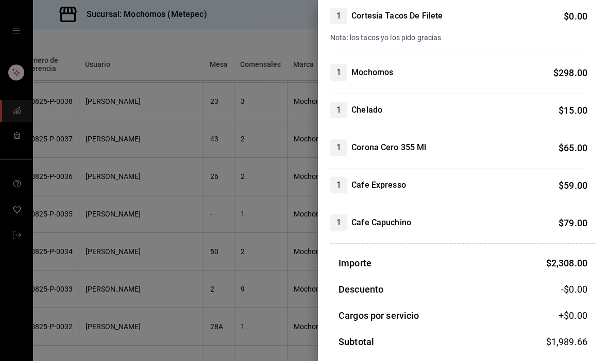
click at [260, 271] on div at bounding box center [304, 180] width 608 height 361
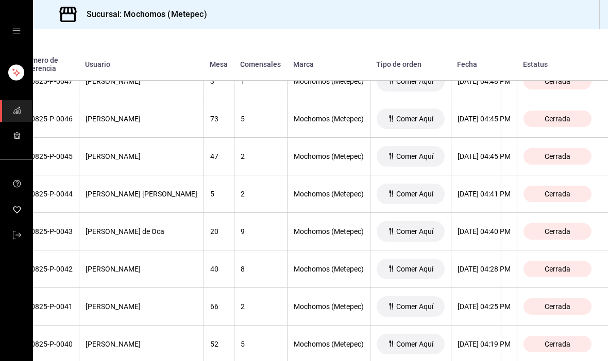
scroll to position [2547, 119]
click at [484, 190] on div "[DATE] 04:41 PM" at bounding box center [483, 194] width 53 height 8
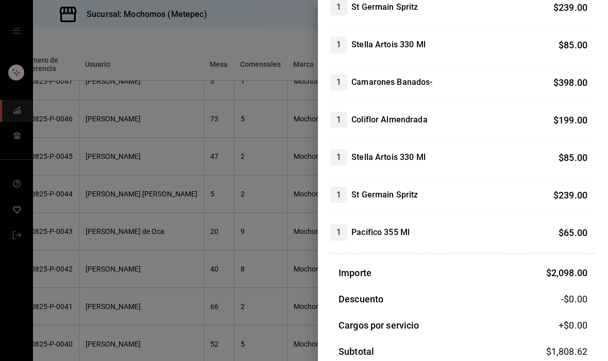
scroll to position [293, 0]
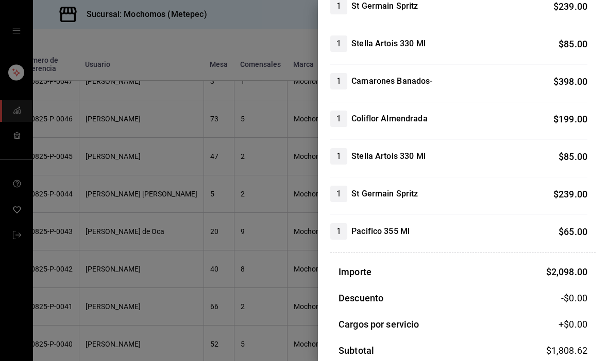
click at [262, 253] on div at bounding box center [304, 180] width 608 height 361
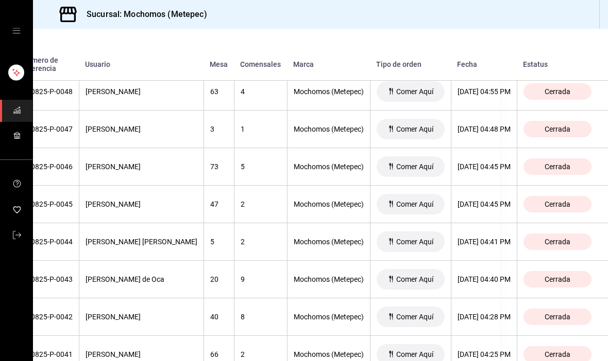
scroll to position [2499, 119]
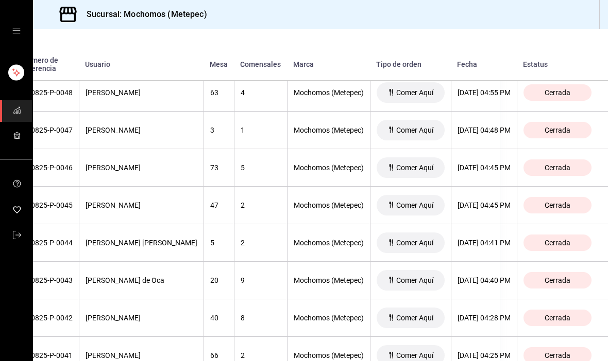
click at [488, 112] on th "[DATE] 04:48 PM" at bounding box center [484, 131] width 66 height 38
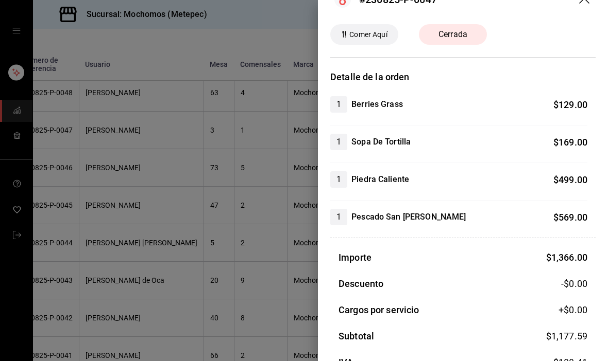
scroll to position [25, 0]
click at [230, 231] on div at bounding box center [304, 180] width 608 height 361
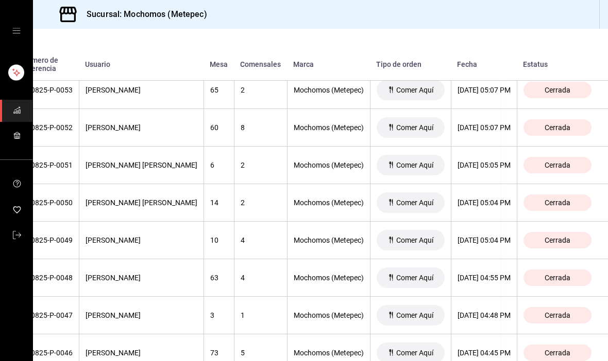
scroll to position [2313, 115]
click at [490, 124] on div "[DATE] 05:07 PM" at bounding box center [483, 128] width 53 height 8
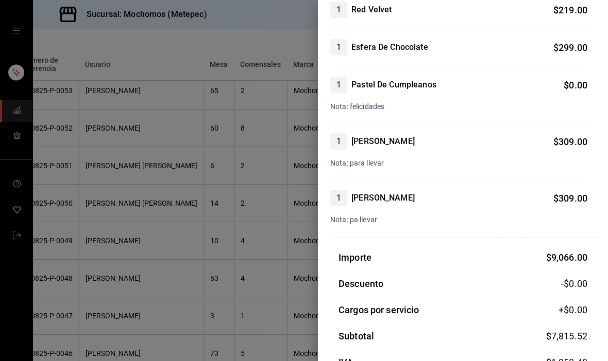
scroll to position [1345, 0]
click at [87, 304] on div at bounding box center [304, 180] width 608 height 361
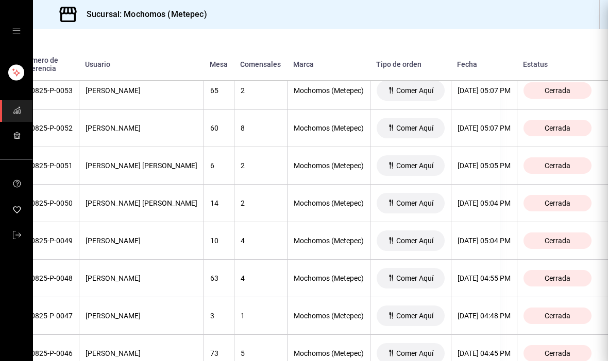
scroll to position [0, 0]
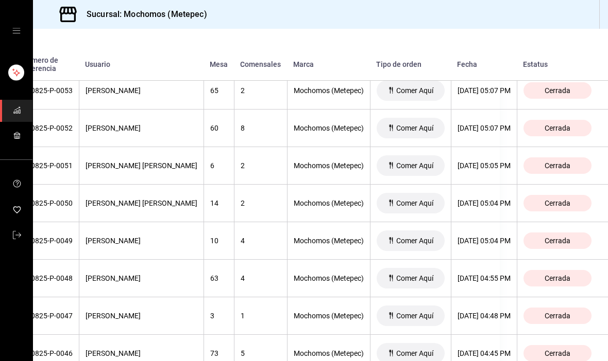
click at [495, 185] on th "[DATE] 05:04 PM" at bounding box center [484, 204] width 66 height 38
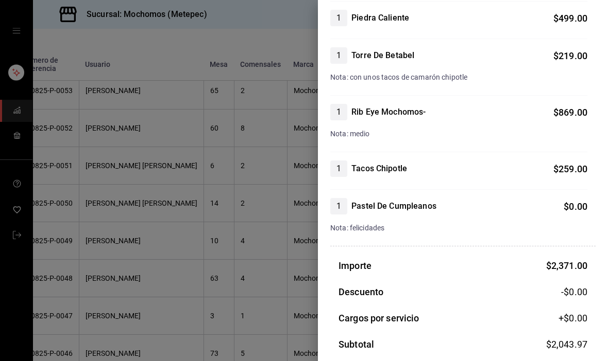
scroll to position [352, 0]
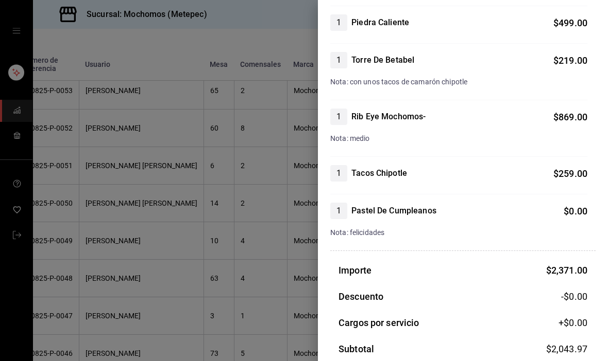
click at [74, 234] on div at bounding box center [304, 180] width 608 height 361
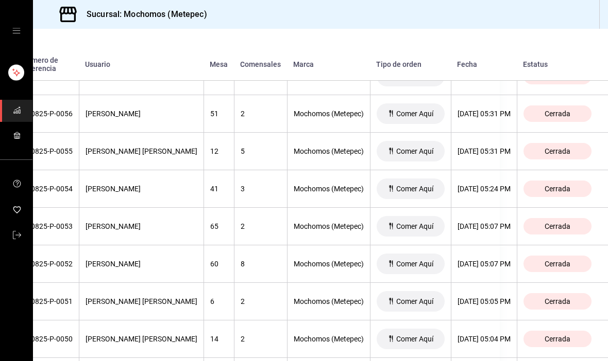
scroll to position [2175, 119]
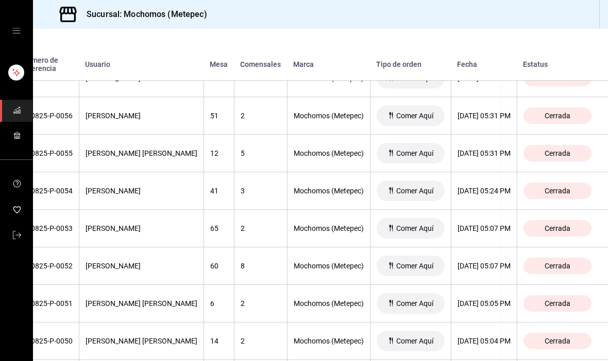
click at [483, 149] on div "[DATE] 05:31 PM" at bounding box center [483, 153] width 53 height 8
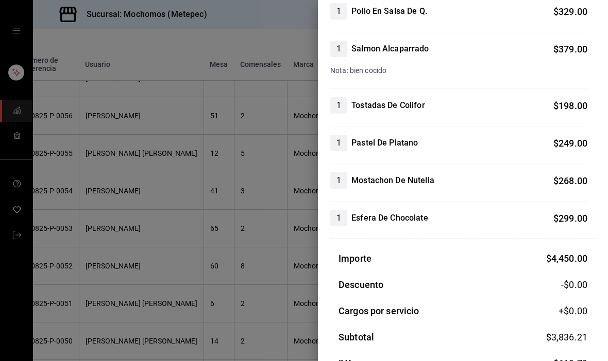
scroll to position [418, 0]
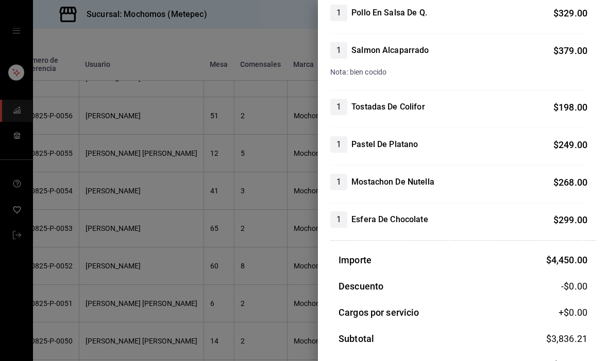
click at [142, 203] on div at bounding box center [304, 180] width 608 height 361
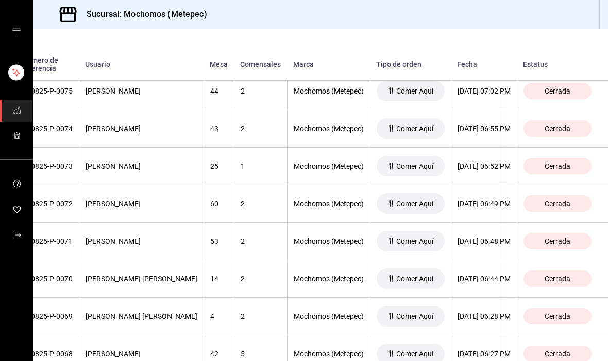
scroll to position [1485, 119]
click at [480, 275] on div "[DATE] 06:44 PM" at bounding box center [483, 279] width 53 height 8
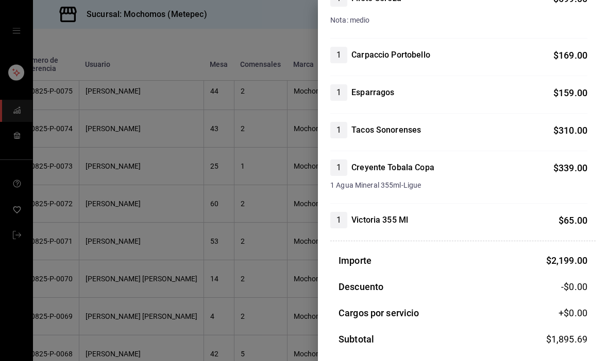
scroll to position [338, 0]
click at [66, 284] on div at bounding box center [304, 180] width 608 height 361
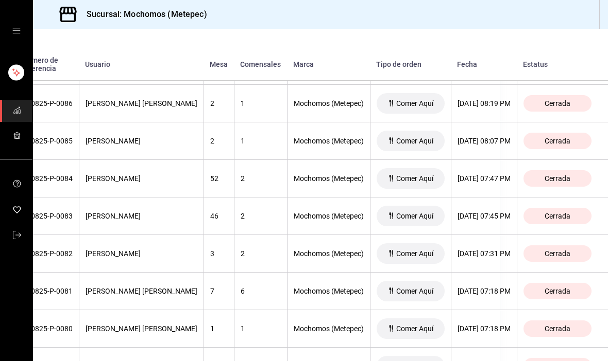
scroll to position [1059, 119]
click at [480, 160] on th "[DATE] 07:47 PM" at bounding box center [484, 179] width 66 height 38
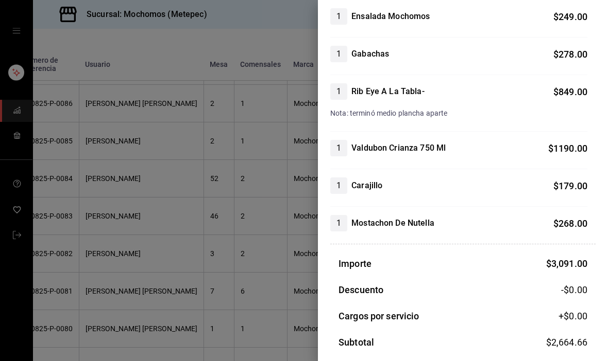
scroll to position [184, 0]
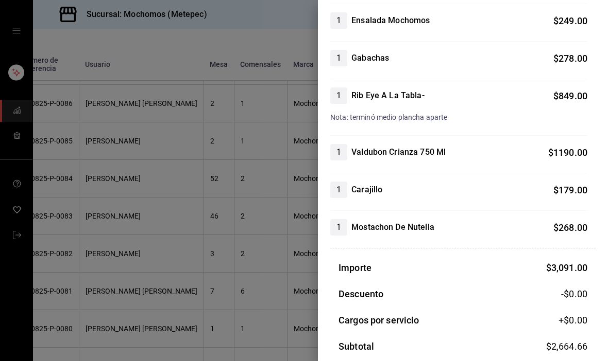
click at [74, 303] on div at bounding box center [304, 180] width 608 height 361
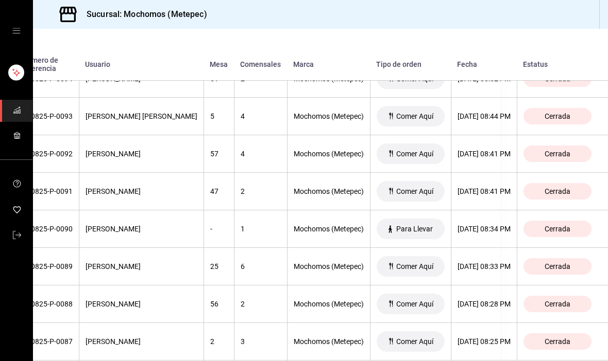
scroll to position [783, 119]
click at [489, 98] on th "[DATE] 08:44 PM" at bounding box center [484, 117] width 66 height 38
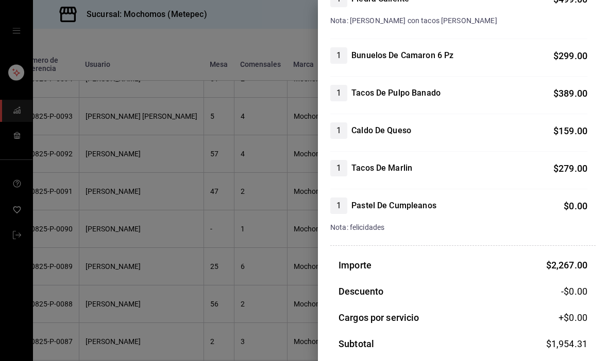
scroll to position [335, 0]
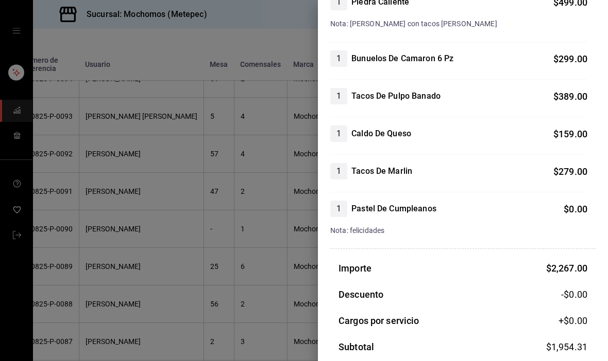
click at [83, 284] on div at bounding box center [304, 180] width 608 height 361
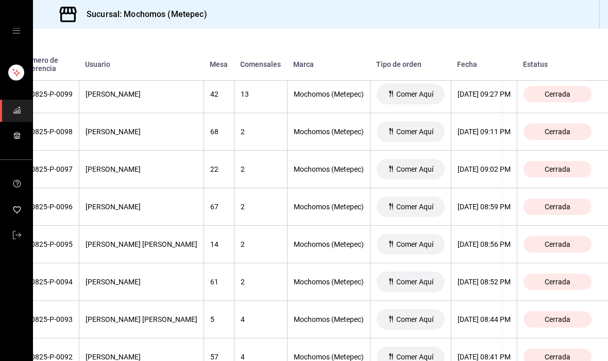
scroll to position [580, 119]
click at [488, 188] on th "[DATE] 08:59 PM" at bounding box center [484, 207] width 66 height 38
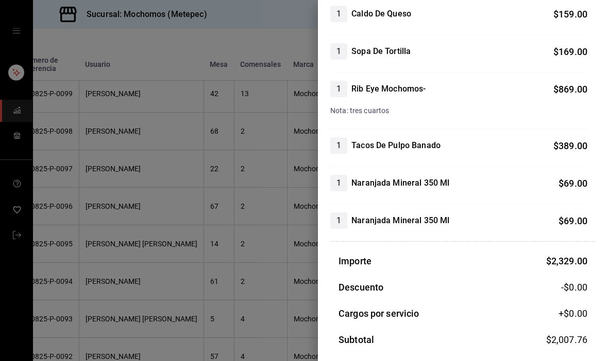
scroll to position [301, 0]
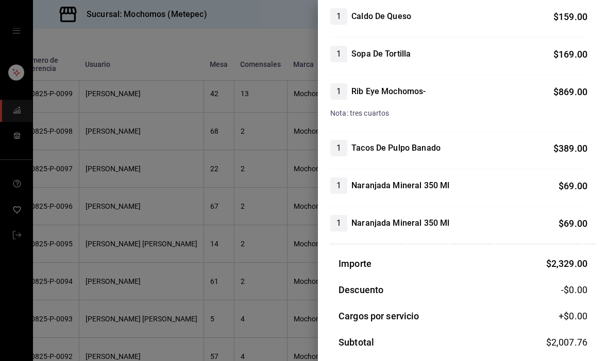
click at [48, 256] on div at bounding box center [304, 180] width 608 height 361
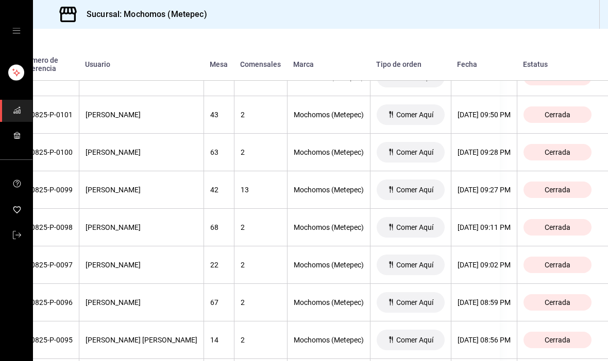
scroll to position [484, 119]
click at [484, 247] on th "[DATE] 09:02 PM" at bounding box center [484, 266] width 66 height 38
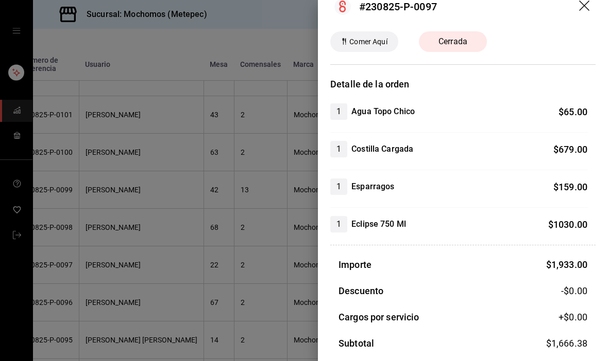
scroll to position [20, 0]
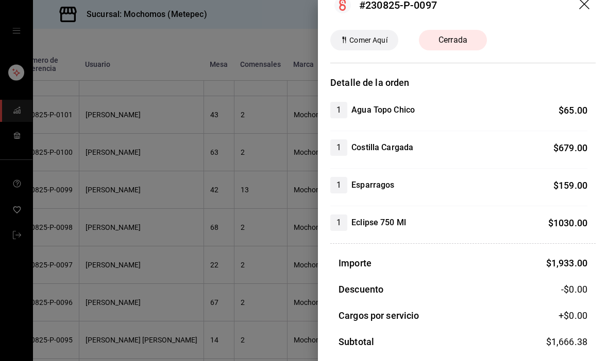
click at [77, 338] on div at bounding box center [304, 180] width 608 height 361
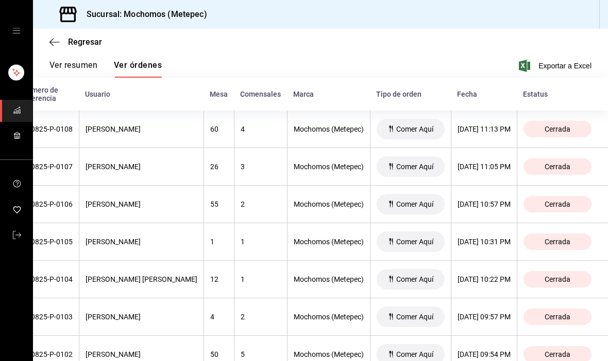
scroll to position [0, 119]
click at [490, 148] on th "[DATE] 11:05 PM" at bounding box center [484, 167] width 66 height 38
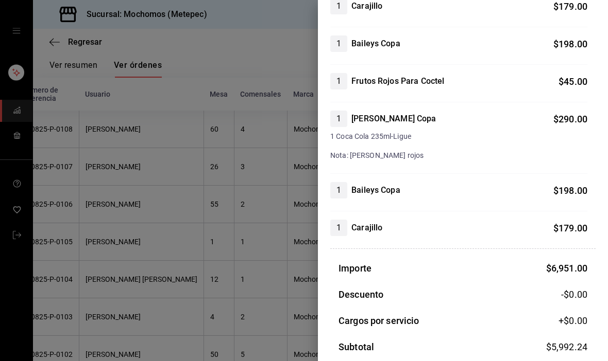
scroll to position [963, 0]
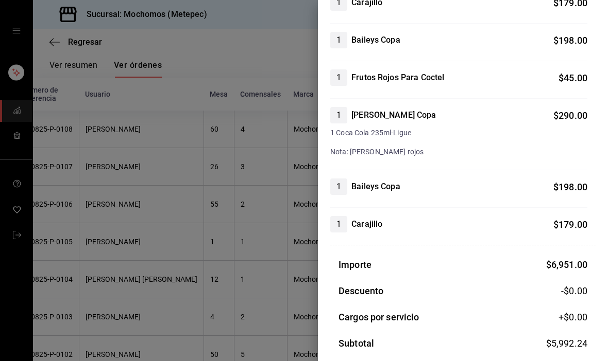
click at [143, 268] on div at bounding box center [304, 180] width 608 height 361
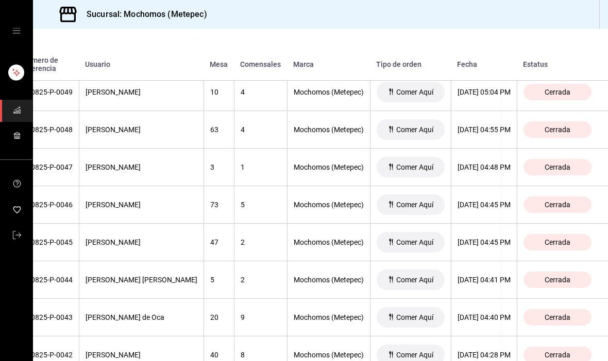
scroll to position [2463, 108]
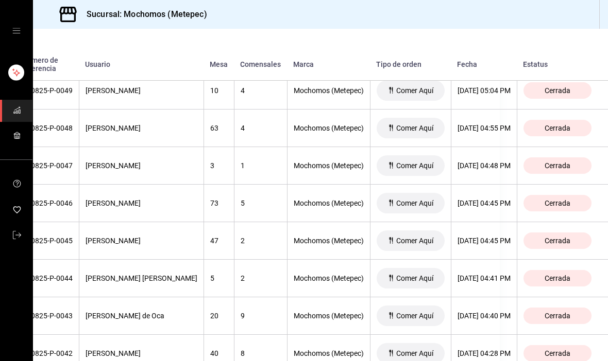
click at [491, 162] on div "[DATE] 04:48 PM" at bounding box center [483, 166] width 53 height 8
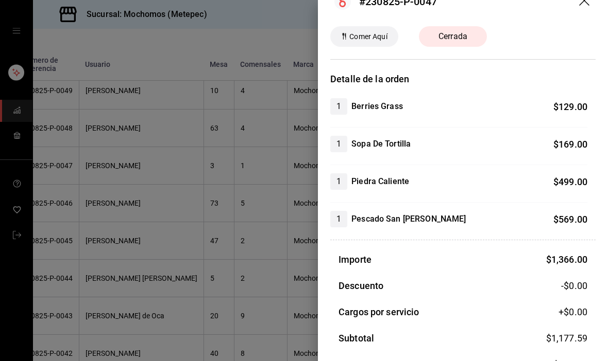
scroll to position [23, 0]
click at [71, 302] on div at bounding box center [304, 180] width 608 height 361
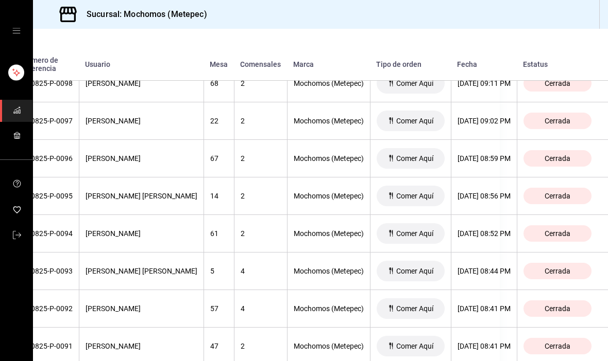
scroll to position [628, 119]
click at [479, 140] on th "[DATE] 08:59 PM" at bounding box center [484, 159] width 66 height 38
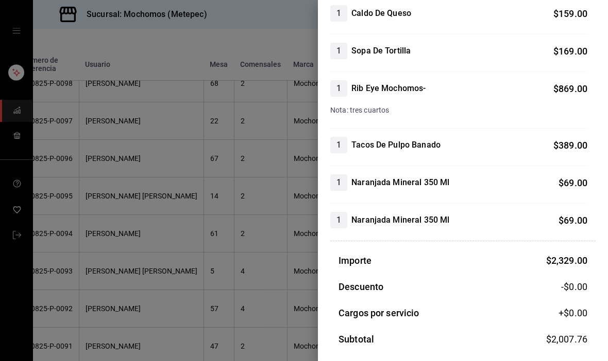
scroll to position [304, 0]
click at [71, 297] on div at bounding box center [304, 180] width 608 height 361
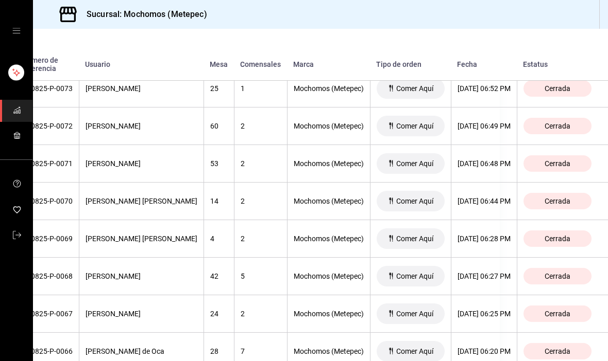
scroll to position [1563, 119]
click at [493, 145] on th "[DATE] 06:48 PM" at bounding box center [484, 164] width 66 height 38
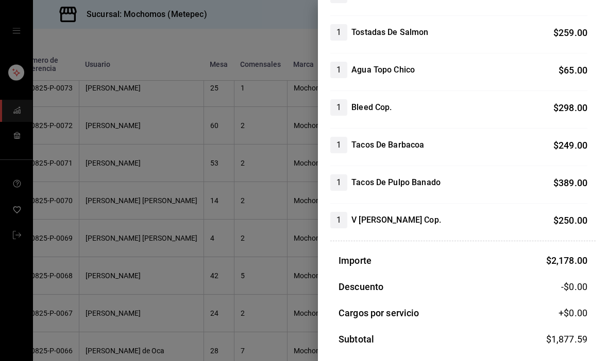
scroll to position [205, 0]
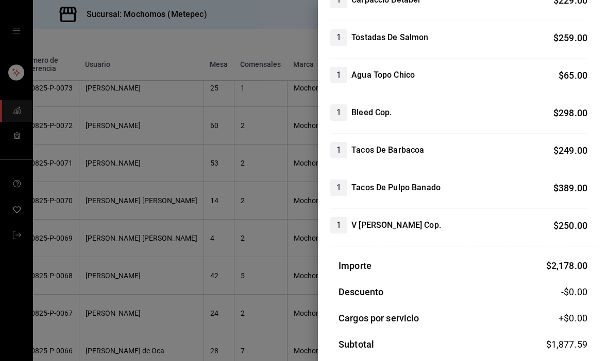
click at [64, 287] on div at bounding box center [304, 180] width 608 height 361
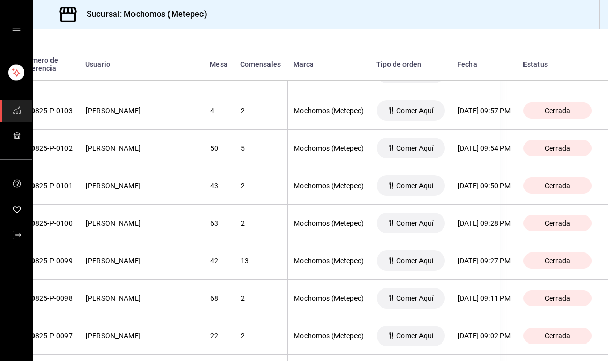
scroll to position [414, 119]
click at [471, 256] on div "[DATE] 09:27 PM" at bounding box center [483, 260] width 53 height 8
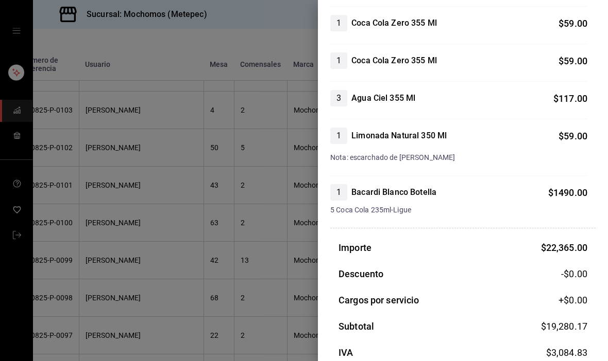
scroll to position [2418, 0]
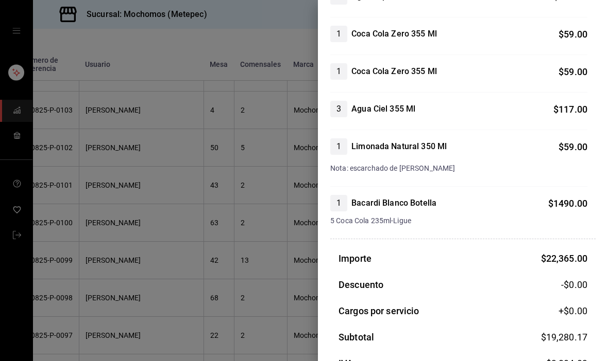
click at [59, 318] on div at bounding box center [304, 180] width 608 height 361
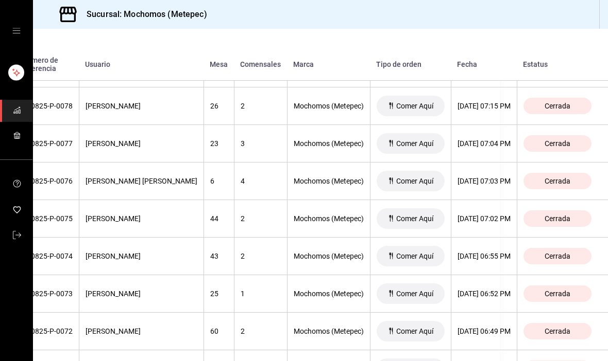
scroll to position [1357, 119]
click at [481, 140] on div "[DATE] 07:04 PM" at bounding box center [483, 144] width 53 height 8
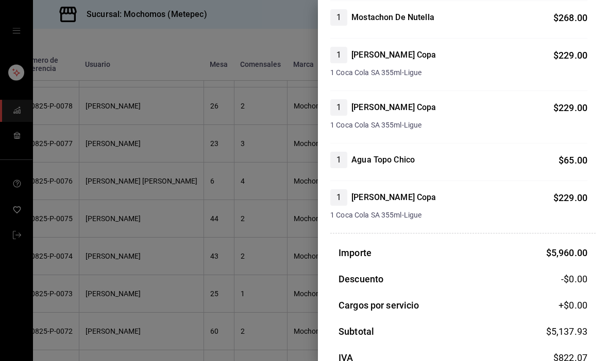
scroll to position [1026, 0]
